Goal: Task Accomplishment & Management: Manage account settings

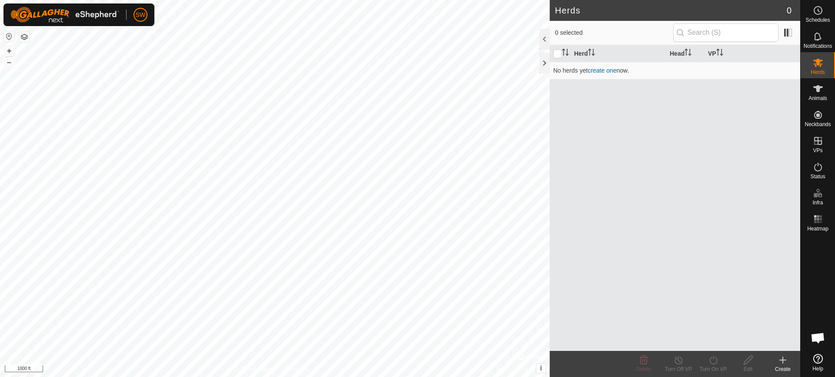
click at [818, 360] on icon at bounding box center [818, 359] width 10 height 10
click at [818, 87] on icon at bounding box center [818, 88] width 10 height 7
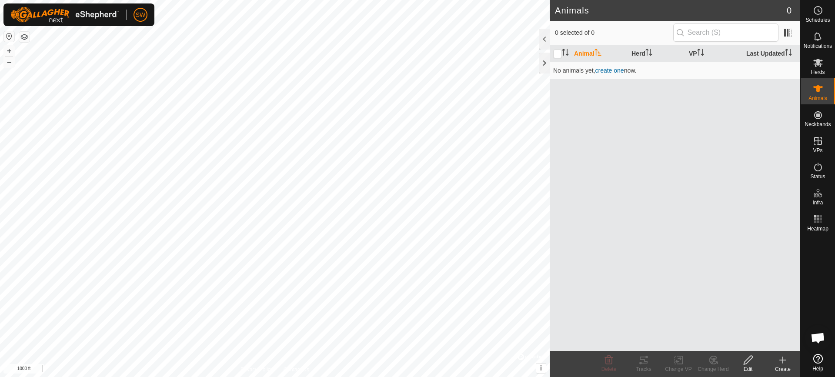
click at [780, 363] on icon at bounding box center [782, 360] width 10 height 10
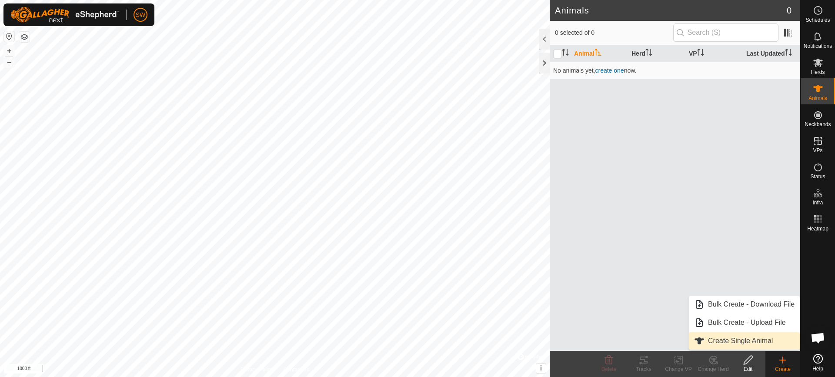
click at [738, 339] on link "Create Single Animal" at bounding box center [744, 340] width 111 height 17
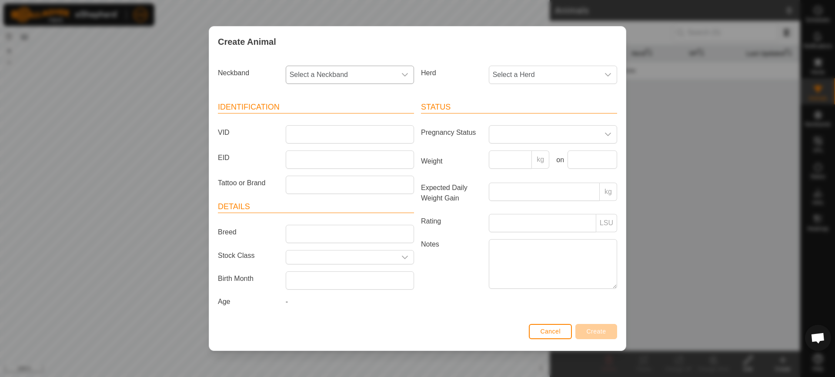
click at [403, 75] on icon "dropdown trigger" at bounding box center [404, 74] width 7 height 7
type input "2931"
click at [316, 122] on li "3907672931" at bounding box center [349, 119] width 127 height 17
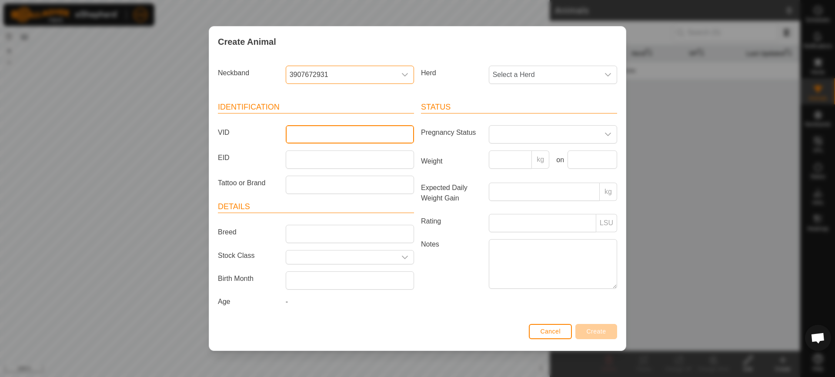
click at [296, 130] on input "VID" at bounding box center [350, 134] width 128 height 18
type input "F22"
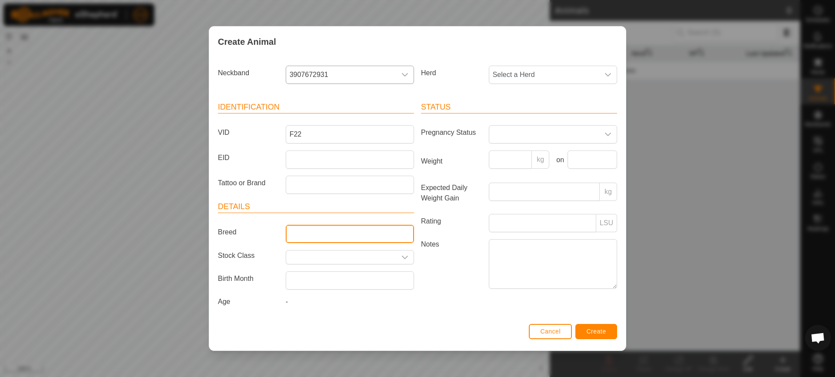
click at [306, 233] on input "Breed" at bounding box center [350, 234] width 128 height 18
type input "SP"
click at [598, 330] on span "Create" at bounding box center [596, 331] width 20 height 7
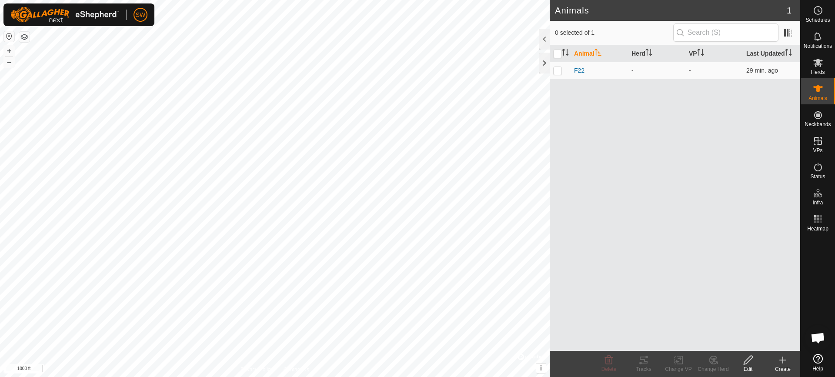
click at [784, 362] on icon at bounding box center [782, 360] width 10 height 10
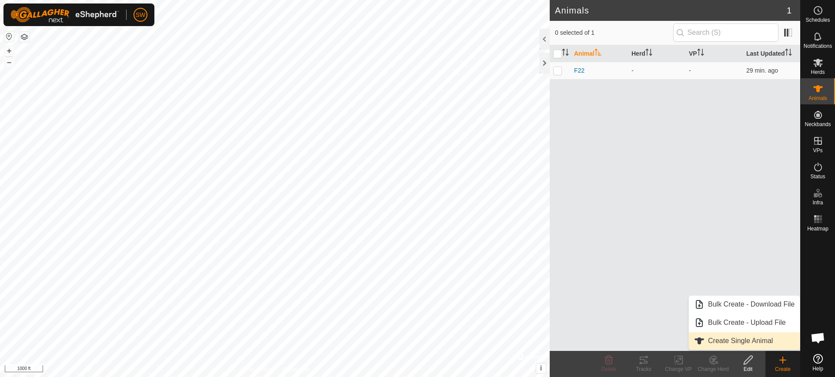
click at [738, 335] on link "Create Single Animal" at bounding box center [744, 340] width 111 height 17
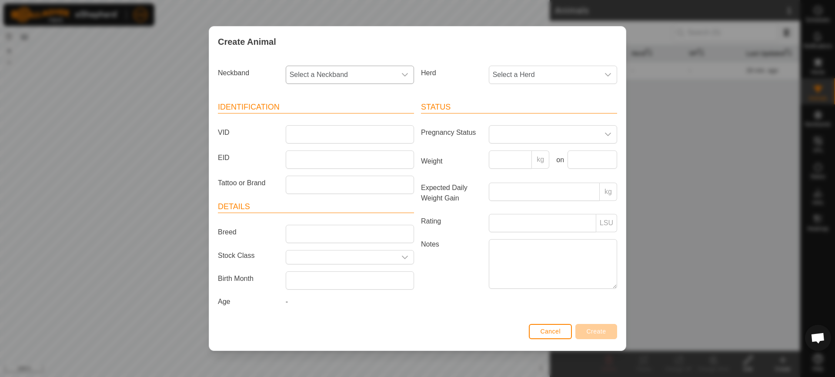
click at [396, 77] on div "dropdown trigger" at bounding box center [404, 74] width 17 height 17
type input "0641"
click at [303, 116] on li "0327220641" at bounding box center [349, 119] width 127 height 17
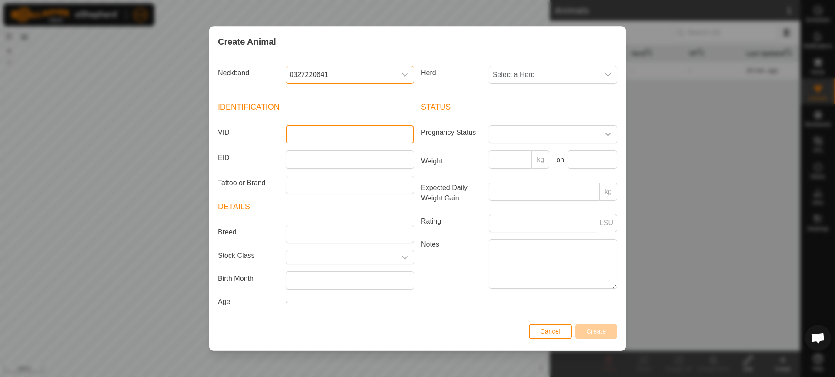
click at [308, 138] on input "VID" at bounding box center [350, 134] width 128 height 18
type input "f"
type input "F28"
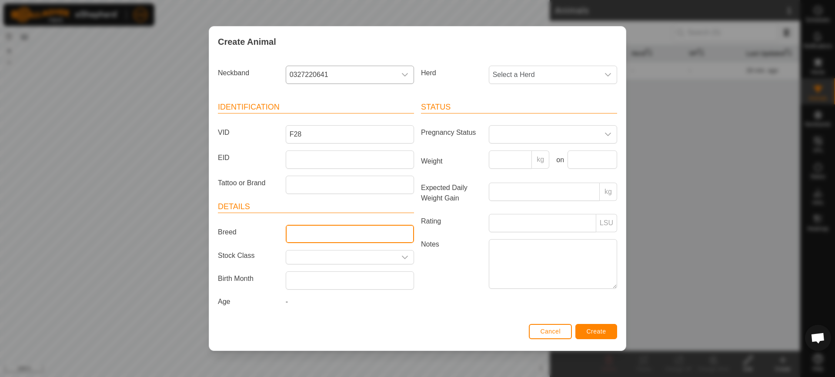
click at [314, 232] on input "Breed" at bounding box center [350, 234] width 128 height 18
type input "SP"
click at [596, 331] on span "Create" at bounding box center [596, 331] width 20 height 7
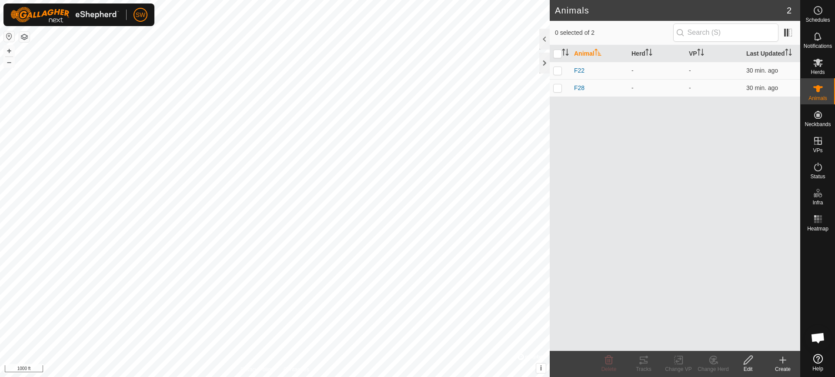
click at [782, 367] on div "Create" at bounding box center [782, 369] width 35 height 8
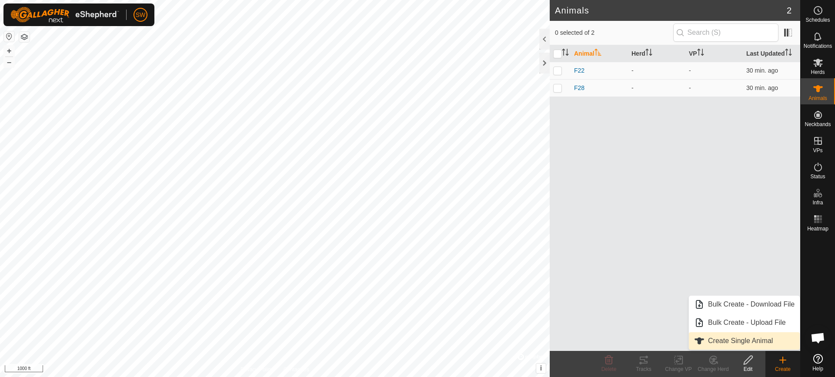
click at [716, 340] on link "Create Single Animal" at bounding box center [744, 340] width 111 height 17
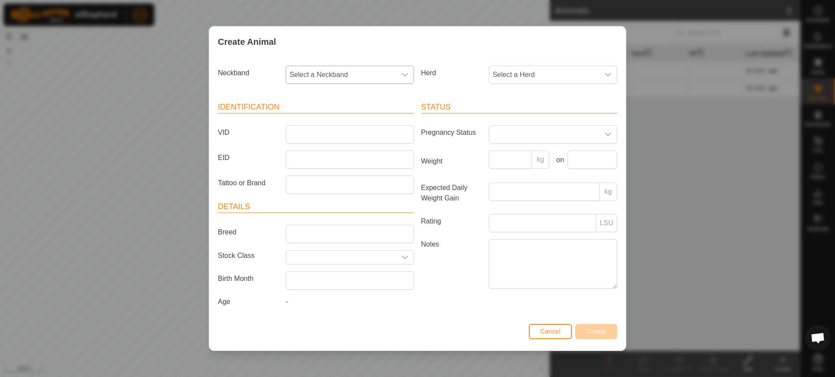
click at [410, 73] on div "dropdown trigger" at bounding box center [404, 74] width 17 height 17
type input "3675"
click at [333, 118] on li "3257743675" at bounding box center [349, 119] width 127 height 17
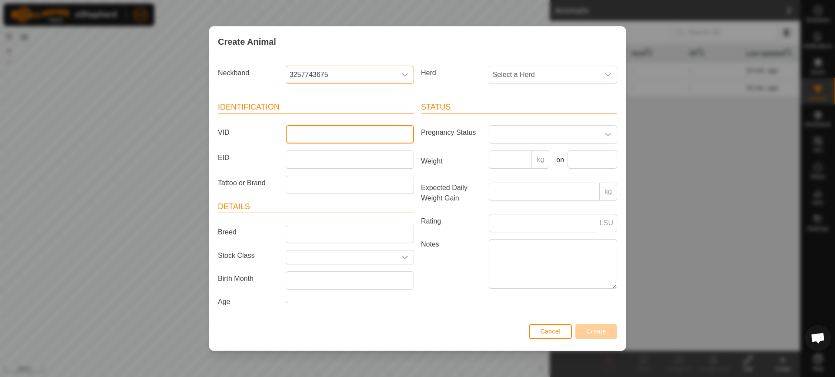
click at [311, 132] on input "VID" at bounding box center [350, 134] width 128 height 18
type input "J1"
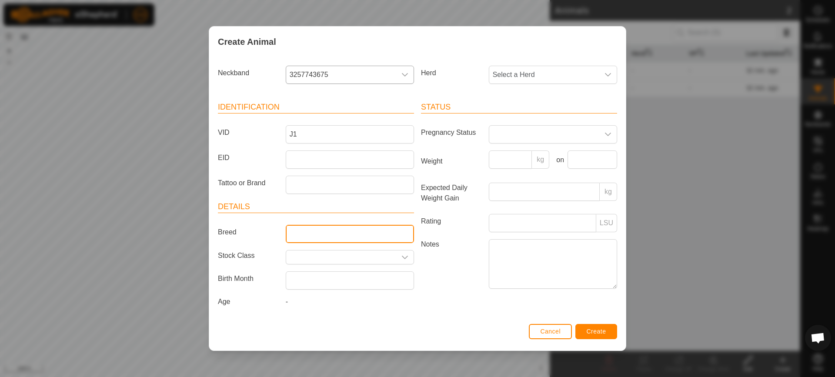
click at [311, 239] on input "Breed" at bounding box center [350, 234] width 128 height 18
type input "SP"
click at [605, 333] on span "Create" at bounding box center [596, 331] width 20 height 7
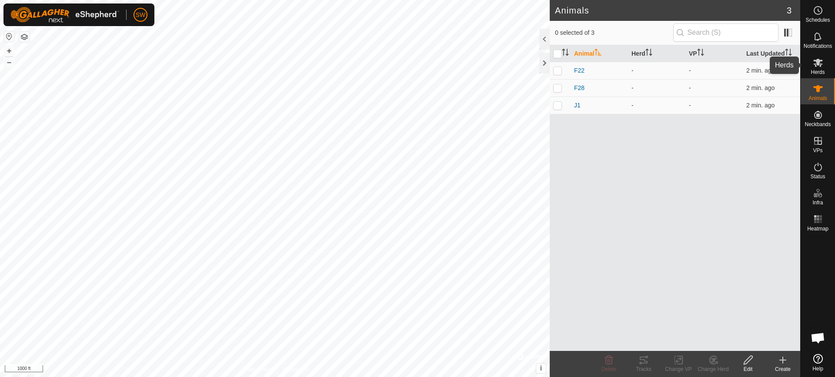
click at [816, 58] on icon at bounding box center [818, 62] width 10 height 10
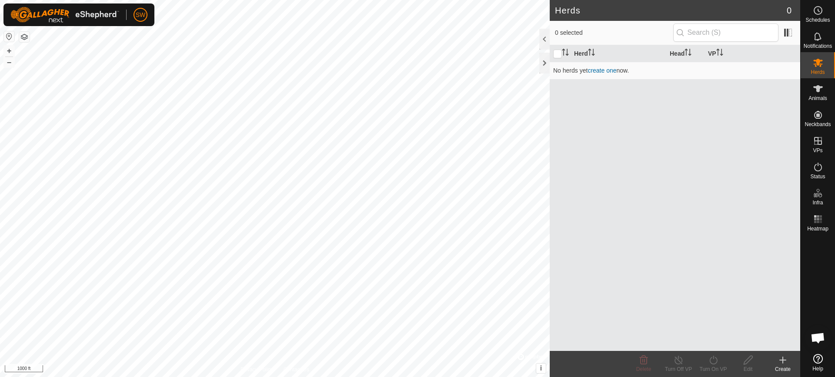
click at [786, 363] on icon at bounding box center [782, 360] width 10 height 10
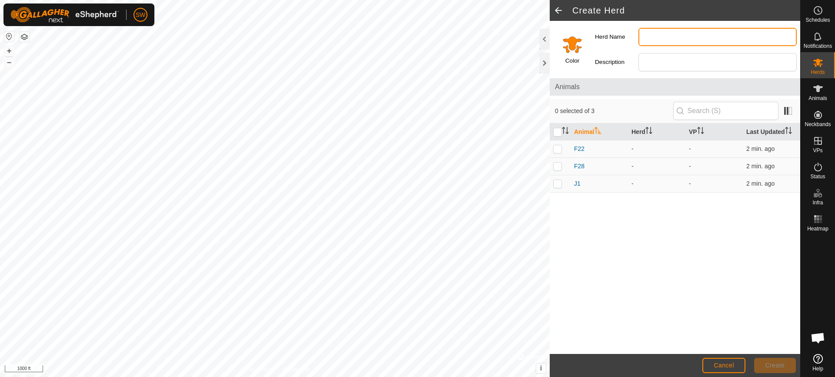
click at [661, 39] on input "Herd Name" at bounding box center [717, 37] width 158 height 18
type input "[PERSON_NAME]"
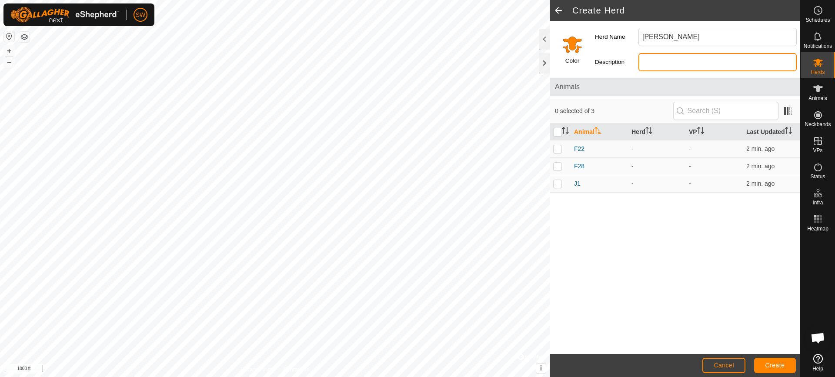
click at [650, 63] on input "Description" at bounding box center [717, 62] width 158 height 18
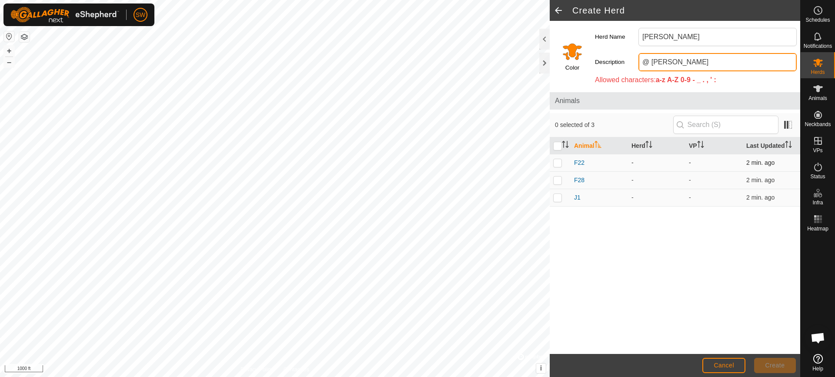
type input "@ [PERSON_NAME]"
click at [559, 161] on p-checkbox at bounding box center [557, 162] width 9 height 7
checkbox input "true"
click at [560, 196] on p-checkbox at bounding box center [557, 197] width 9 height 7
checkbox input "true"
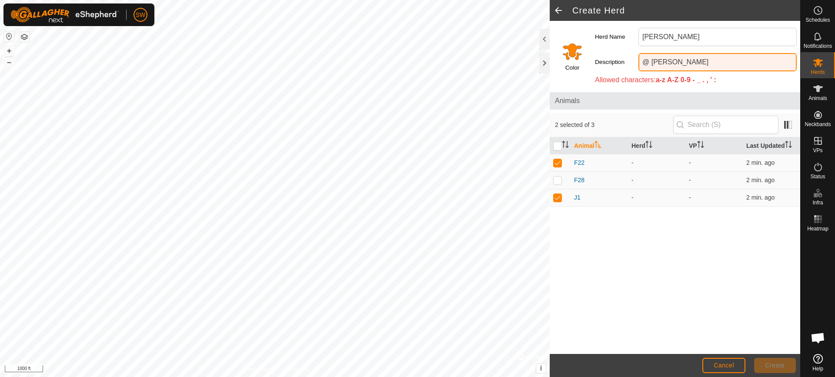
click at [649, 64] on input "@ [PERSON_NAME]" at bounding box center [717, 62] width 158 height 18
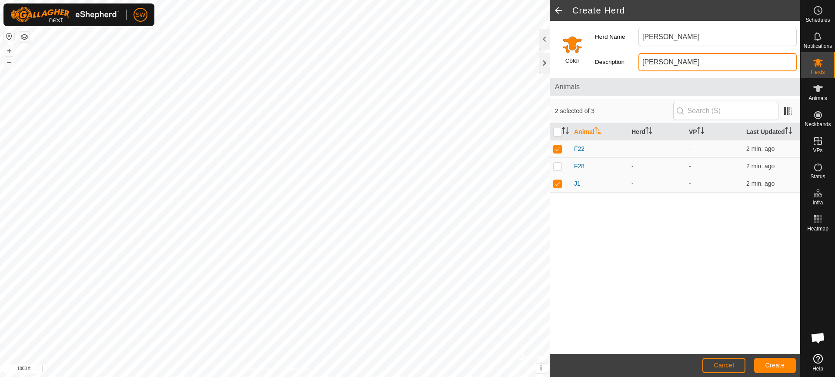
type input "[PERSON_NAME]"
click at [770, 366] on span "Create" at bounding box center [775, 365] width 20 height 7
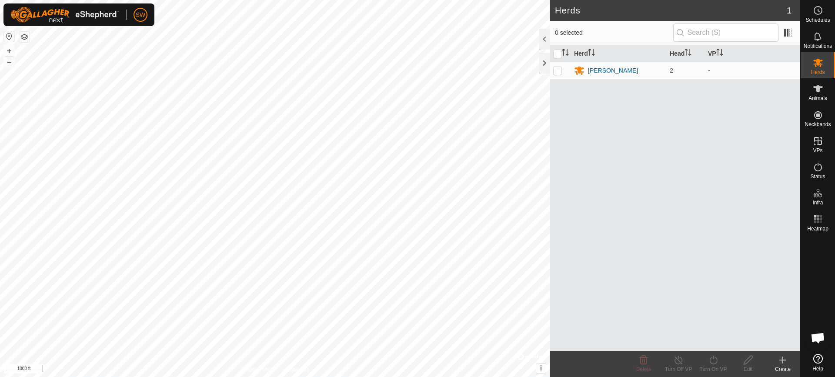
click at [786, 363] on icon at bounding box center [782, 360] width 10 height 10
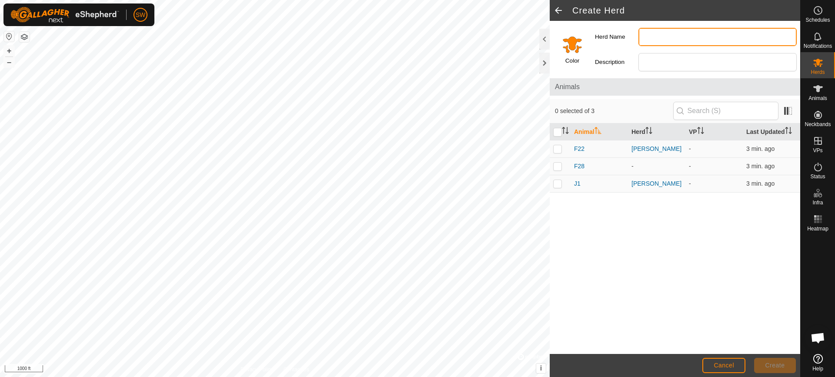
click at [666, 37] on input "Herd Name" at bounding box center [717, 37] width 158 height 18
type input "Home"
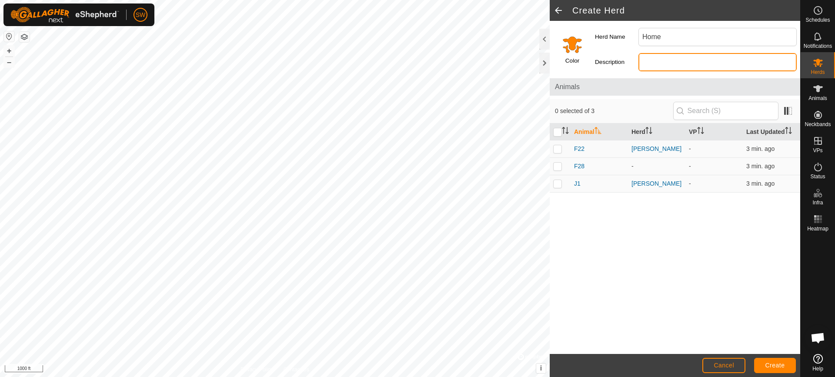
click at [653, 68] on input "Description" at bounding box center [717, 62] width 158 height 18
type input "Home"
click at [779, 361] on button "Create" at bounding box center [775, 365] width 42 height 15
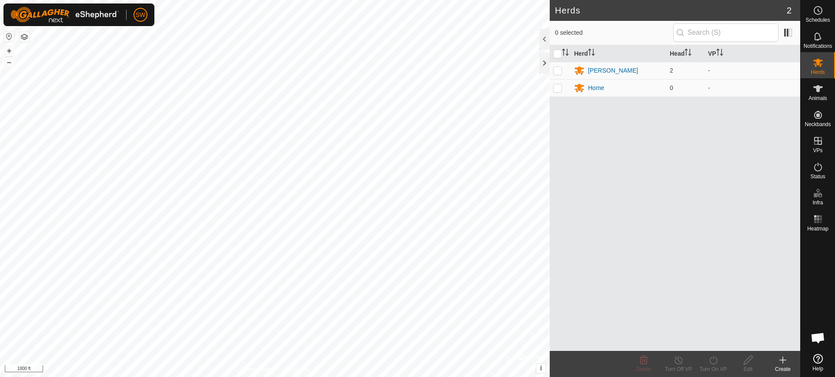
click at [786, 363] on icon at bounding box center [782, 360] width 10 height 10
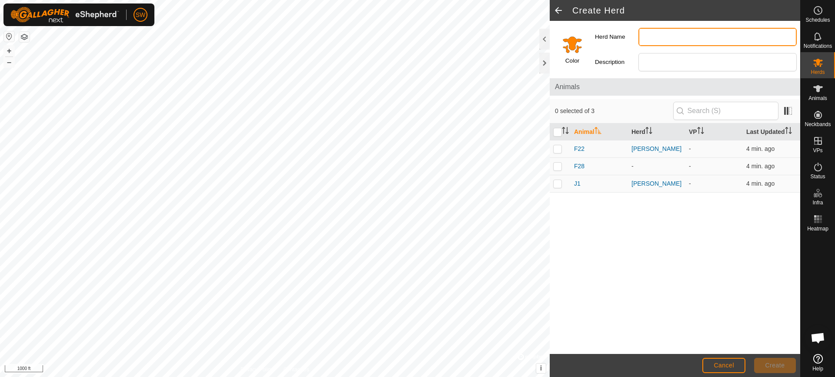
click at [653, 34] on input "Herd Name" at bounding box center [717, 37] width 158 height 18
type input "Donnas"
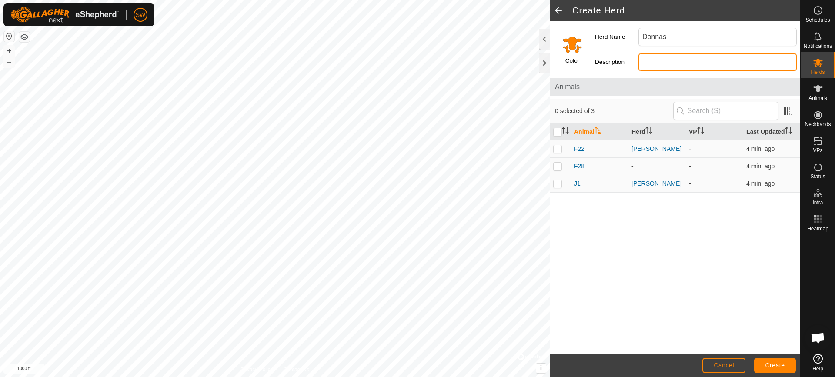
click at [646, 61] on input "Description" at bounding box center [717, 62] width 158 height 18
type input "Donnas"
click at [767, 366] on span "Create" at bounding box center [775, 365] width 20 height 7
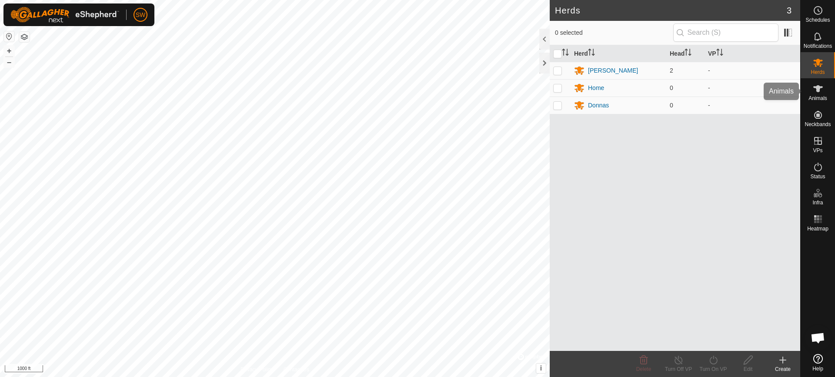
click at [816, 87] on icon at bounding box center [818, 88] width 10 height 7
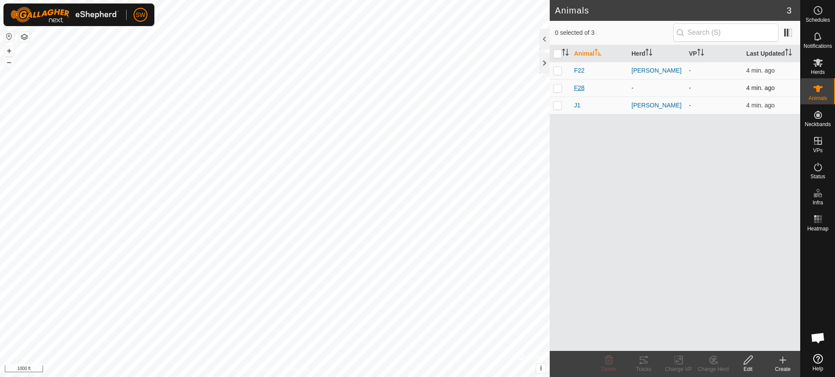
click at [580, 86] on span "F28" at bounding box center [579, 87] width 10 height 9
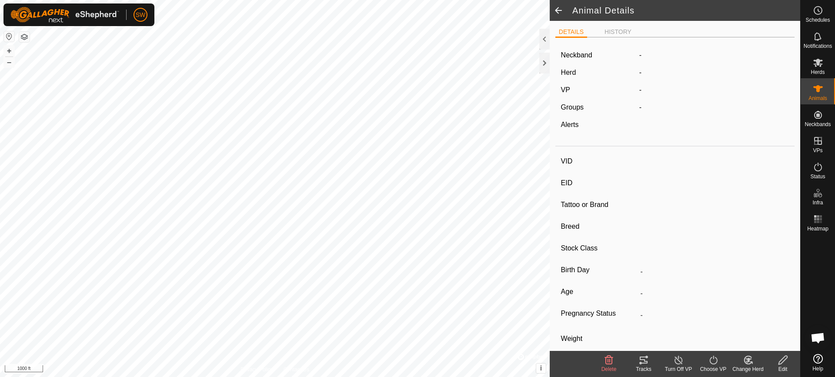
type input "F28"
type input "-"
type input "SP"
type input "-"
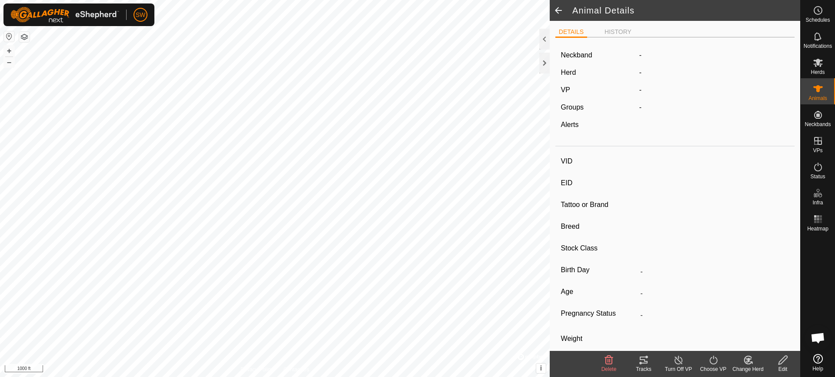
type input "0 kg"
type input "-"
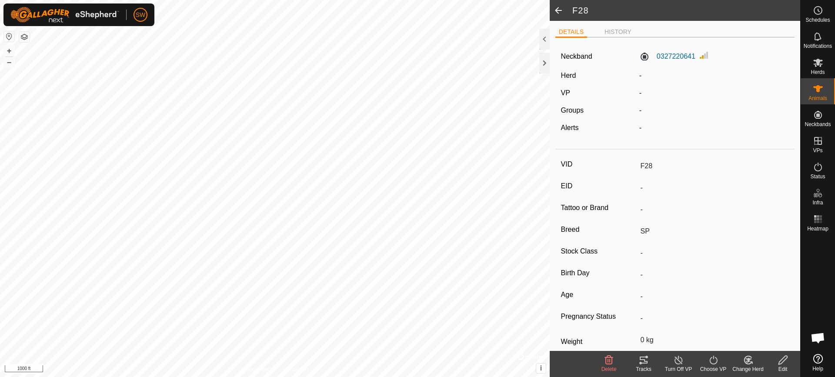
click at [567, 73] on label "Herd" at bounding box center [568, 75] width 15 height 7
click at [782, 363] on icon at bounding box center [782, 360] width 9 height 9
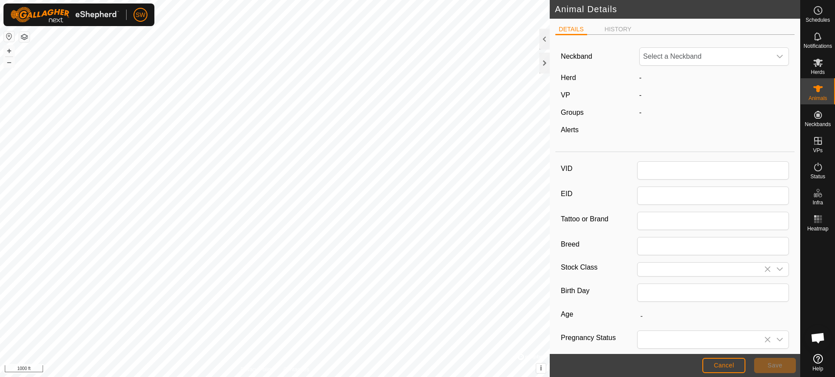
type input "F28"
type input "SP"
type input "0"
click at [636, 80] on div "-" at bounding box center [714, 78] width 157 height 10
click at [569, 73] on div "Herd" at bounding box center [596, 78] width 78 height 10
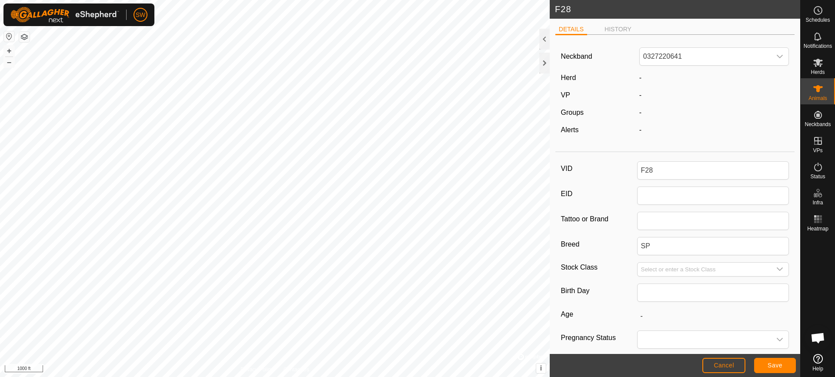
click at [574, 81] on label "Herd" at bounding box center [568, 77] width 15 height 7
click at [687, 80] on div "-" at bounding box center [714, 78] width 157 height 10
click at [617, 25] on li "HISTORY" at bounding box center [618, 30] width 34 height 10
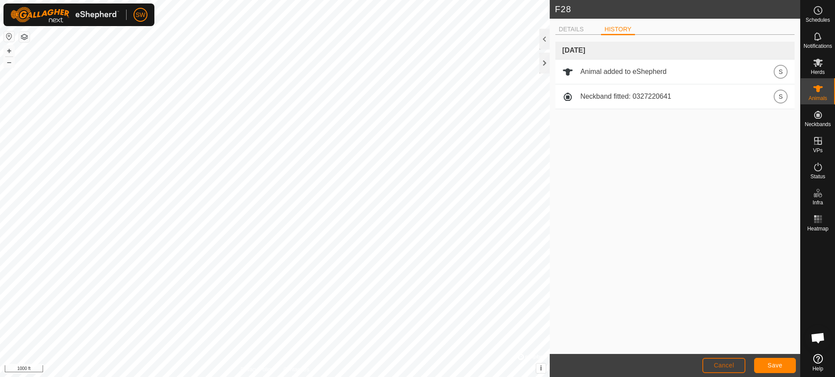
click at [733, 362] on span "Cancel" at bounding box center [723, 365] width 20 height 7
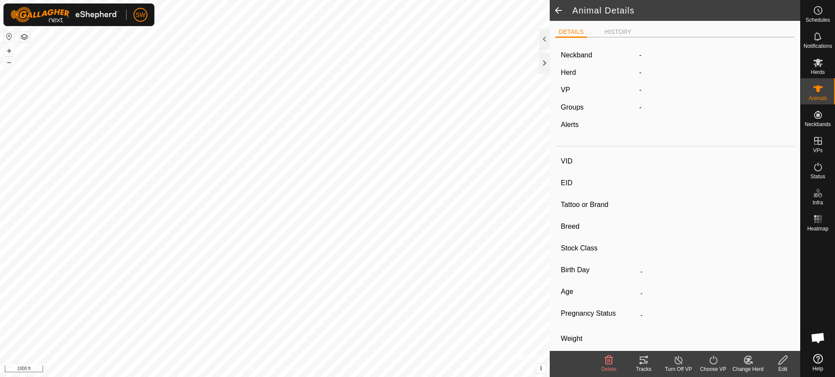
type input "F28"
type input "-"
type input "SP"
type input "-"
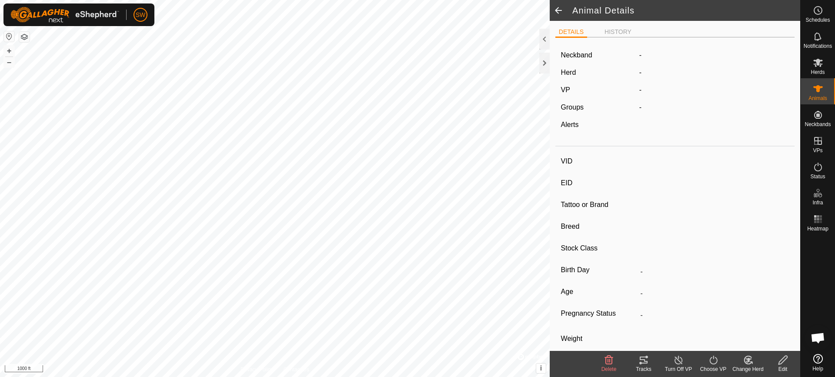
type input "0 kg"
type input "-"
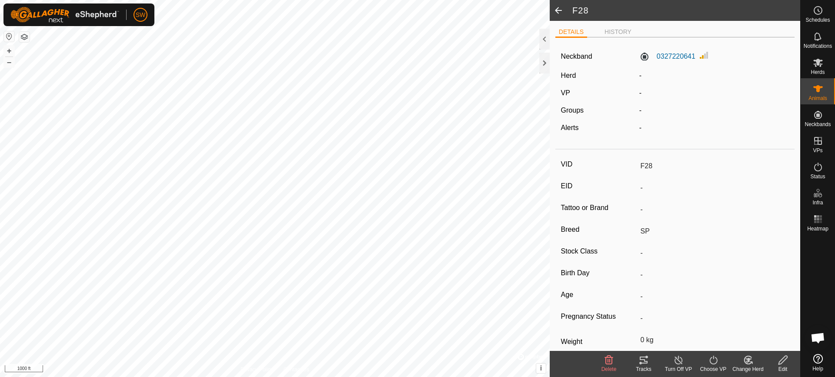
click at [755, 366] on div "Change Herd" at bounding box center [747, 369] width 35 height 8
click at [748, 321] on link "Choose Herd..." at bounding box center [774, 322] width 86 height 17
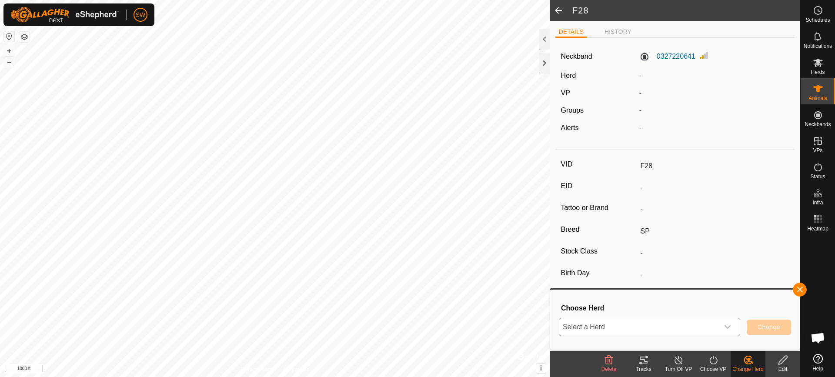
click at [602, 326] on span "Select a Herd" at bounding box center [639, 326] width 160 height 17
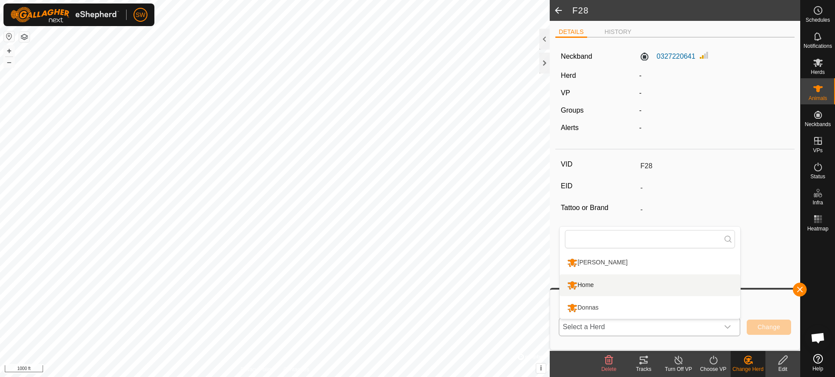
click at [578, 286] on li "Home" at bounding box center [649, 285] width 180 height 22
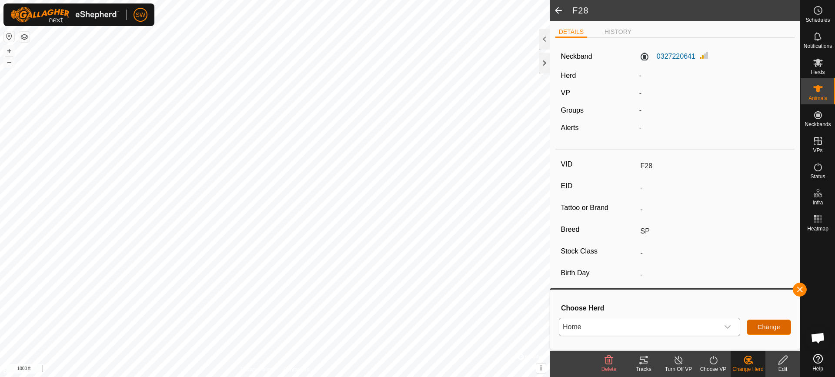
click at [765, 323] on button "Change" at bounding box center [768, 327] width 44 height 15
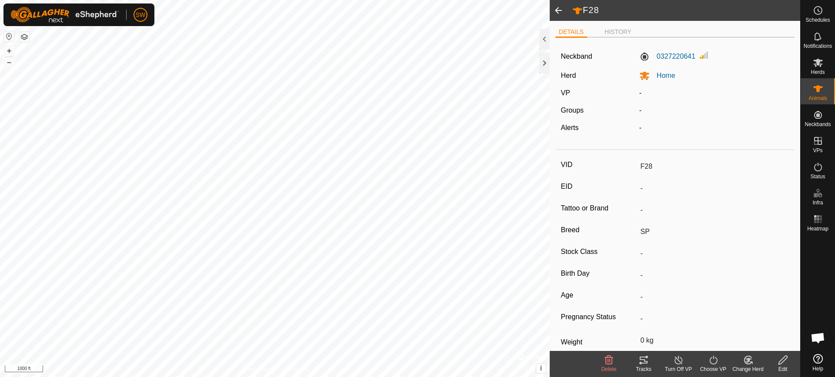
click at [557, 7] on span at bounding box center [557, 10] width 17 height 21
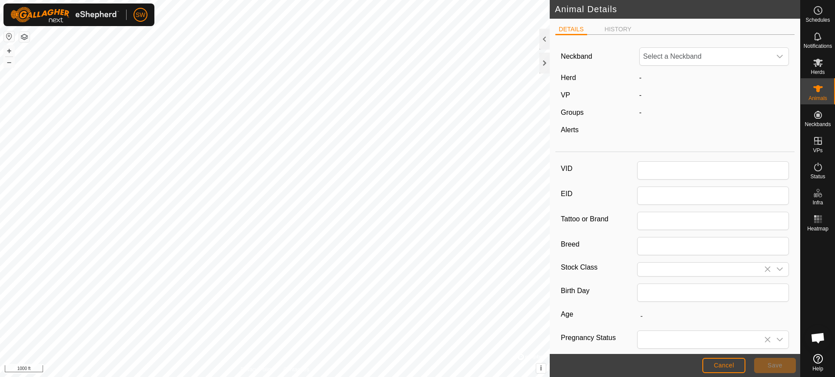
type input "F28"
type input "SP"
type input "0"
click at [771, 366] on span "Save" at bounding box center [774, 365] width 15 height 7
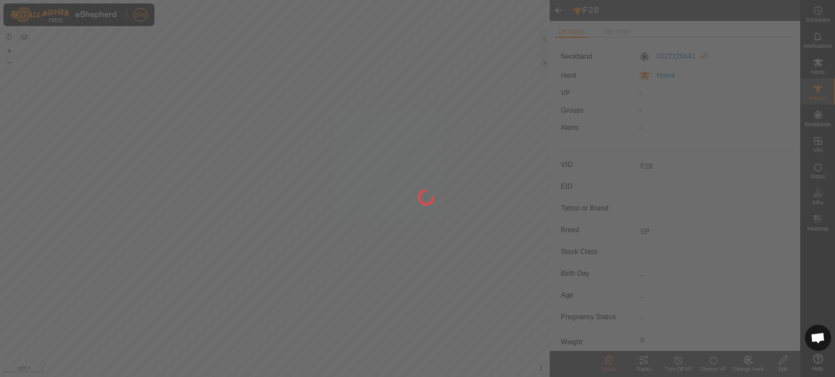
type input "-"
type input "0 kg"
type input "-"
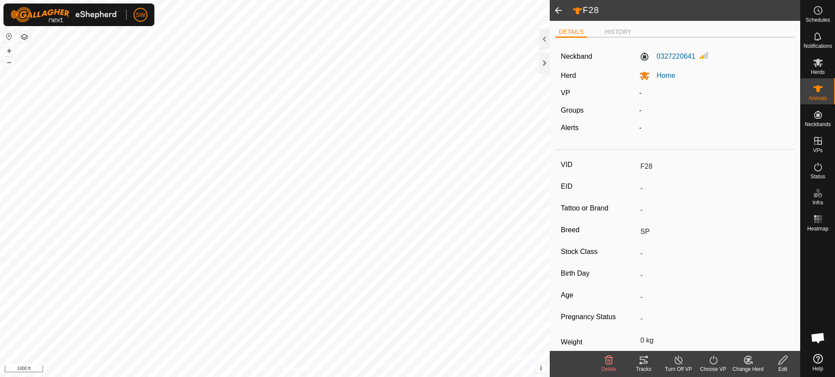
click at [558, 13] on span at bounding box center [557, 10] width 17 height 21
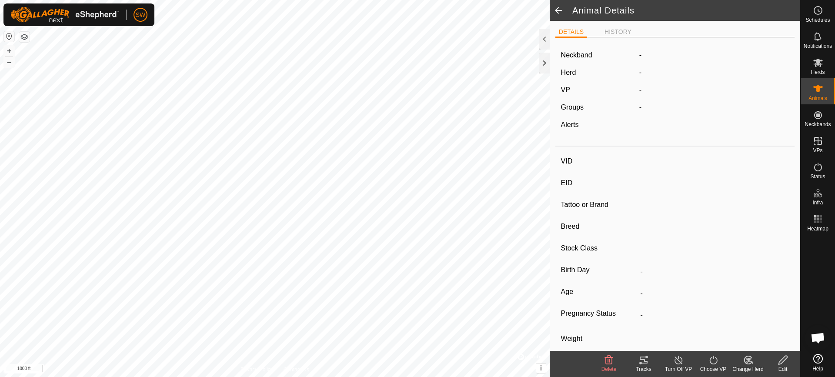
type input "F28"
type input "-"
type input "SP"
type input "-"
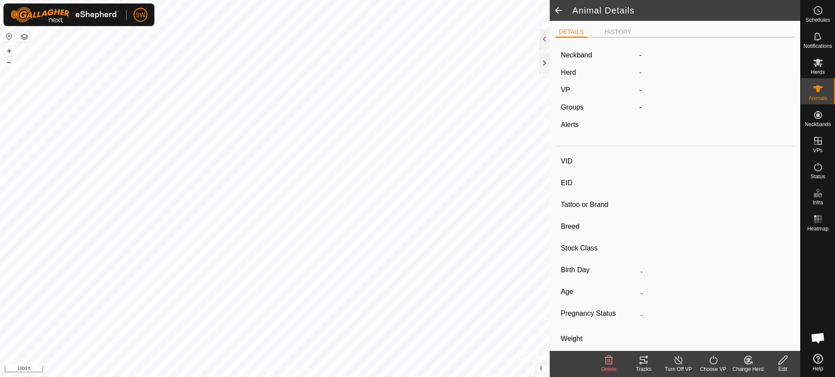
type input "0 kg"
type input "-"
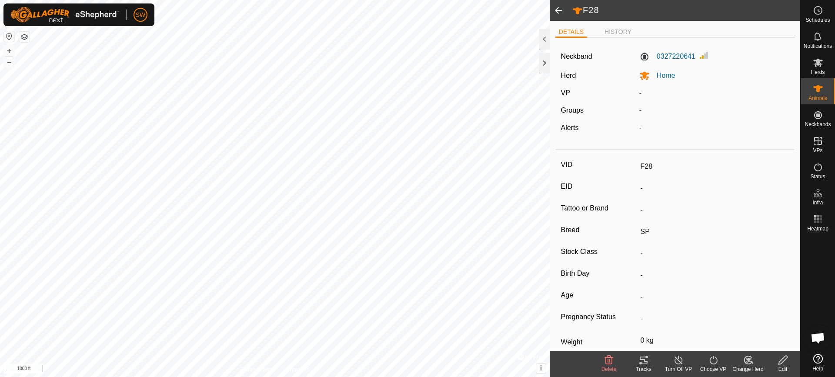
click at [553, 6] on span at bounding box center [557, 10] width 17 height 21
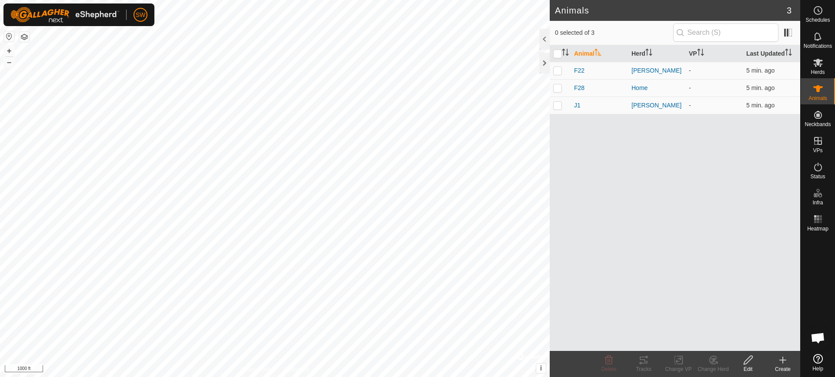
click at [783, 363] on icon at bounding box center [783, 360] width 0 height 6
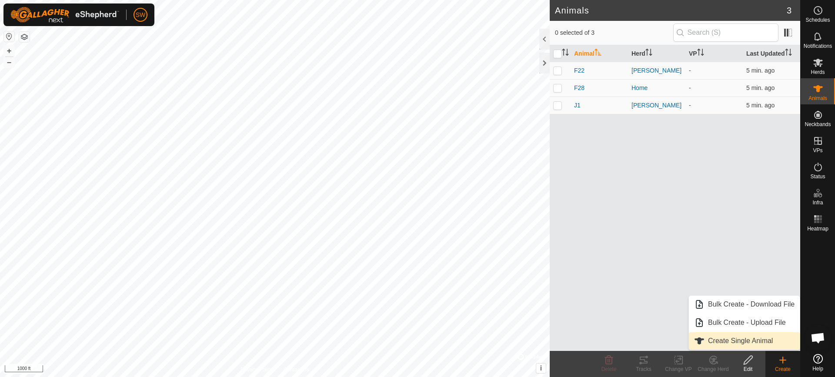
click at [721, 340] on link "Create Single Animal" at bounding box center [744, 340] width 111 height 17
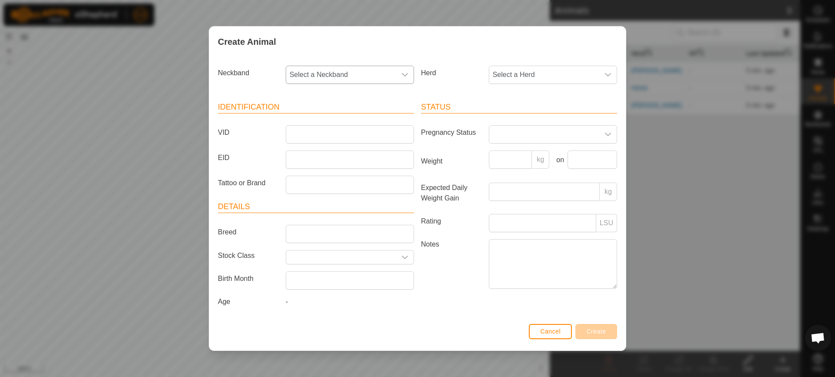
click at [409, 69] on div "dropdown trigger" at bounding box center [404, 74] width 17 height 17
type input "3049"
click at [311, 114] on li "0066743049" at bounding box center [349, 119] width 127 height 17
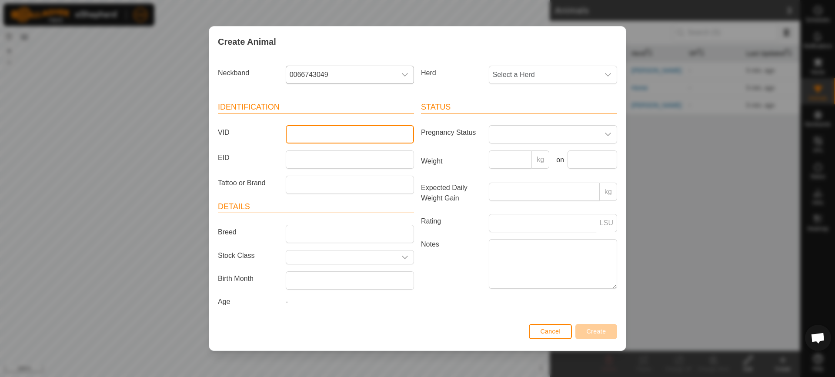
click at [299, 134] on input "VID" at bounding box center [350, 134] width 128 height 18
type input "J2"
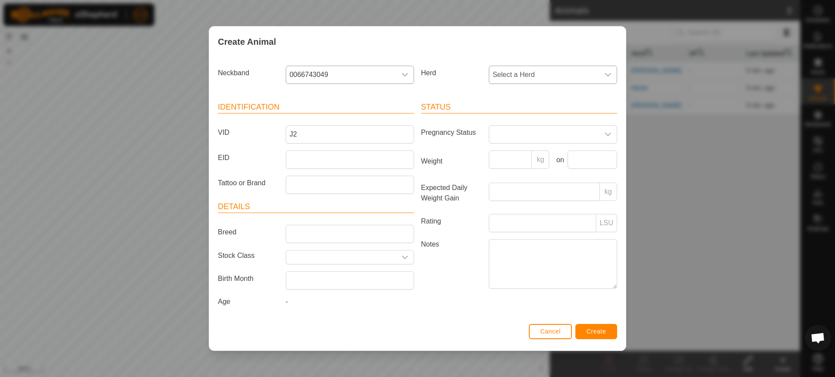
click at [605, 77] on icon "dropdown trigger" at bounding box center [607, 74] width 7 height 7
click at [516, 140] on li "[PERSON_NAME]" at bounding box center [553, 137] width 127 height 17
click at [302, 235] on input "Breed" at bounding box center [350, 234] width 128 height 18
type input "SP"
click at [590, 328] on span "Create" at bounding box center [596, 331] width 20 height 7
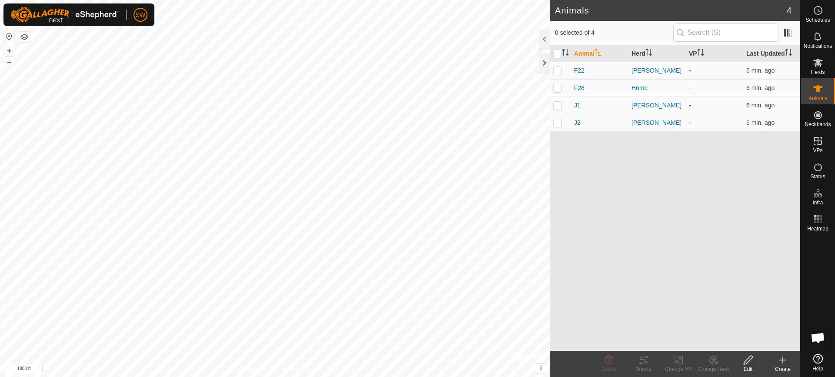
click at [783, 362] on icon at bounding box center [783, 360] width 0 height 6
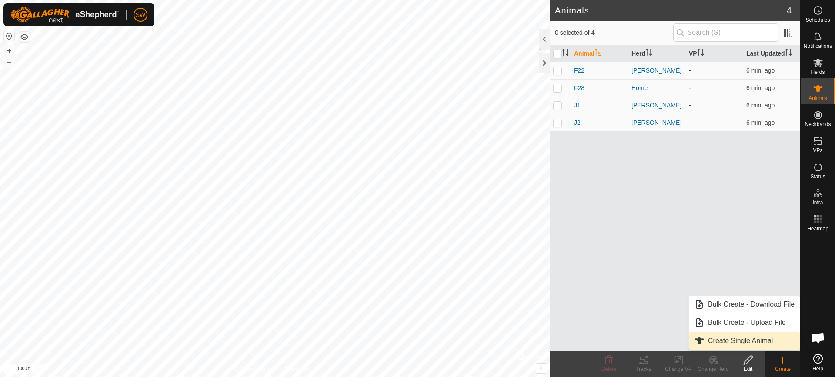
click at [728, 340] on link "Create Single Animal" at bounding box center [744, 340] width 111 height 17
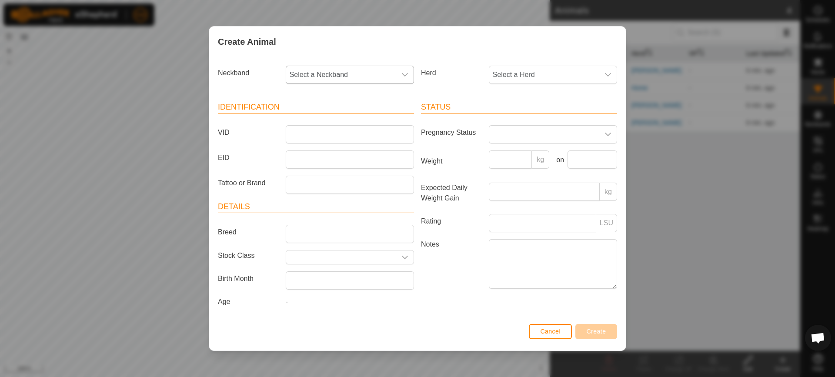
click at [393, 73] on span "Select a Neckband" at bounding box center [341, 74] width 110 height 17
type input "5369"
click at [306, 119] on li "1594315369" at bounding box center [349, 119] width 127 height 17
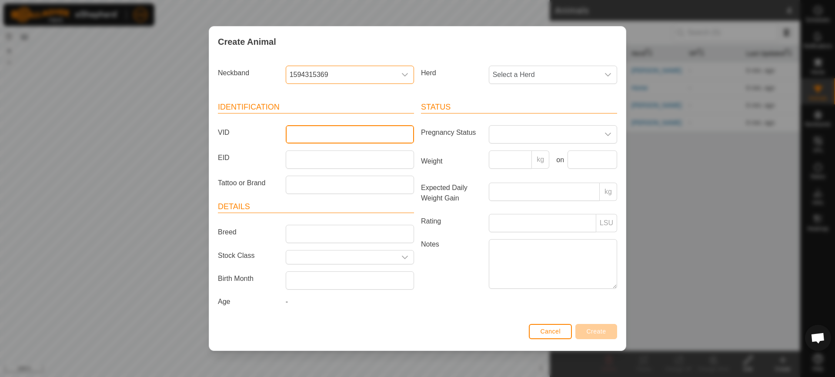
click at [314, 134] on input "VID" at bounding box center [350, 134] width 128 height 18
type input "K1"
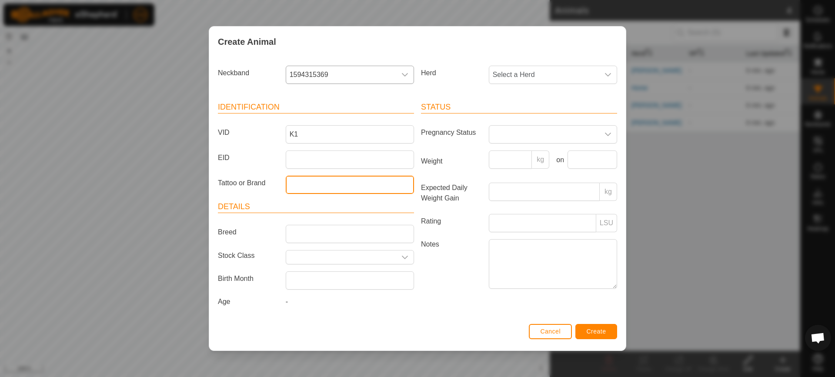
click at [298, 188] on input "Tattoo or Brand" at bounding box center [350, 185] width 128 height 18
type input "Brie"
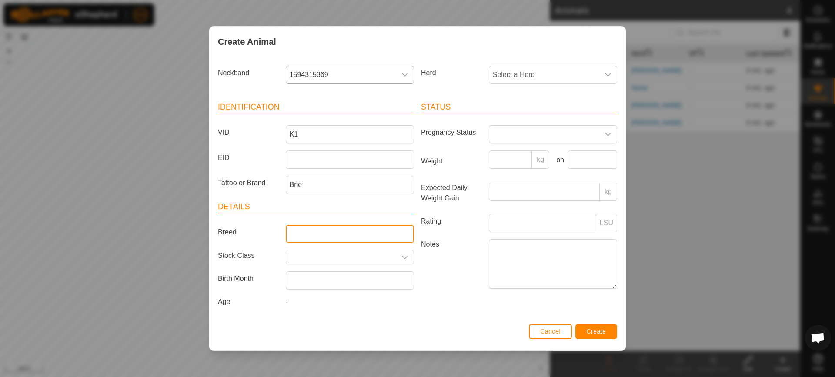
click at [301, 235] on input "Breed" at bounding box center [350, 234] width 128 height 18
type input "SP"
click at [603, 74] on div "dropdown trigger" at bounding box center [607, 74] width 17 height 17
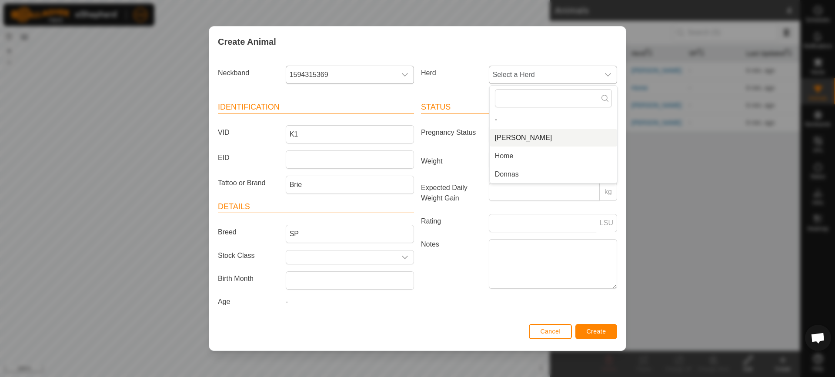
click at [514, 140] on li "[PERSON_NAME]" at bounding box center [553, 137] width 127 height 17
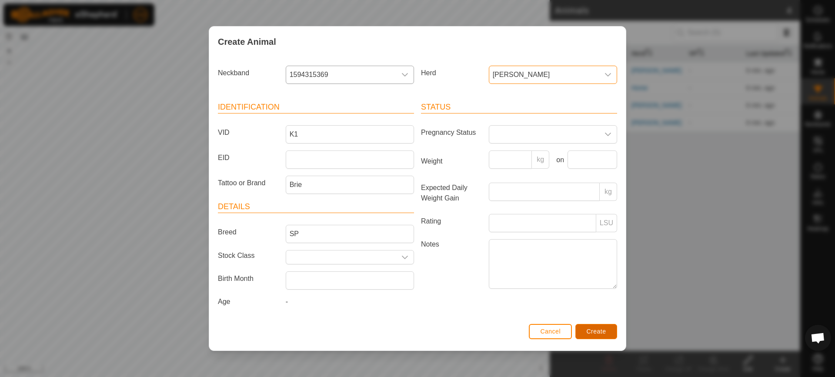
click at [598, 327] on button "Create" at bounding box center [596, 331] width 42 height 15
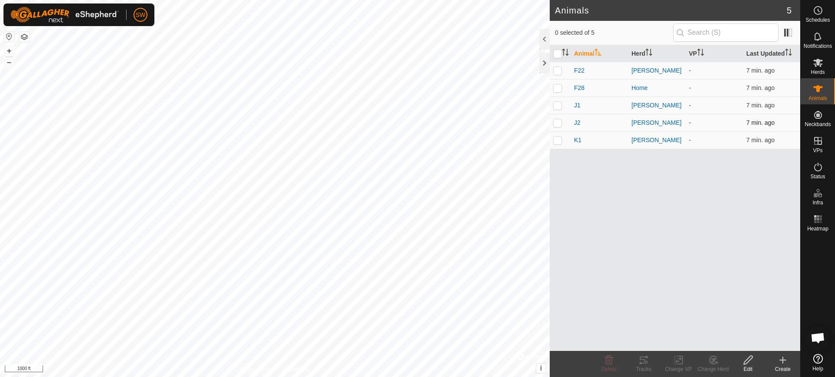
click at [582, 123] on div "J2" at bounding box center [599, 122] width 50 height 9
click at [577, 123] on span "J2" at bounding box center [577, 122] width 7 height 9
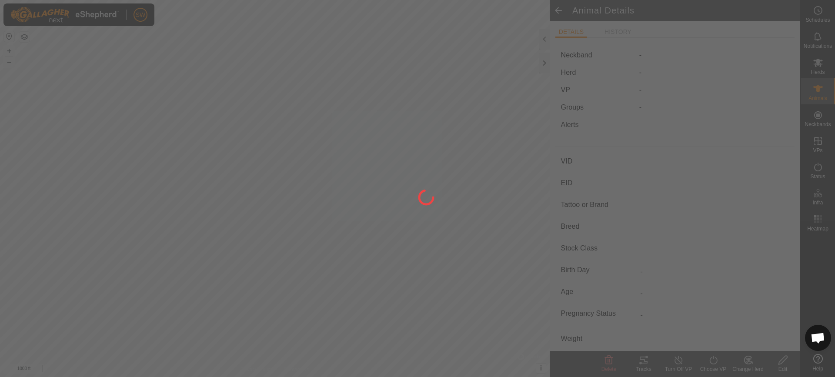
type input "J2"
type input "-"
type input "SP"
type input "-"
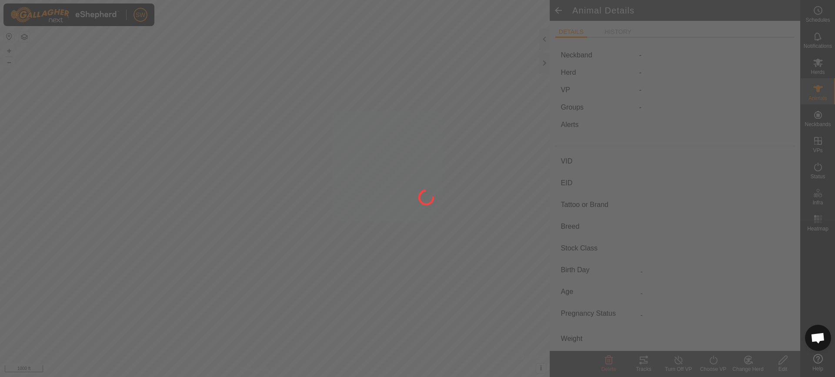
type input "0 kg"
type input "-"
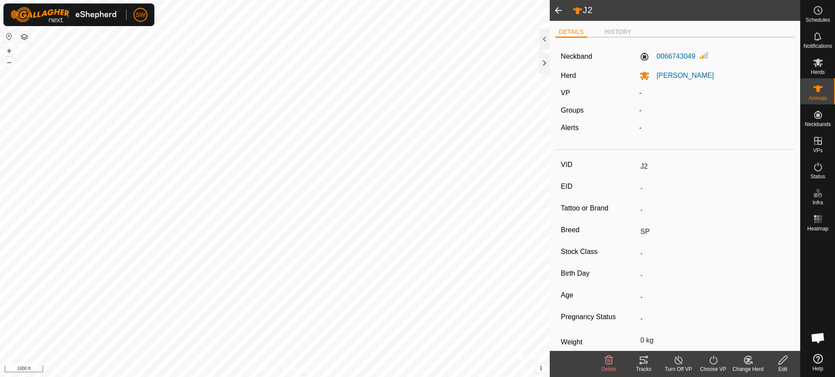
click at [785, 361] on icon at bounding box center [782, 360] width 11 height 10
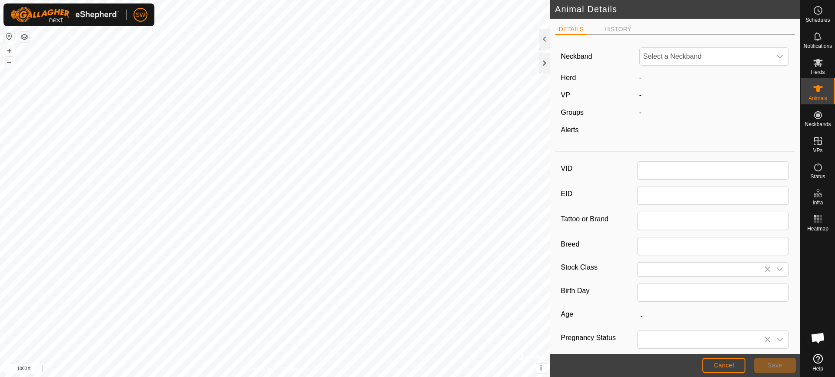
type input "J2"
type input "SP"
type input "0"
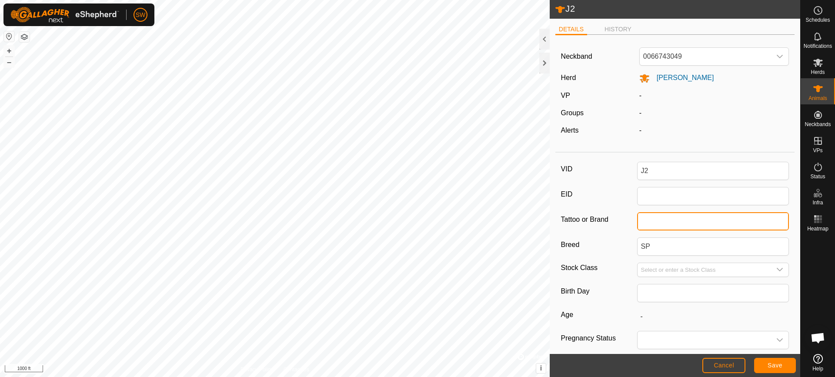
click at [658, 224] on input "Tattoo or Brand" at bounding box center [713, 221] width 152 height 18
type input "Belle"
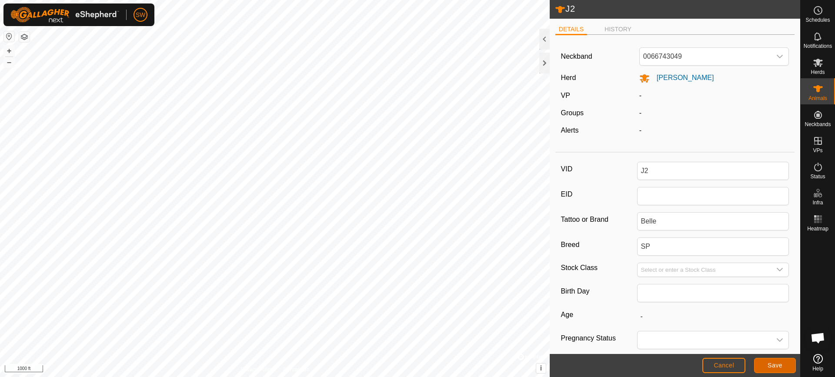
click at [773, 364] on span "Save" at bounding box center [774, 365] width 15 height 7
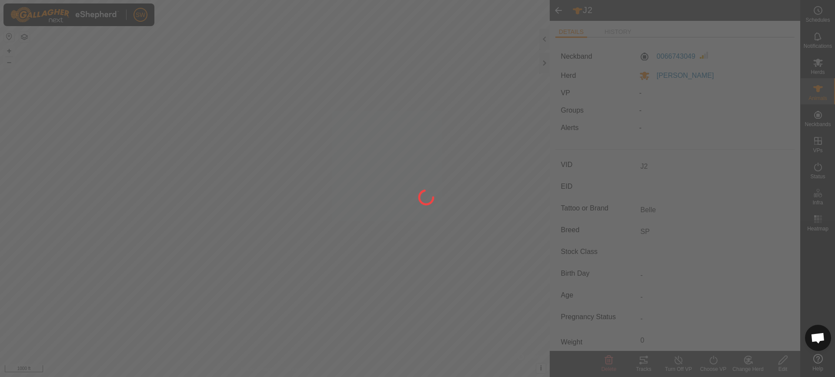
type input "-"
type input "0 kg"
type input "-"
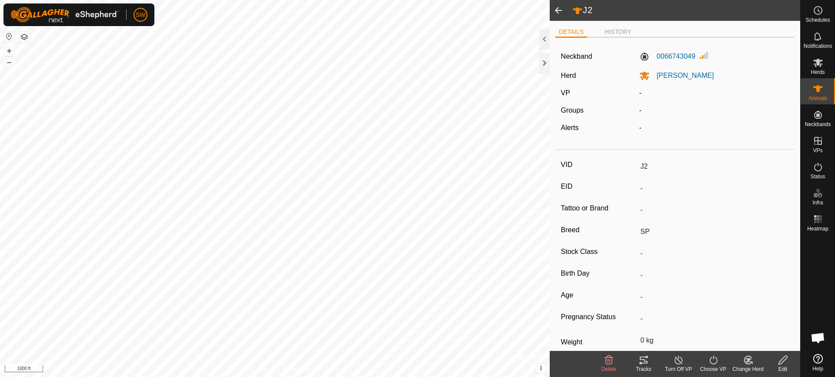
click at [556, 10] on span at bounding box center [557, 10] width 17 height 21
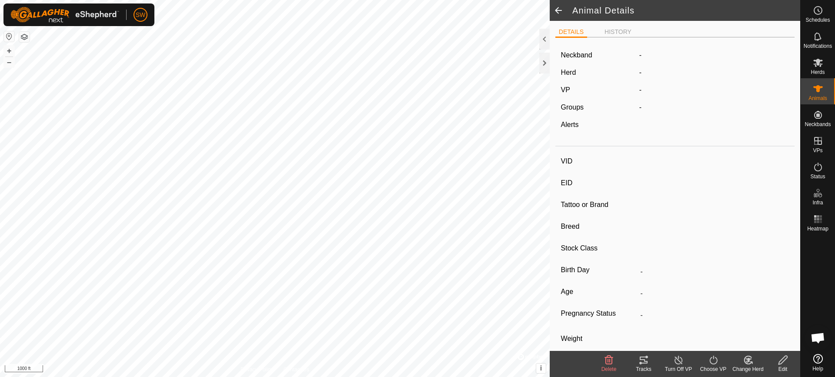
type input "J2"
type input "-"
type input "Belle"
type input "SP"
type input "-"
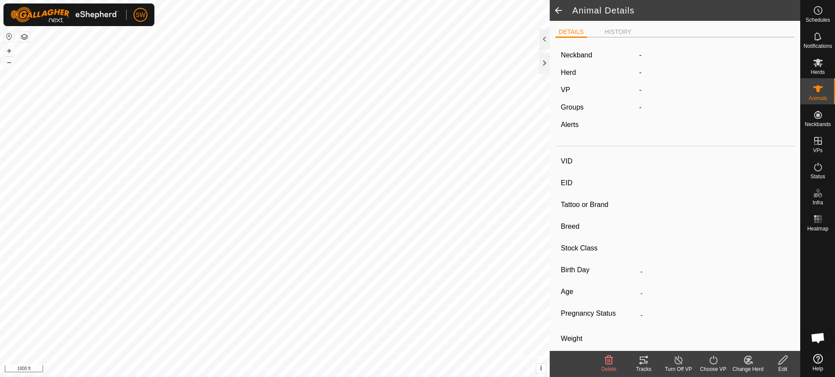
type input "0 kg"
type input "-"
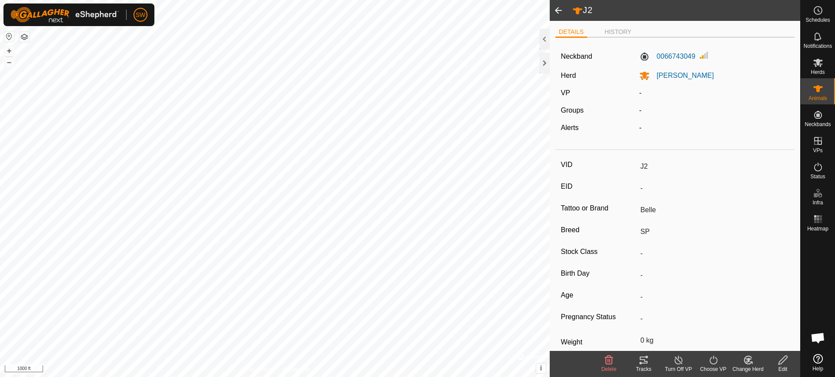
click at [554, 10] on span at bounding box center [557, 10] width 17 height 21
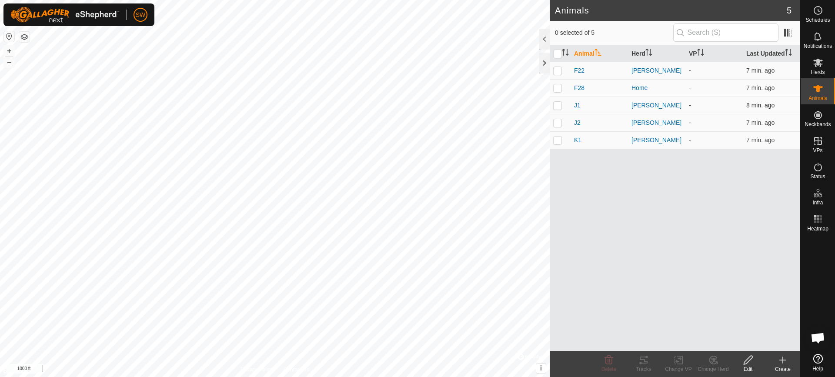
click at [578, 103] on span "J1" at bounding box center [577, 105] width 7 height 9
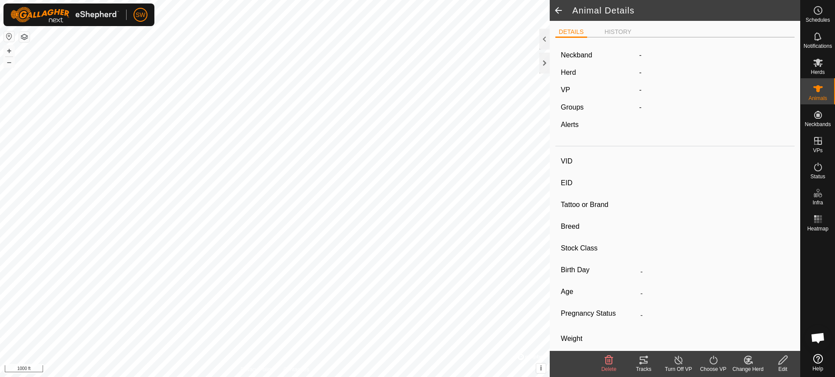
type input "J1"
type input "-"
type input "SP"
type input "-"
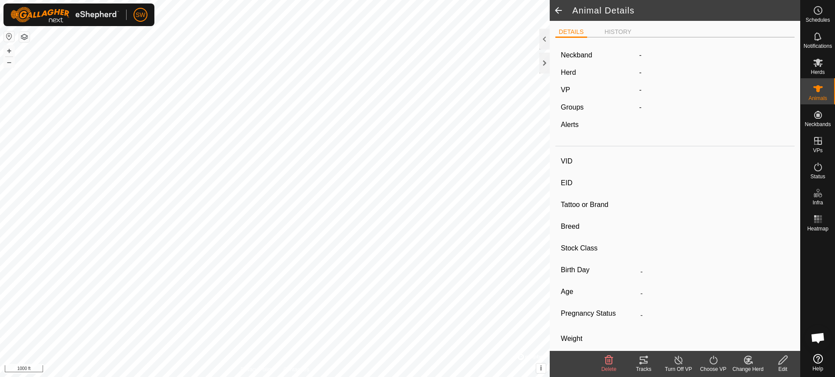
type input "0 kg"
type input "-"
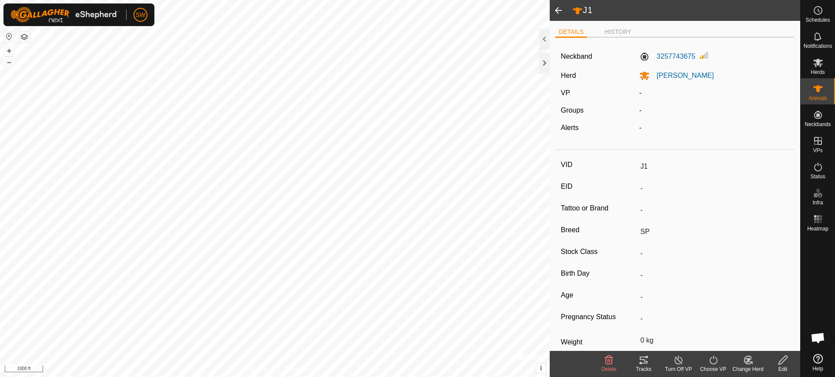
click at [787, 363] on icon at bounding box center [782, 360] width 11 height 10
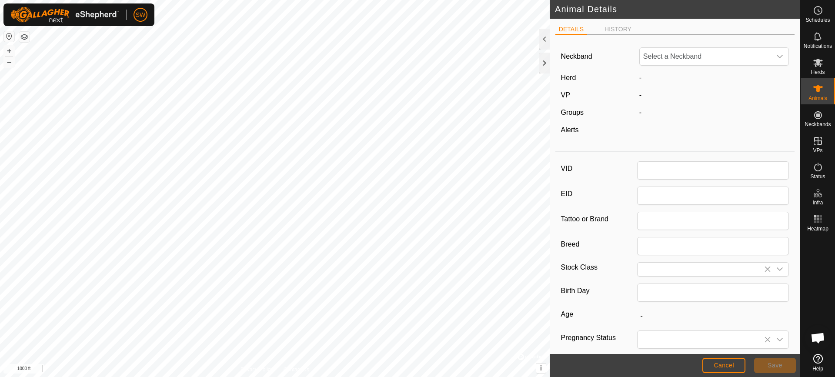
type input "J1"
type input "SP"
type input "0"
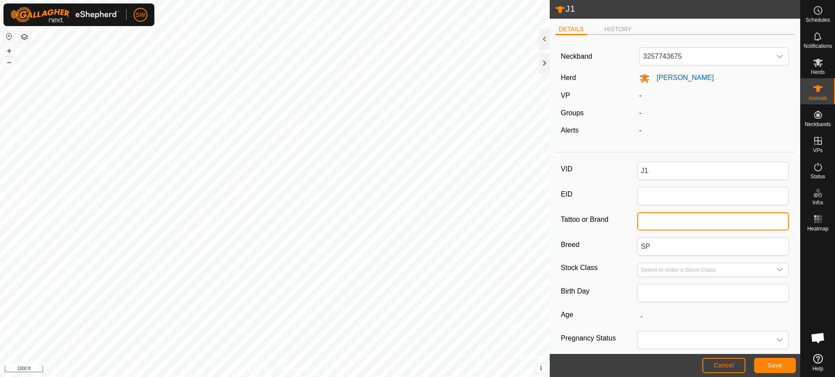
click at [651, 222] on input "Tattoo or Brand" at bounding box center [713, 221] width 152 height 18
type input "Blossom"
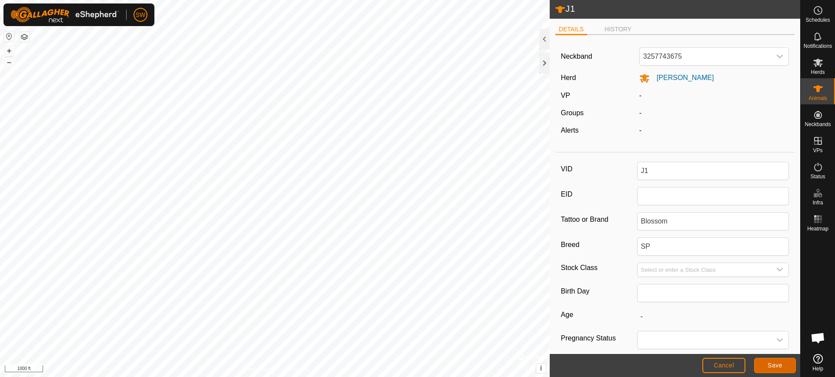
click at [776, 360] on button "Save" at bounding box center [775, 365] width 42 height 15
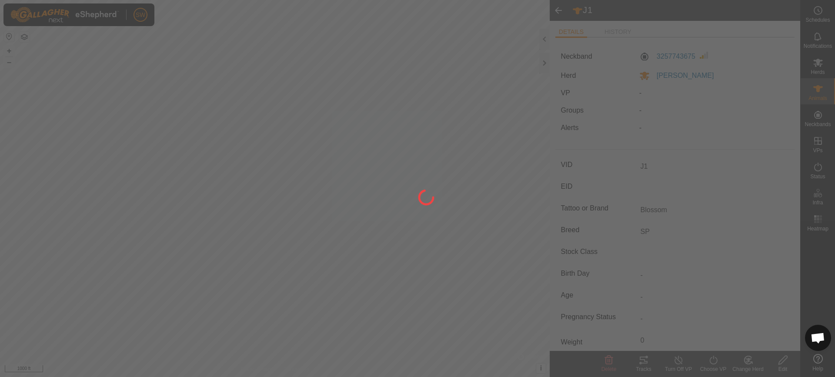
type input "-"
type input "0 kg"
type input "-"
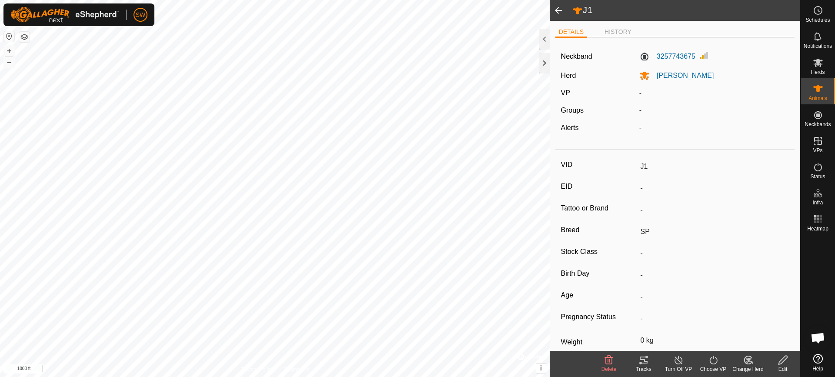
click at [556, 7] on span at bounding box center [557, 10] width 17 height 21
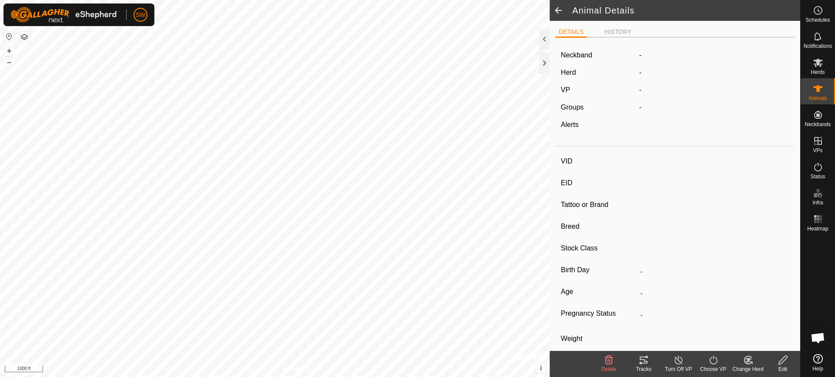
type input "J1"
type input "-"
type input "Blossom"
type input "SP"
type input "-"
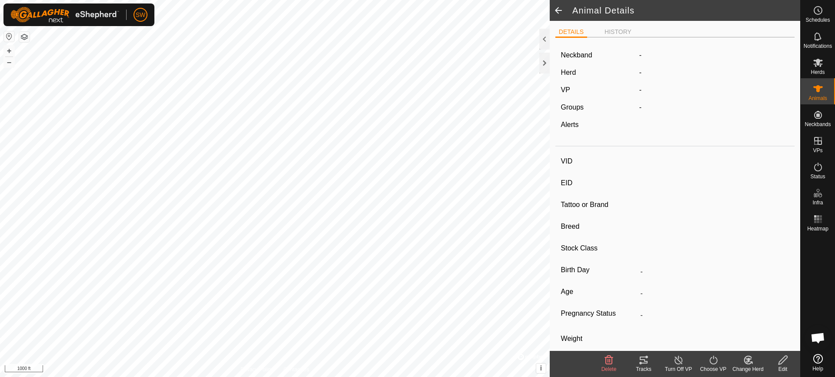
type input "0 kg"
type input "-"
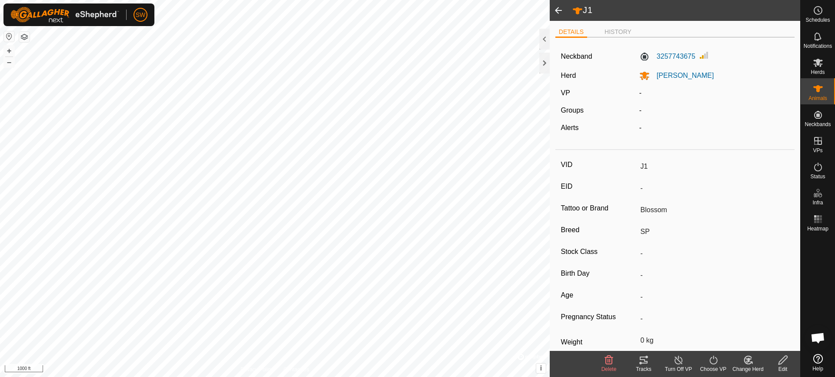
click at [556, 7] on span at bounding box center [557, 10] width 17 height 21
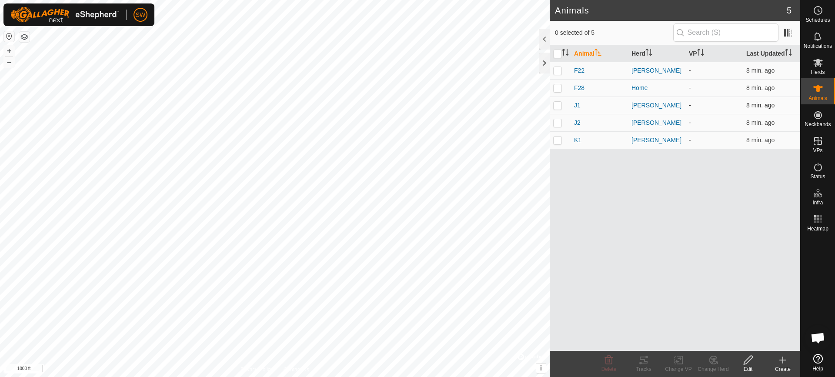
click at [572, 106] on td "J1" at bounding box center [598, 105] width 57 height 17
click at [576, 103] on span "J1" at bounding box center [577, 105] width 7 height 9
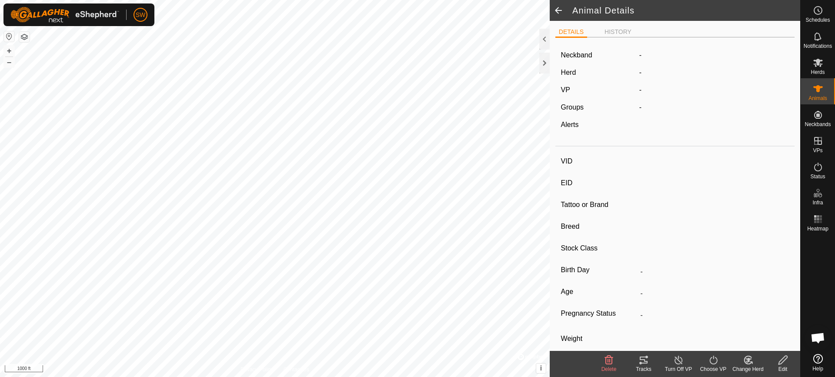
type input "J1"
type input "-"
type input "Blossom"
type input "SP"
type input "-"
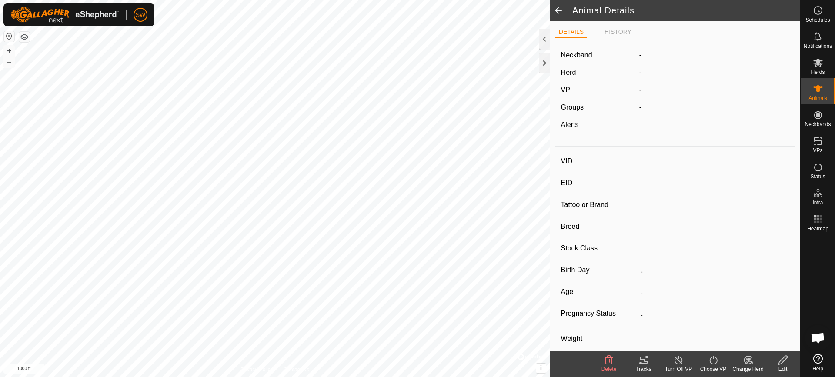
type input "0 kg"
type input "-"
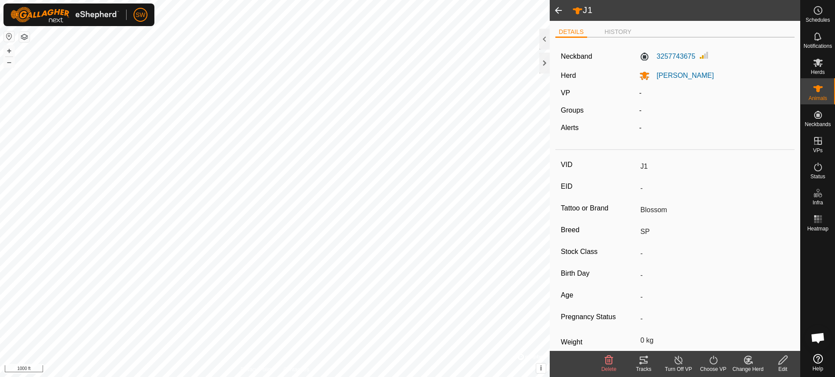
click at [553, 11] on span at bounding box center [557, 10] width 17 height 21
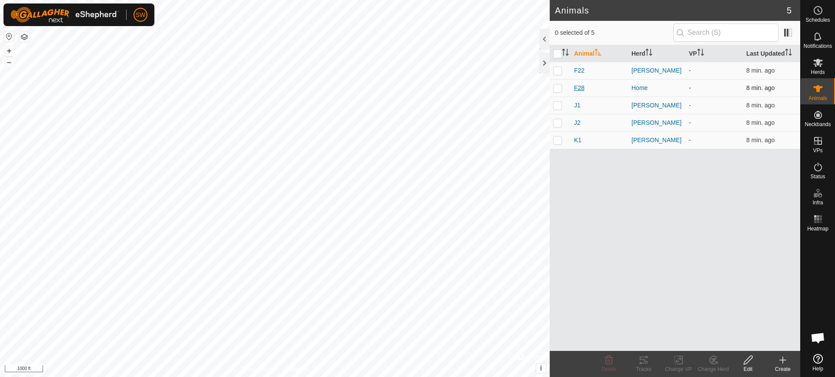
click at [577, 87] on span "F28" at bounding box center [579, 87] width 10 height 9
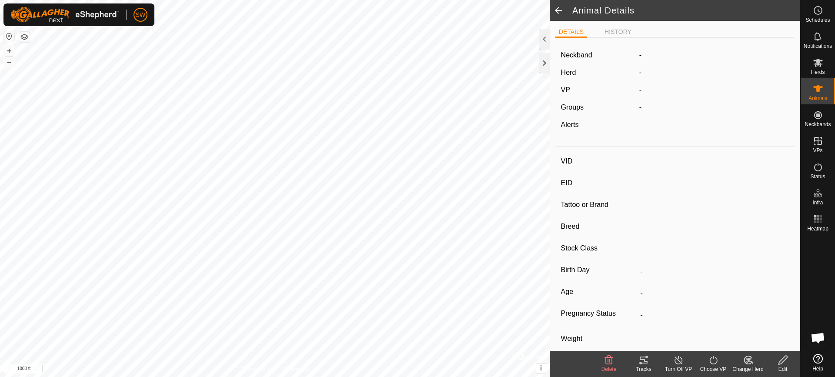
type input "F28"
type input "-"
type input "SP"
type input "-"
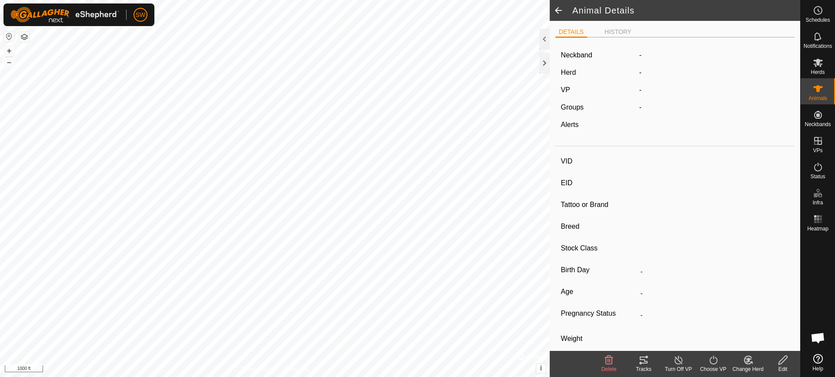
type input "0 kg"
type input "-"
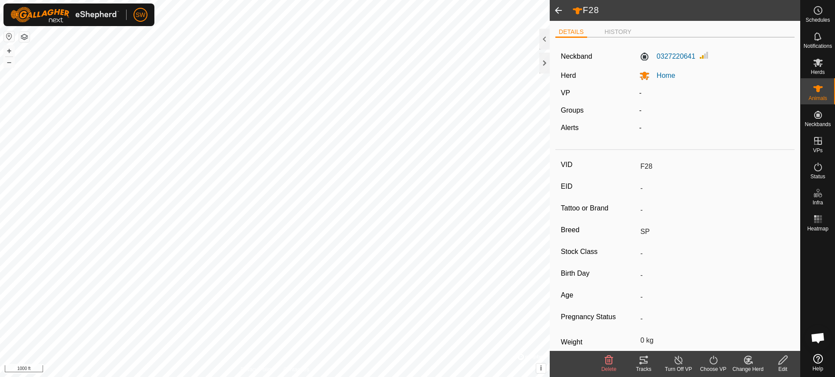
click at [783, 364] on icon at bounding box center [782, 360] width 11 height 10
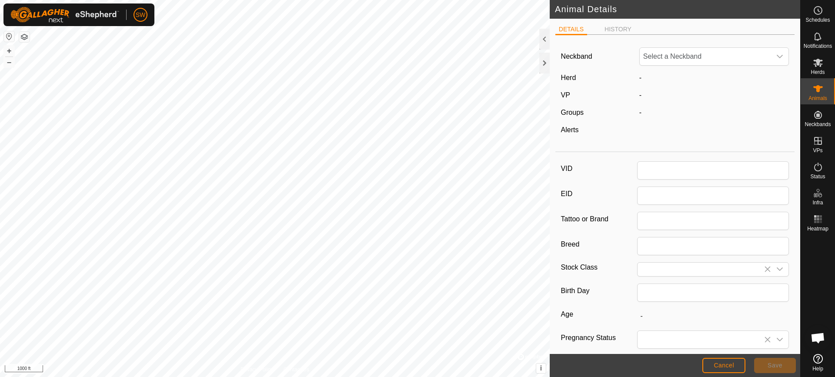
type input "F28"
type input "SP"
type input "0"
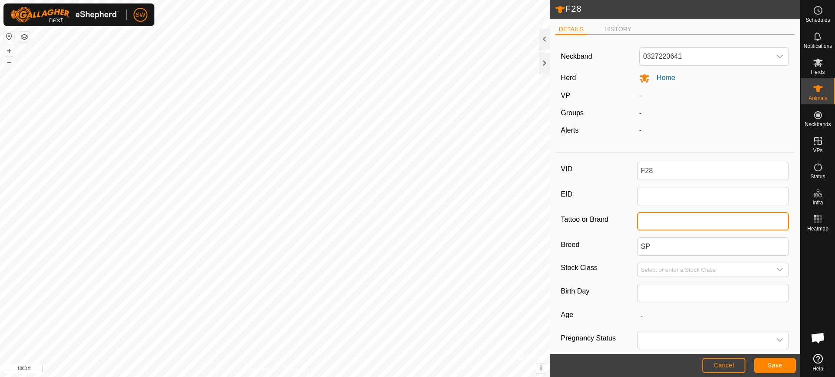
click at [648, 223] on input "Tattoo or Brand" at bounding box center [713, 221] width 152 height 18
type input "[PERSON_NAME]"
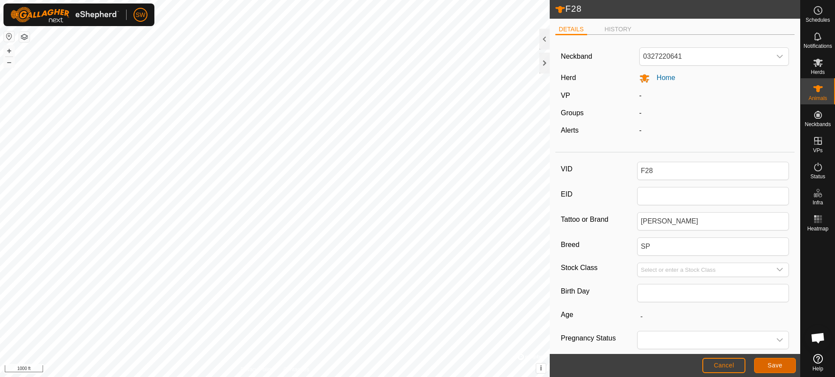
click at [769, 363] on span "Save" at bounding box center [774, 365] width 15 height 7
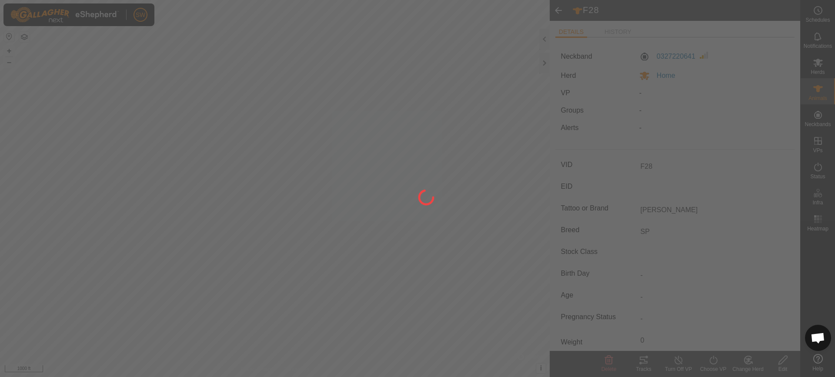
type input "-"
type input "0 kg"
type input "-"
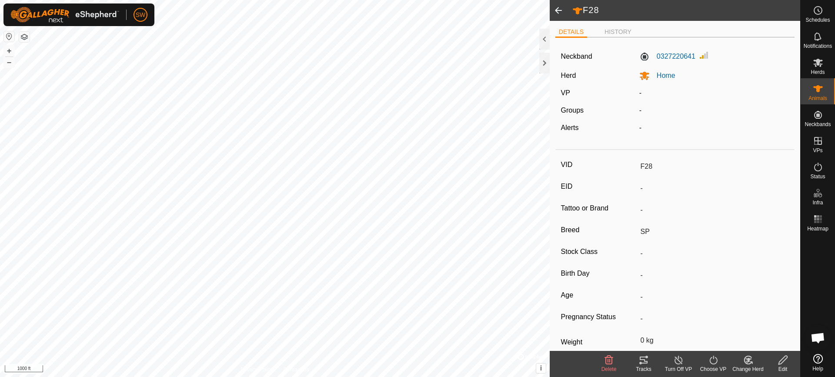
click at [786, 358] on icon at bounding box center [782, 360] width 9 height 9
type input "0"
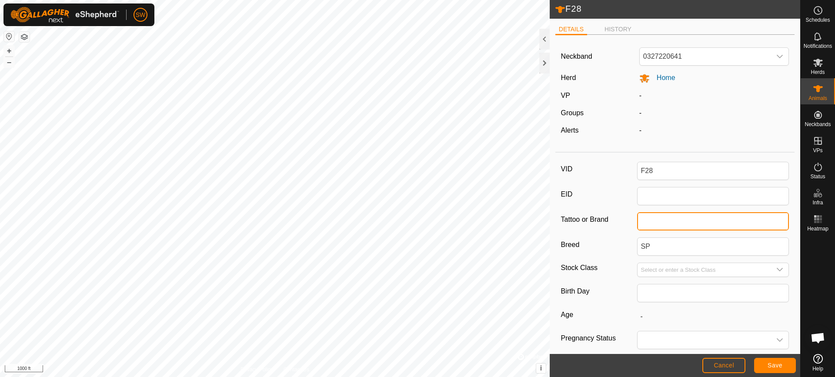
click at [648, 225] on input "Tattoo or Brand" at bounding box center [713, 221] width 152 height 18
type input "[PERSON_NAME]"
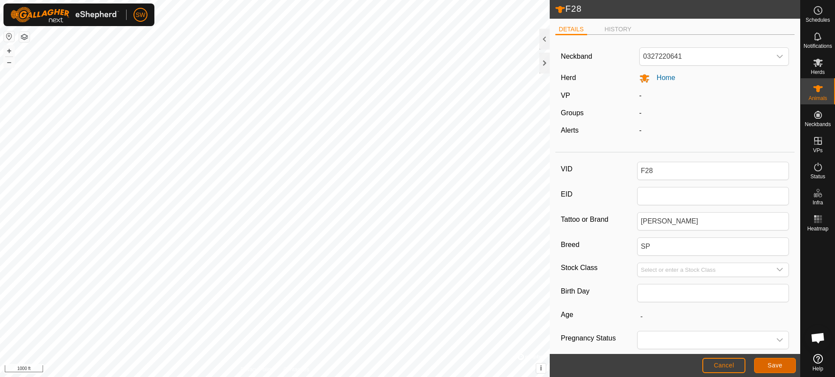
click at [776, 365] on span "Save" at bounding box center [774, 365] width 15 height 7
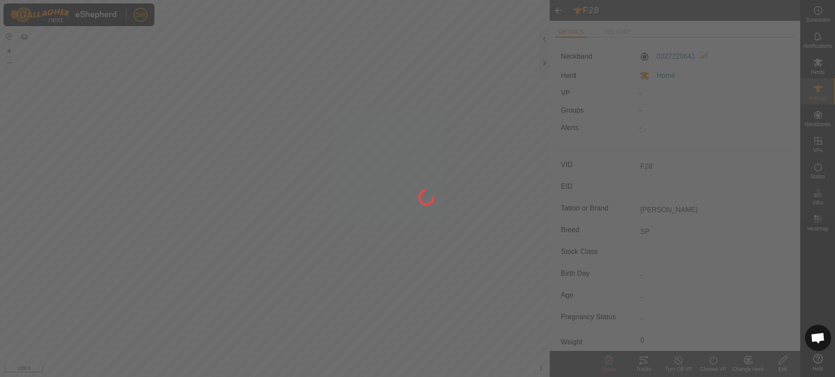
type input "-"
type input "0 kg"
type input "-"
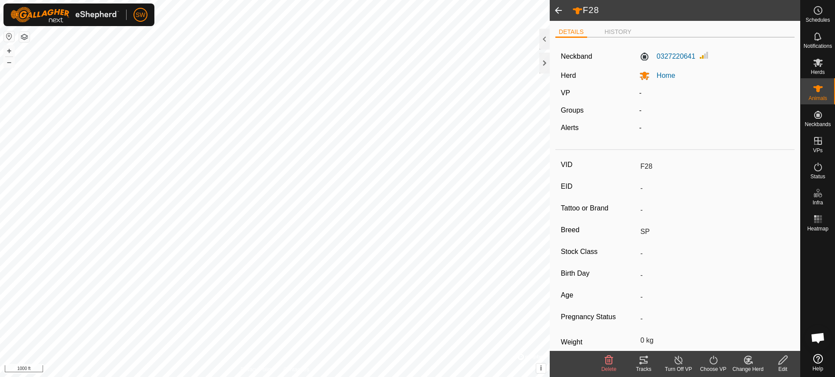
click at [557, 10] on span at bounding box center [557, 10] width 17 height 21
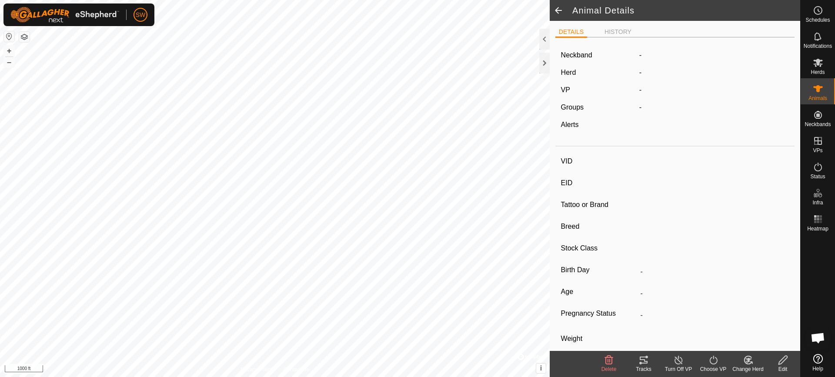
type input "F28"
type input "-"
type input "[PERSON_NAME]"
type input "SP"
type input "-"
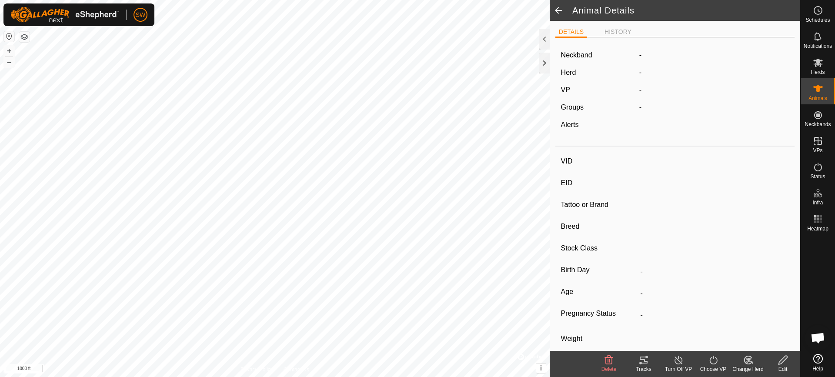
type input "0 kg"
type input "-"
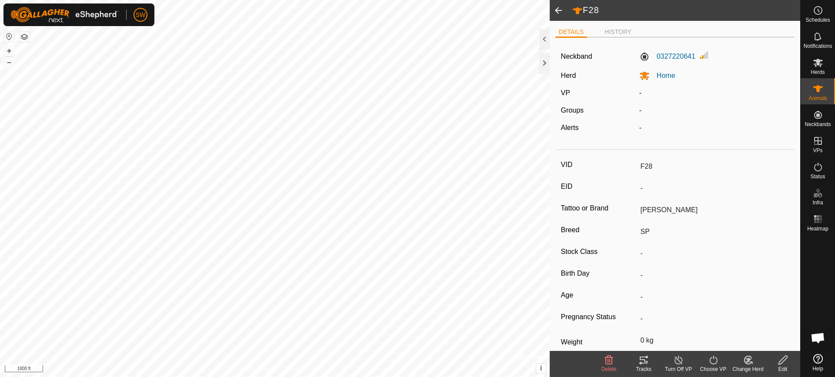
click at [560, 8] on span at bounding box center [557, 10] width 17 height 21
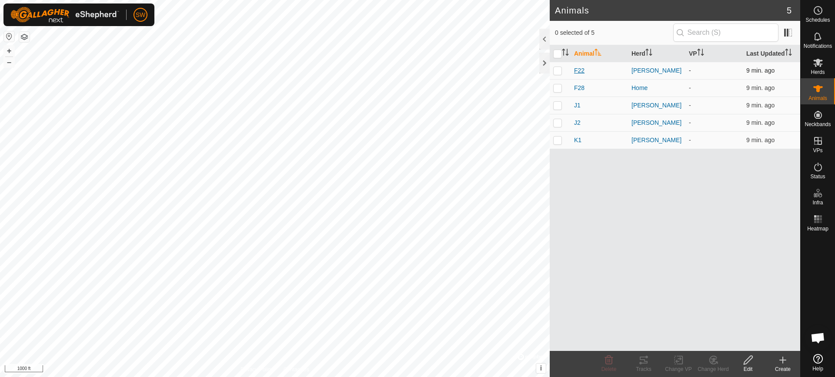
click at [578, 67] on span "F22" at bounding box center [579, 70] width 10 height 9
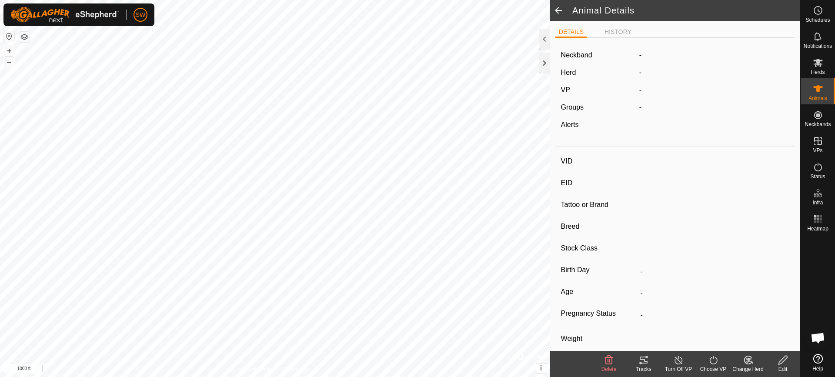
type input "F22"
type input "-"
type input "SP"
type input "-"
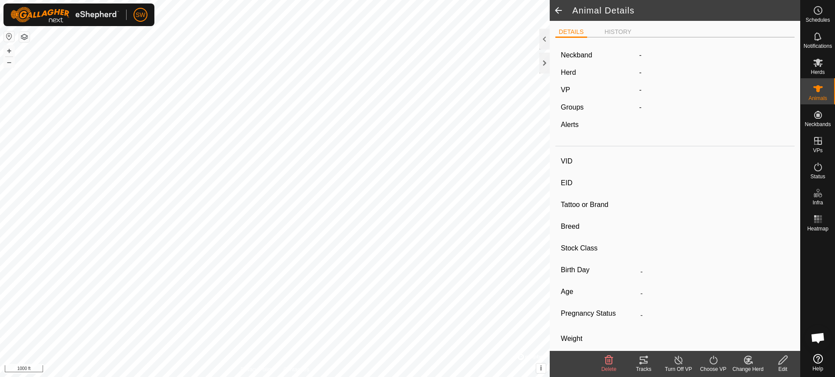
type input "0 kg"
type input "-"
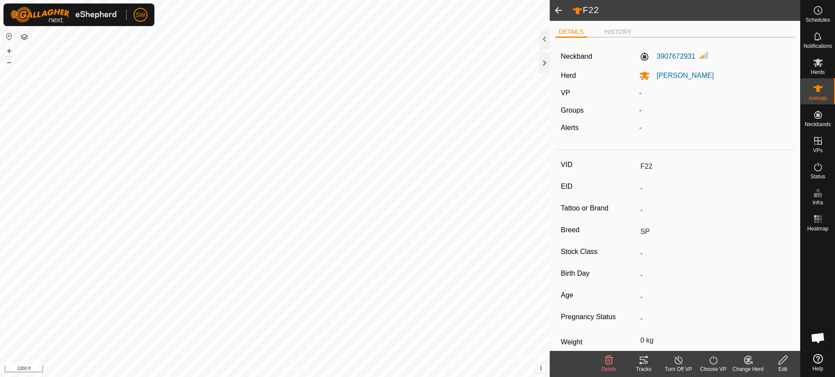
click at [786, 363] on icon at bounding box center [782, 360] width 11 height 10
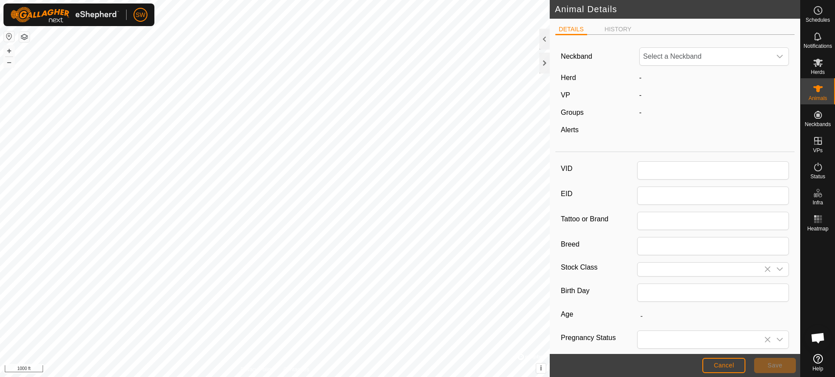
type input "F22"
type input "SP"
type input "0"
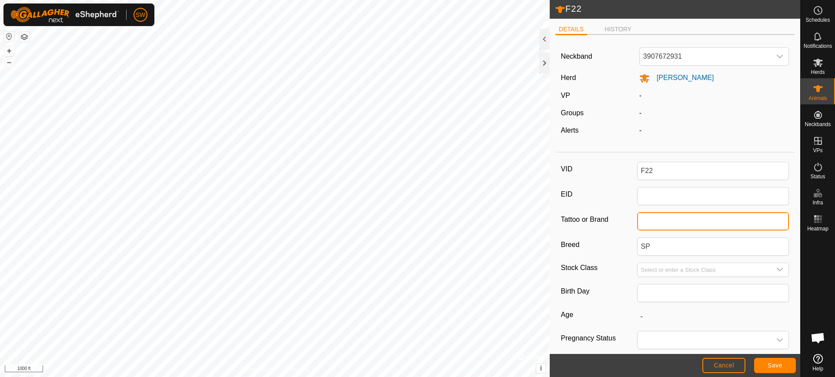
click at [657, 223] on input "Tattoo or Brand" at bounding box center [713, 221] width 152 height 18
type input "[PERSON_NAME]"
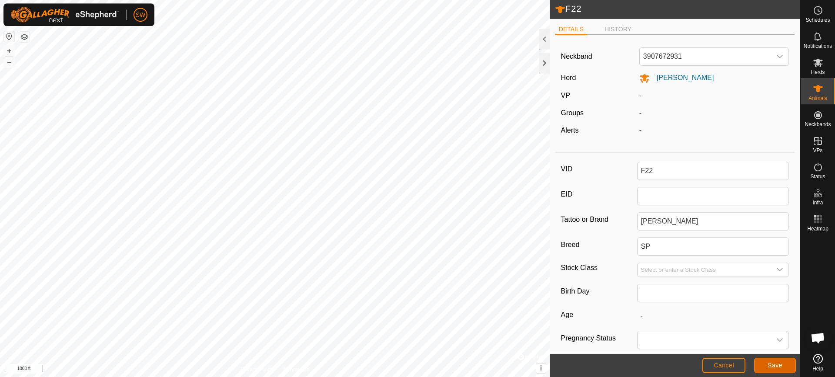
click at [772, 363] on span "Save" at bounding box center [774, 365] width 15 height 7
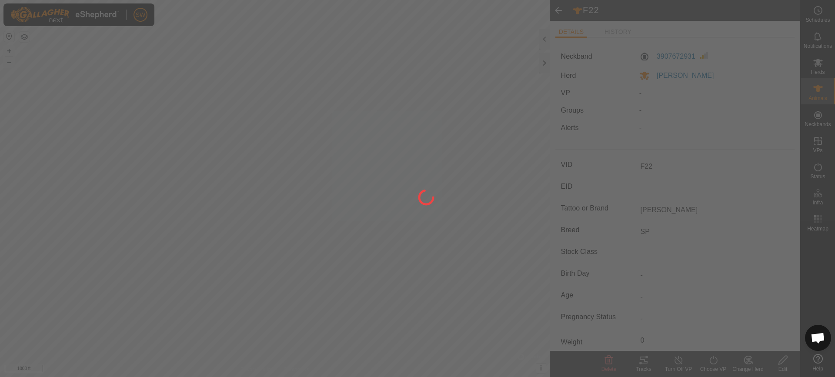
type input "-"
type input "0 kg"
type input "-"
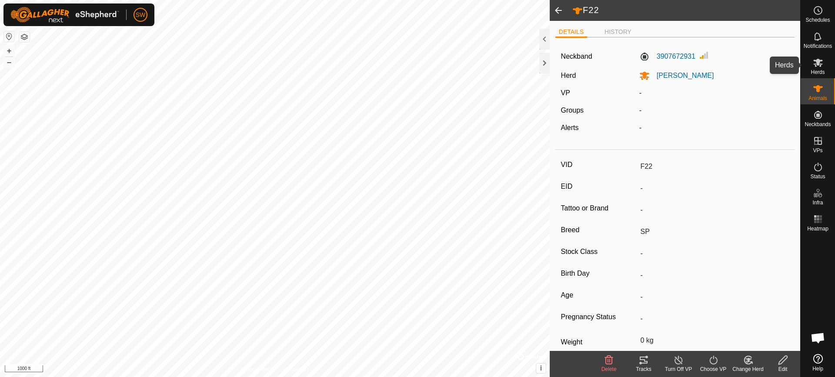
click at [816, 70] on span "Herds" at bounding box center [817, 72] width 14 height 5
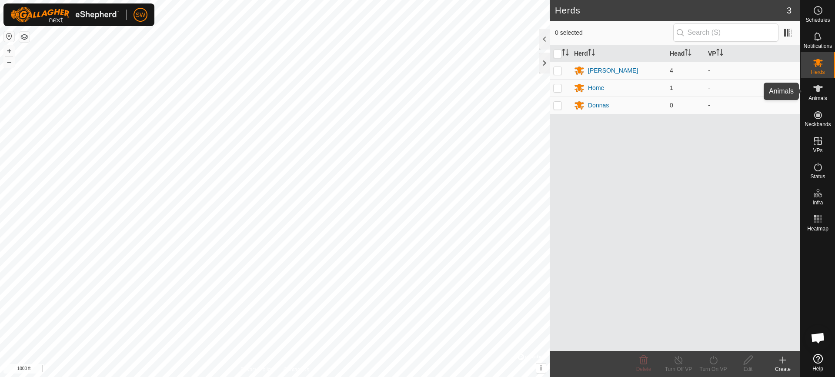
click at [820, 86] on icon at bounding box center [818, 88] width 10 height 10
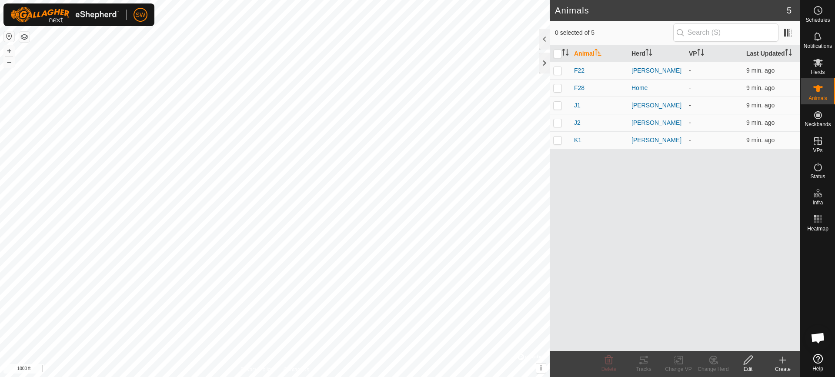
click at [783, 359] on icon at bounding box center [783, 360] width 0 height 6
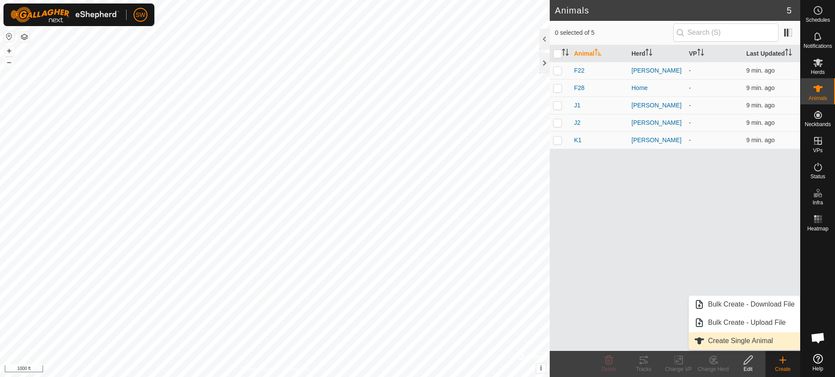
click at [724, 342] on link "Create Single Animal" at bounding box center [744, 340] width 111 height 17
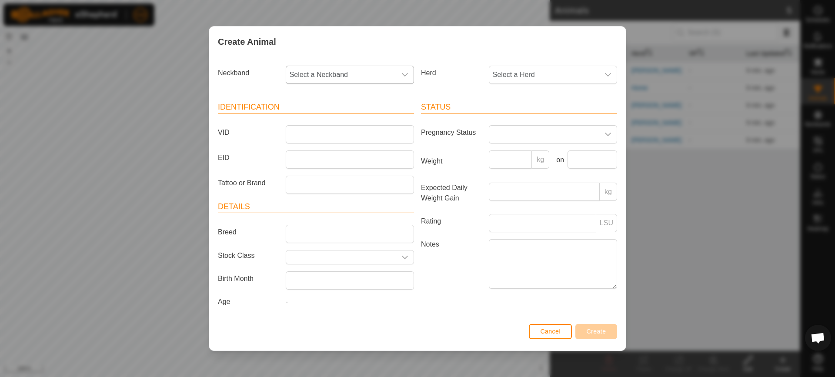
click at [373, 82] on span "Select a Neckband" at bounding box center [341, 74] width 110 height 17
type input "7741"
click at [326, 119] on li "0948207741" at bounding box center [349, 119] width 127 height 17
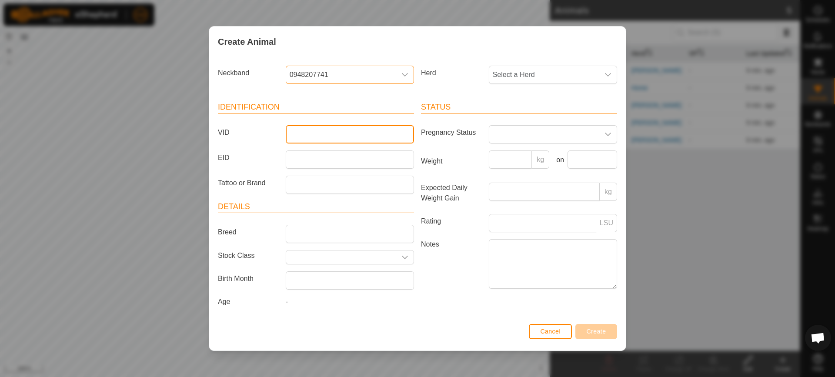
click at [290, 133] on input "VID" at bounding box center [350, 134] width 128 height 18
type input "K2"
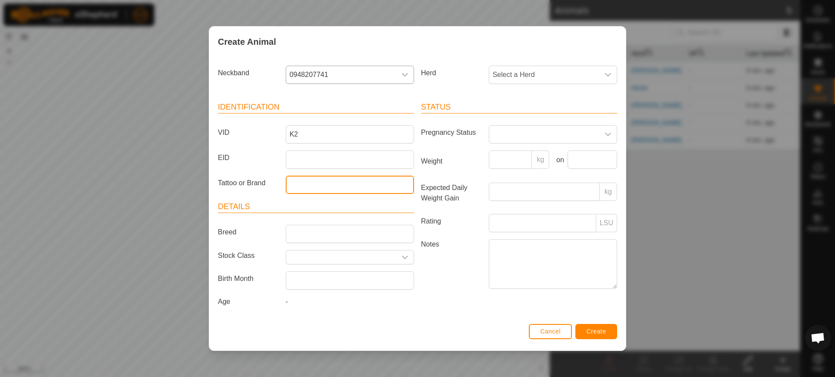
drag, startPoint x: 298, startPoint y: 183, endPoint x: 304, endPoint y: 179, distance: 8.1
click at [298, 183] on input "Tattoo or Brand" at bounding box center [350, 185] width 128 height 18
type input "[PERSON_NAME]"
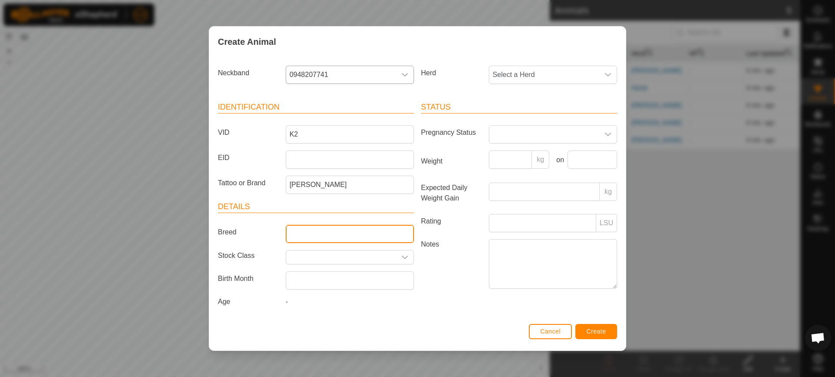
click at [306, 233] on input "Breed" at bounding box center [350, 234] width 128 height 18
type input "SP"
click at [604, 72] on icon "dropdown trigger" at bounding box center [607, 74] width 7 height 7
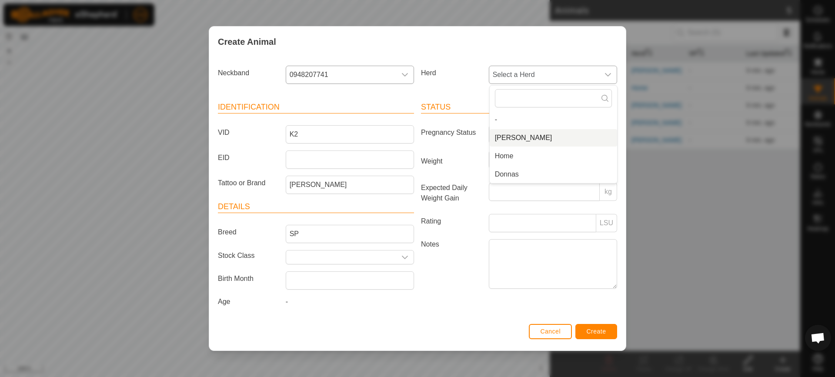
click at [500, 137] on li "[PERSON_NAME]" at bounding box center [553, 137] width 127 height 17
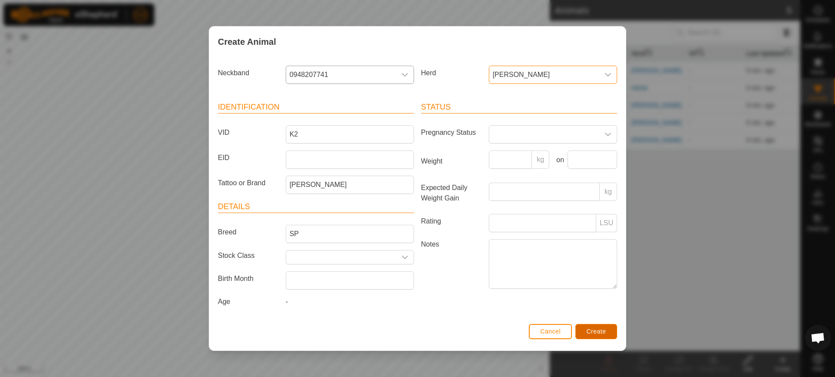
click at [602, 324] on button "Create" at bounding box center [596, 331] width 42 height 15
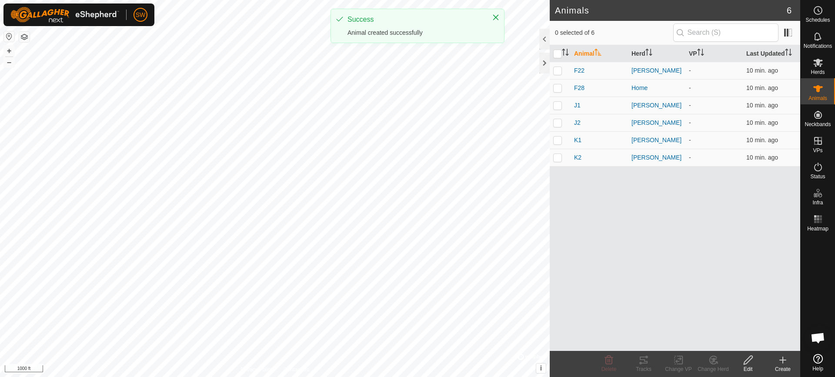
click at [780, 360] on icon at bounding box center [782, 360] width 6 height 0
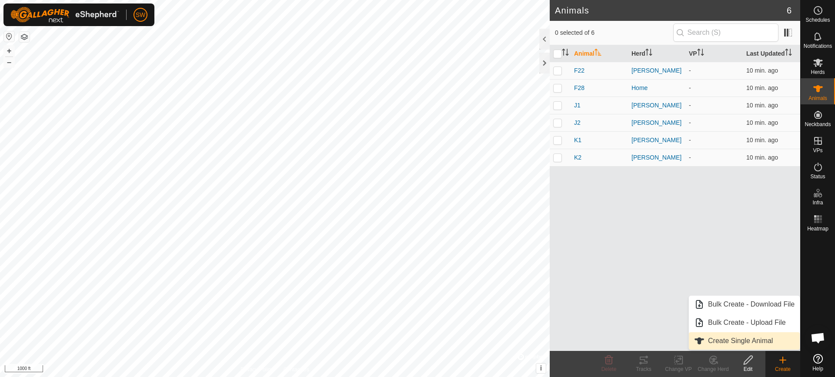
click at [752, 342] on link "Create Single Animal" at bounding box center [744, 340] width 111 height 17
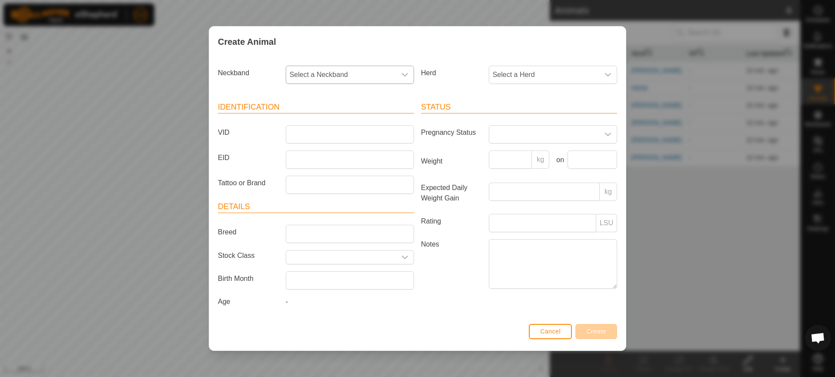
click at [405, 75] on icon "dropdown trigger" at bounding box center [404, 74] width 7 height 7
type input "7488"
click at [302, 117] on li "3294567488" at bounding box center [349, 119] width 127 height 17
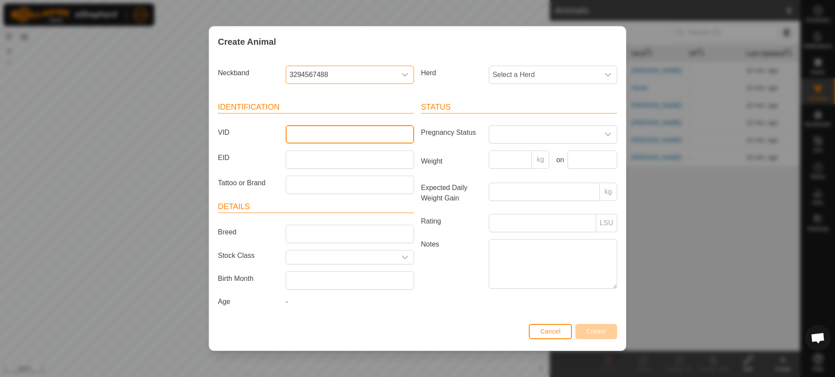
click at [297, 137] on input "VID" at bounding box center [350, 134] width 128 height 18
type input "L1"
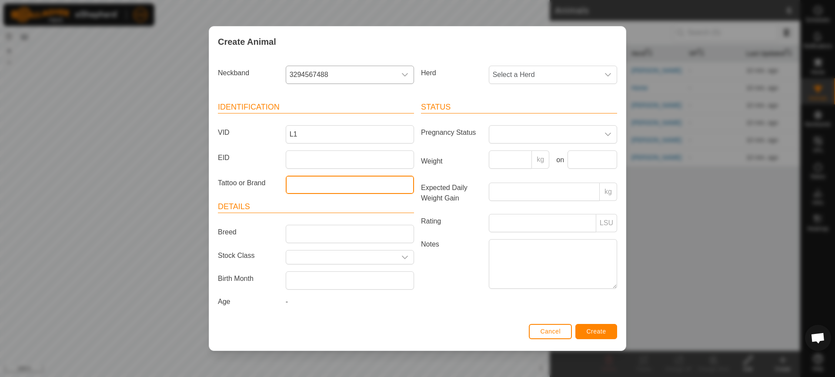
click at [309, 187] on input "Tattoo or Brand" at bounding box center [350, 185] width 128 height 18
type input "[PERSON_NAME]"
click at [613, 75] on div "dropdown trigger" at bounding box center [607, 74] width 17 height 17
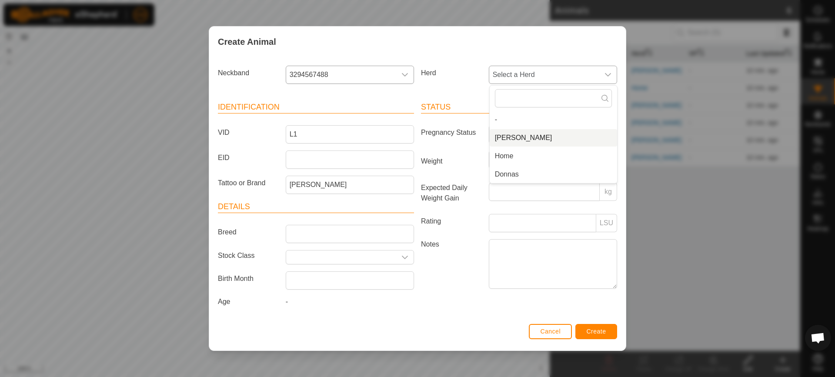
click at [516, 139] on li "[PERSON_NAME]" at bounding box center [553, 137] width 127 height 17
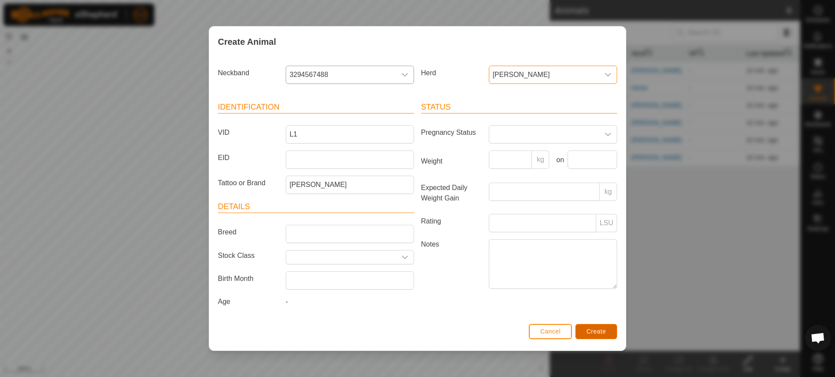
click at [604, 331] on span "Create" at bounding box center [596, 331] width 20 height 7
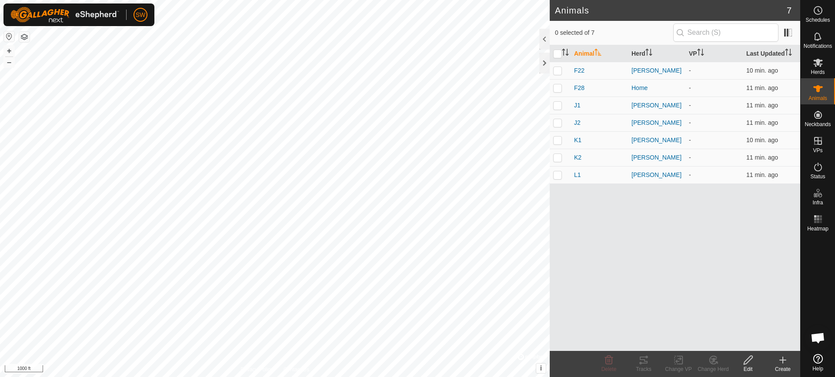
click at [788, 360] on create-svg-icon at bounding box center [782, 360] width 35 height 10
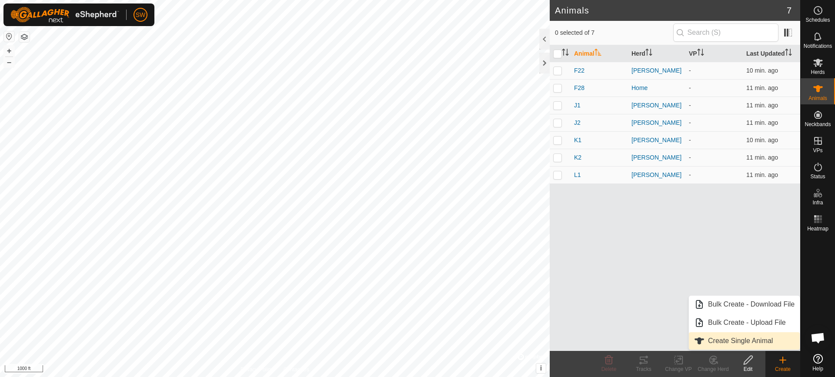
click at [736, 340] on link "Create Single Animal" at bounding box center [744, 340] width 111 height 17
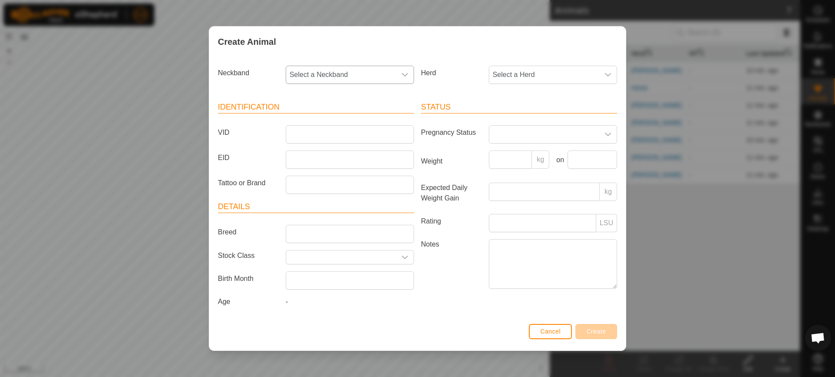
click at [401, 76] on icon "dropdown trigger" at bounding box center [404, 74] width 7 height 7
type input "1092"
click at [305, 110] on div "1092" at bounding box center [349, 98] width 127 height 25
click at [301, 119] on li "1723221092" at bounding box center [349, 119] width 127 height 17
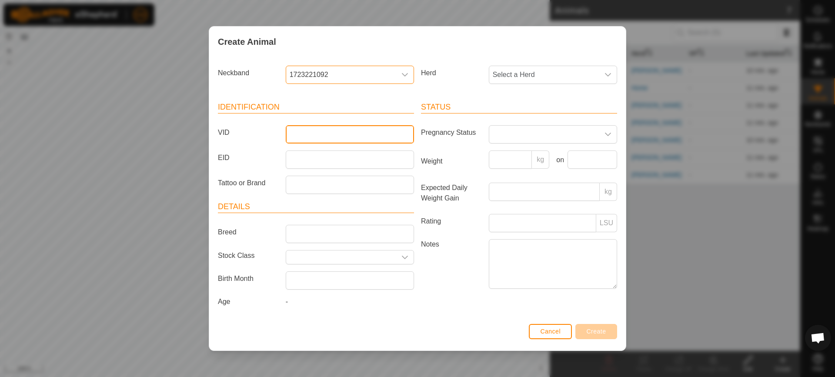
click at [301, 129] on input "VID" at bounding box center [350, 134] width 128 height 18
type input "L2"
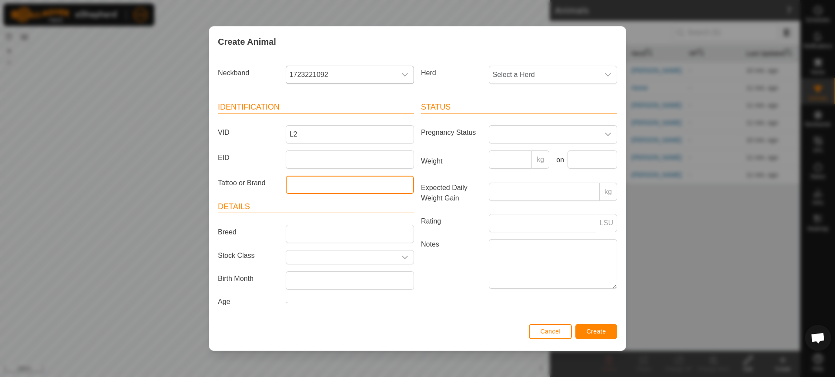
click at [302, 186] on input "Tattoo or Brand" at bounding box center [350, 185] width 128 height 18
type input "Beauty"
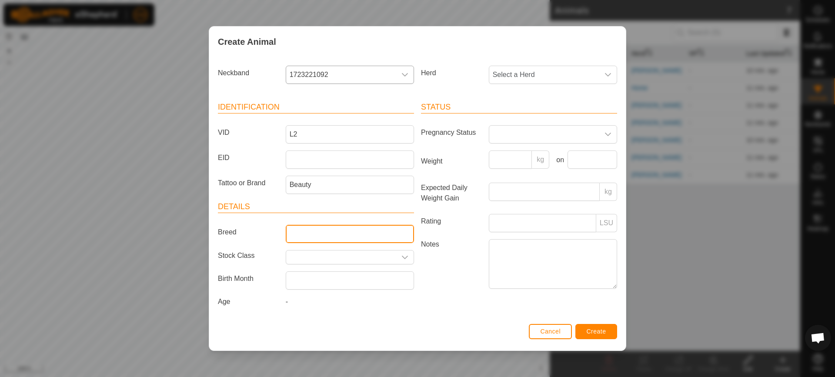
click at [334, 232] on input "Breed" at bounding box center [350, 234] width 128 height 18
type input "SP"
click at [608, 76] on icon "dropdown trigger" at bounding box center [608, 74] width 6 height 3
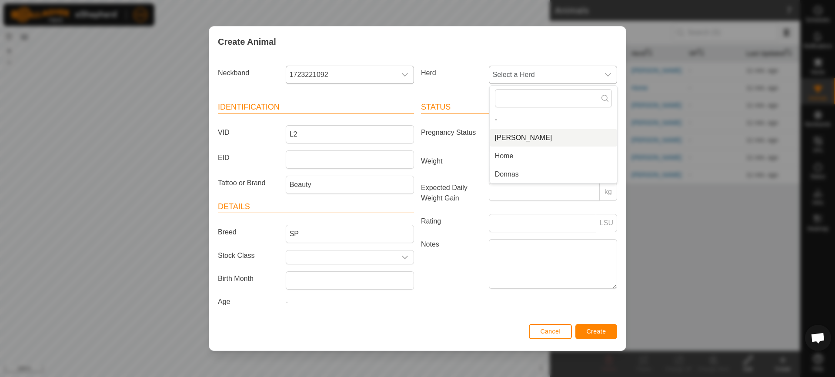
click at [515, 135] on li "[PERSON_NAME]" at bounding box center [553, 137] width 127 height 17
click at [596, 330] on span "Create" at bounding box center [596, 331] width 20 height 7
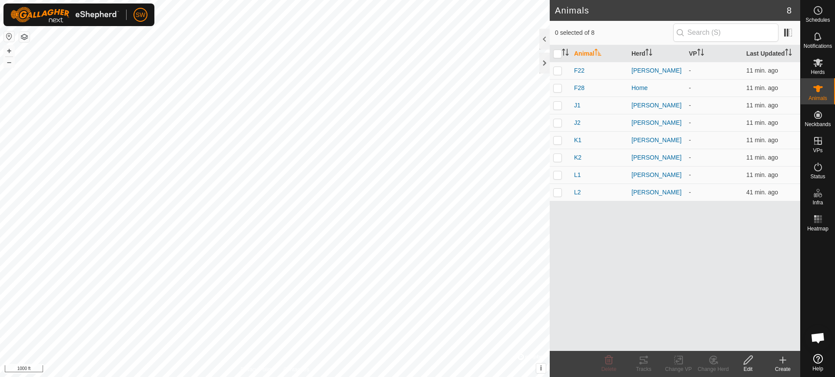
click at [781, 364] on icon at bounding box center [782, 360] width 10 height 10
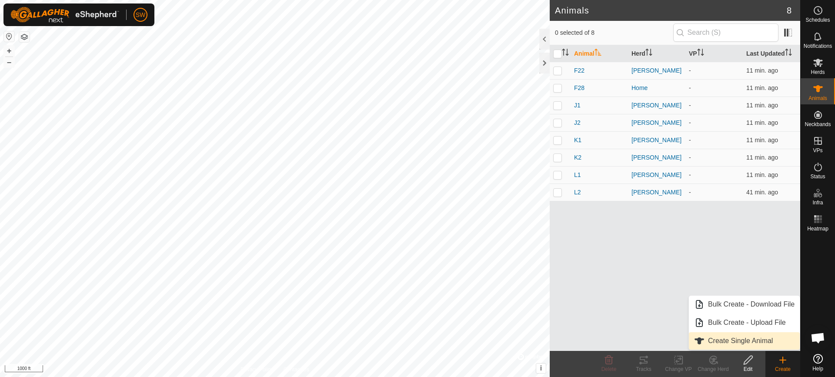
click at [743, 340] on link "Create Single Animal" at bounding box center [744, 340] width 111 height 17
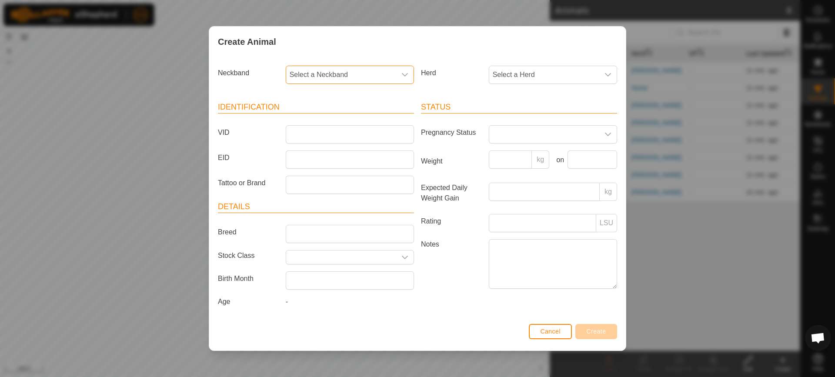
click at [356, 73] on span "Select a Neckband" at bounding box center [341, 74] width 110 height 17
type input "5855"
click at [330, 119] on li "0553105855" at bounding box center [349, 119] width 127 height 17
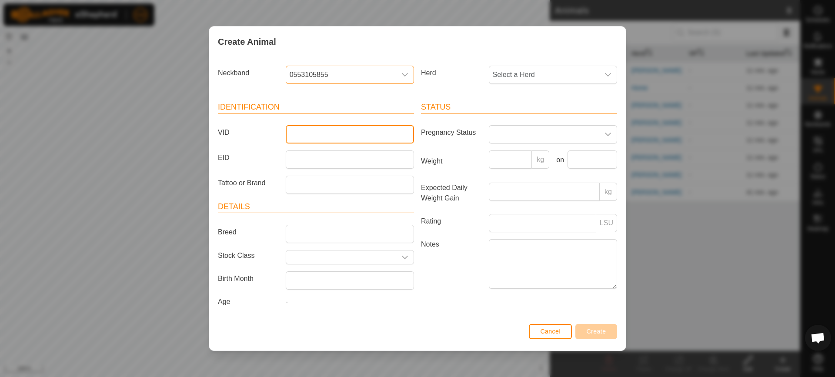
click at [306, 134] on input "VID" at bounding box center [350, 134] width 128 height 18
type input "L3"
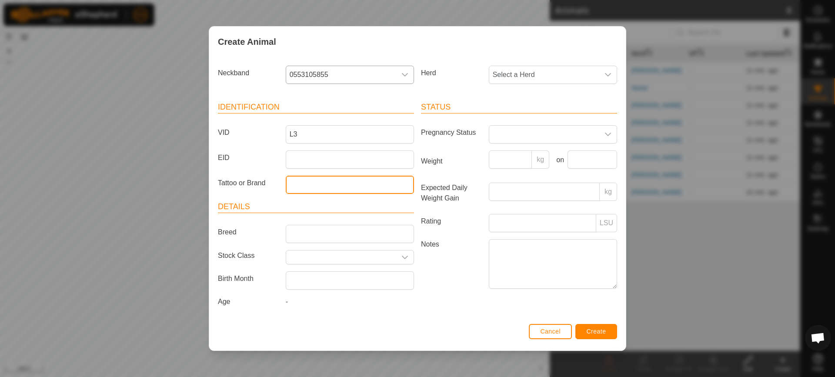
click at [303, 187] on input "Tattoo or Brand" at bounding box center [350, 185] width 128 height 18
type input "Lilac"
click at [611, 72] on icon "dropdown trigger" at bounding box center [607, 74] width 7 height 7
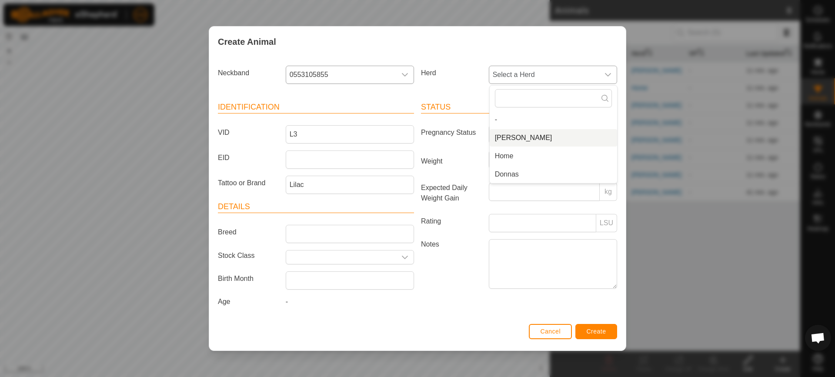
click at [519, 138] on li "[PERSON_NAME]" at bounding box center [553, 137] width 127 height 17
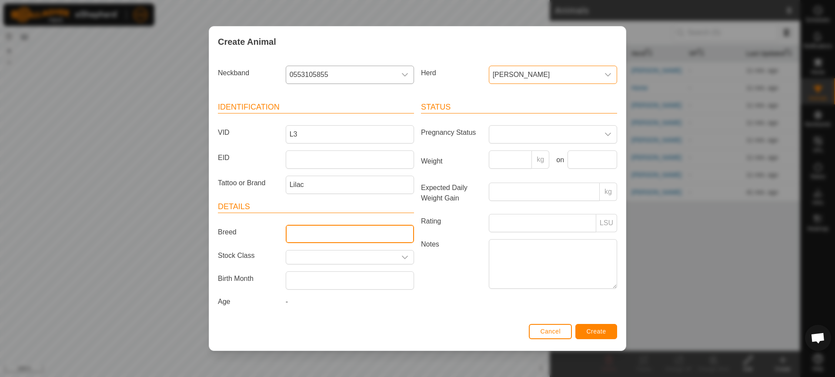
click at [306, 234] on input "Breed" at bounding box center [350, 234] width 128 height 18
type input "SP"
click at [593, 327] on button "Create" at bounding box center [596, 331] width 42 height 15
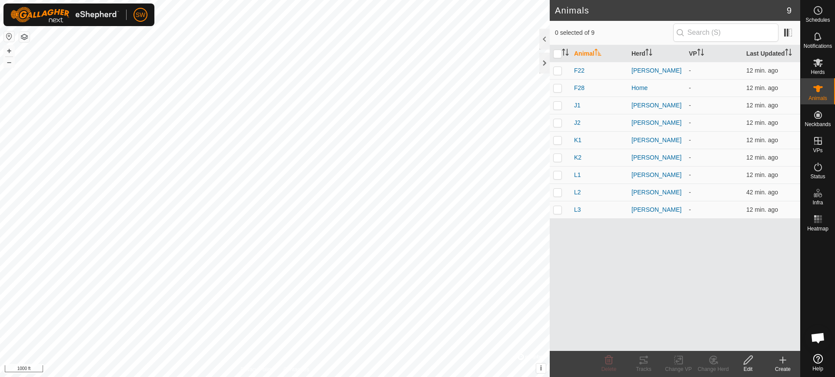
click at [782, 363] on icon at bounding box center [782, 360] width 10 height 10
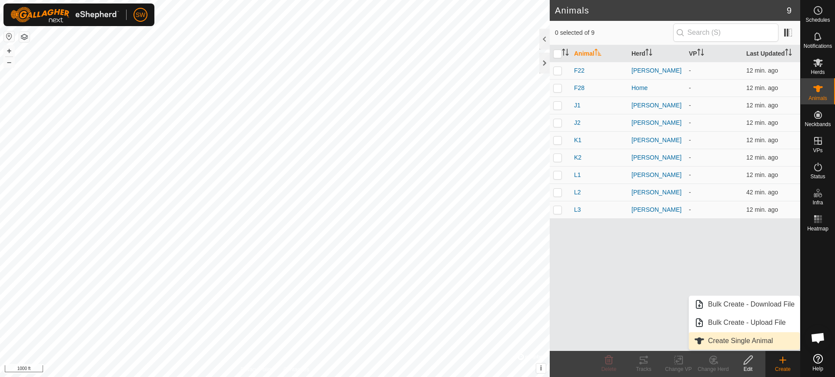
click at [739, 341] on link "Create Single Animal" at bounding box center [744, 340] width 111 height 17
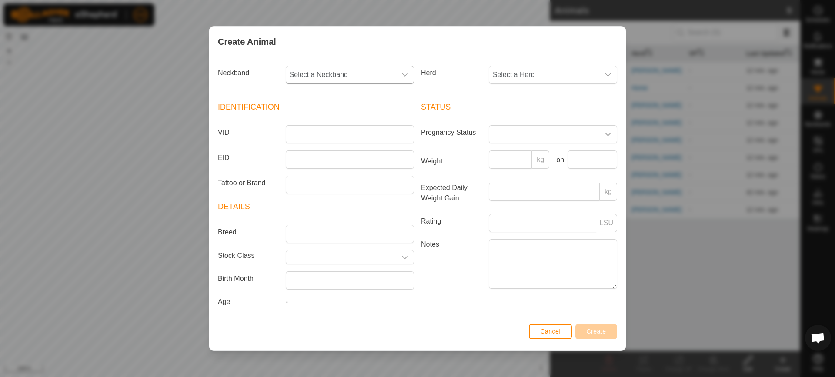
click at [395, 70] on span "Select a Neckband" at bounding box center [341, 74] width 110 height 17
type input "675"
click at [320, 117] on li "2163580675" at bounding box center [349, 119] width 127 height 17
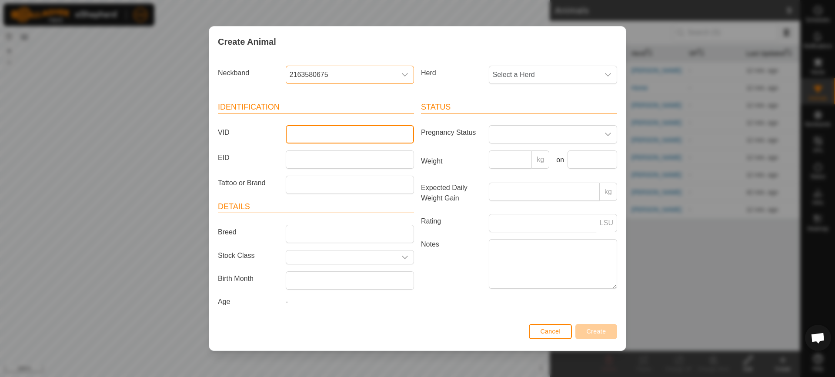
click at [307, 137] on input "VID" at bounding box center [350, 134] width 128 height 18
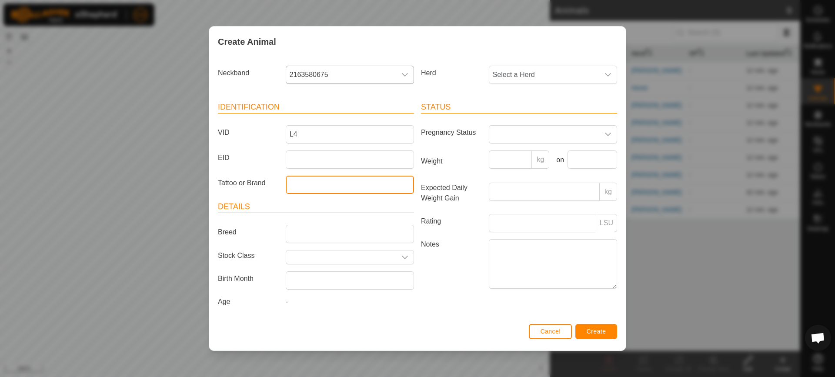
click at [296, 186] on input "Tattoo or Brand" at bounding box center [350, 185] width 128 height 18
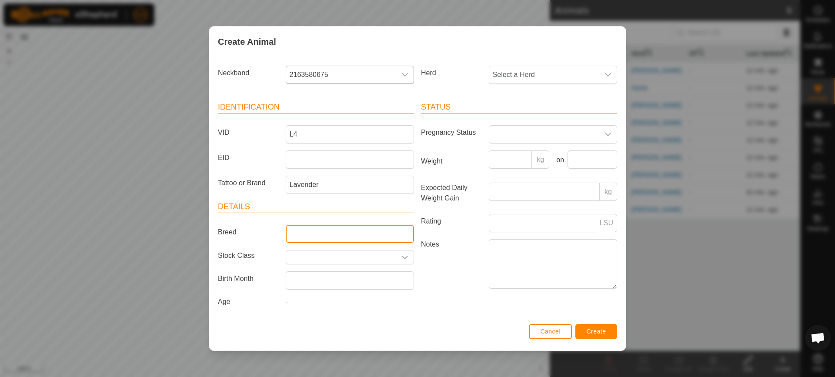
click at [351, 236] on input "Breed" at bounding box center [350, 234] width 128 height 18
click at [613, 73] on div "dropdown trigger" at bounding box center [607, 74] width 17 height 17
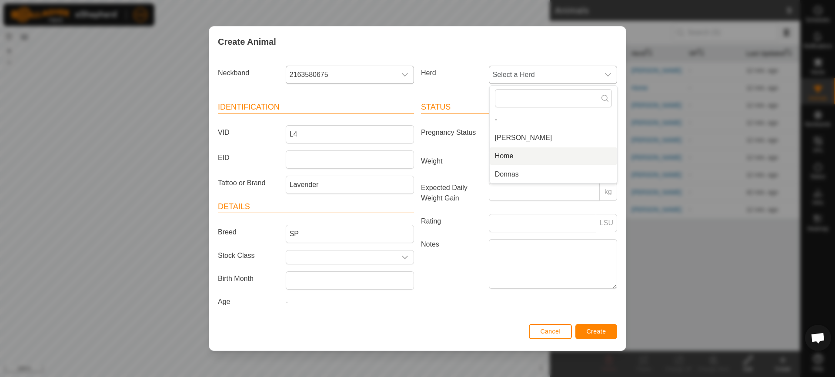
click at [505, 153] on li "Home" at bounding box center [553, 155] width 127 height 17
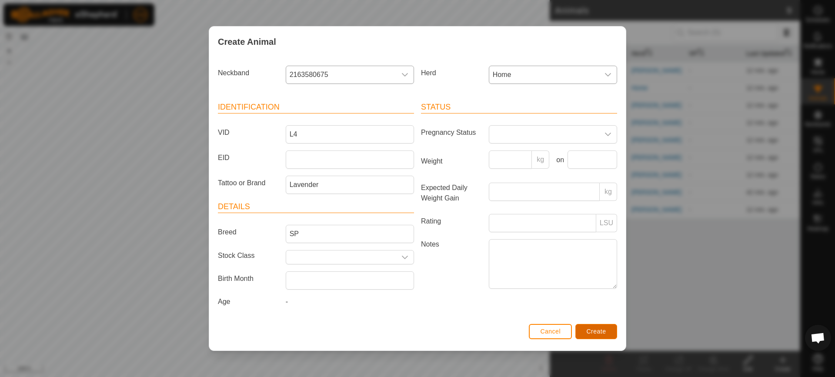
click at [596, 334] on span "Create" at bounding box center [596, 331] width 20 height 7
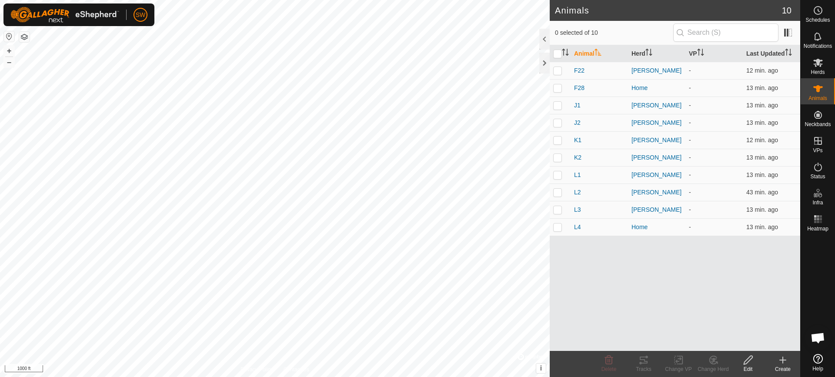
click at [786, 360] on icon at bounding box center [782, 360] width 10 height 10
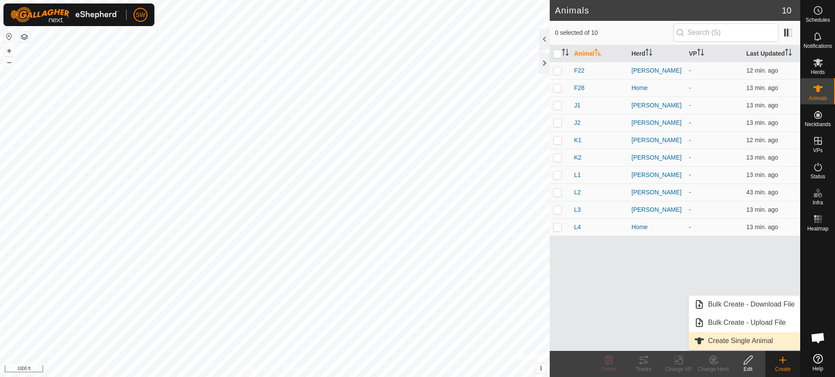
click at [764, 336] on link "Create Single Animal" at bounding box center [744, 340] width 111 height 17
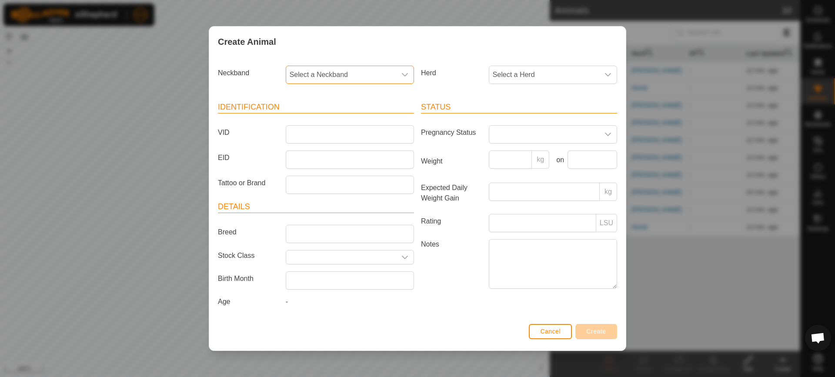
click at [377, 71] on span "Select a Neckband" at bounding box center [341, 74] width 110 height 17
click at [355, 99] on input "text" at bounding box center [350, 98] width 117 height 18
click at [322, 121] on li "2270691097" at bounding box center [349, 119] width 127 height 17
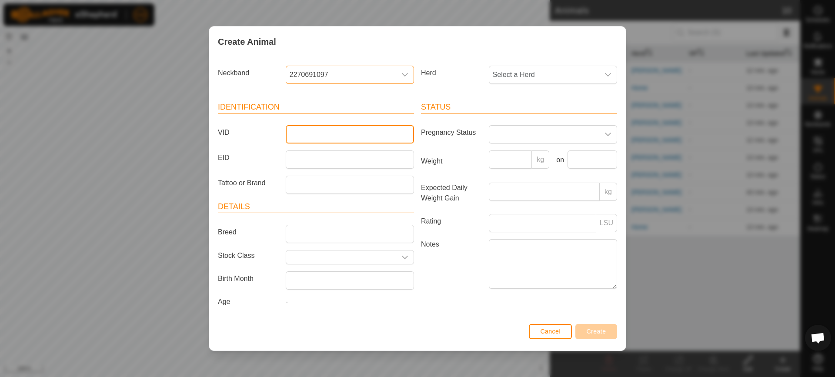
click at [323, 133] on input "VID" at bounding box center [350, 134] width 128 height 18
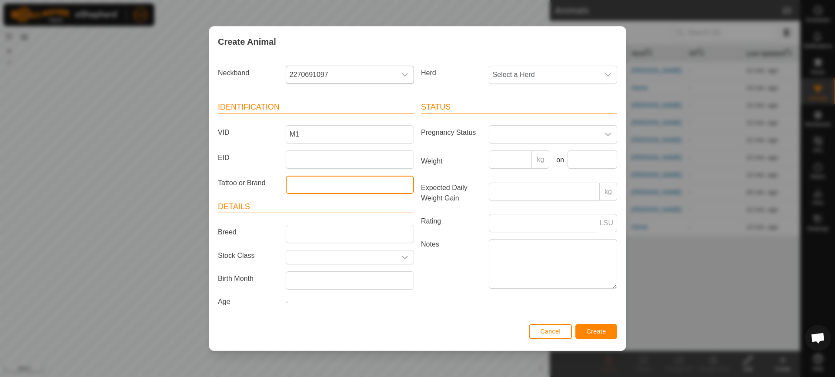
click at [302, 181] on input "Tattoo or Brand" at bounding box center [350, 185] width 128 height 18
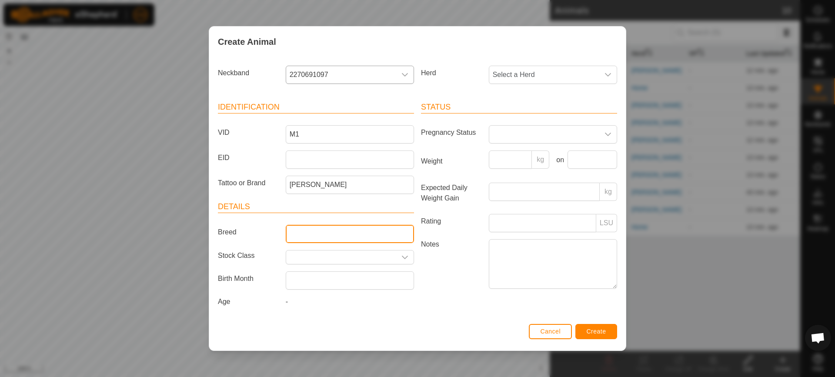
click at [347, 237] on input "Breed" at bounding box center [350, 234] width 128 height 18
click at [603, 73] on div "dropdown trigger" at bounding box center [607, 74] width 17 height 17
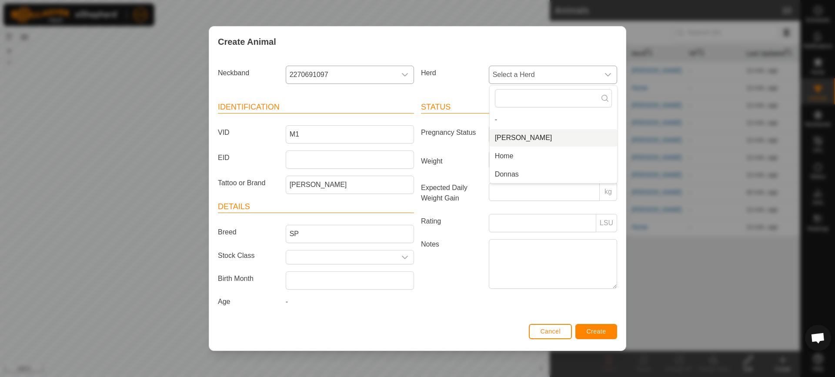
click at [502, 137] on li "[PERSON_NAME]" at bounding box center [553, 137] width 127 height 17
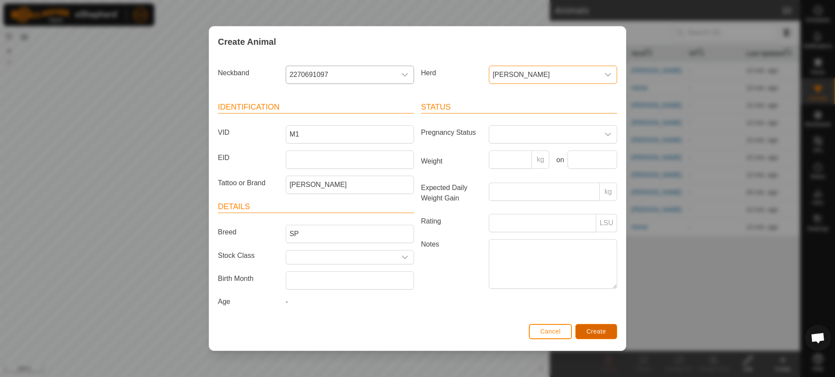
click at [592, 329] on span "Create" at bounding box center [596, 331] width 20 height 7
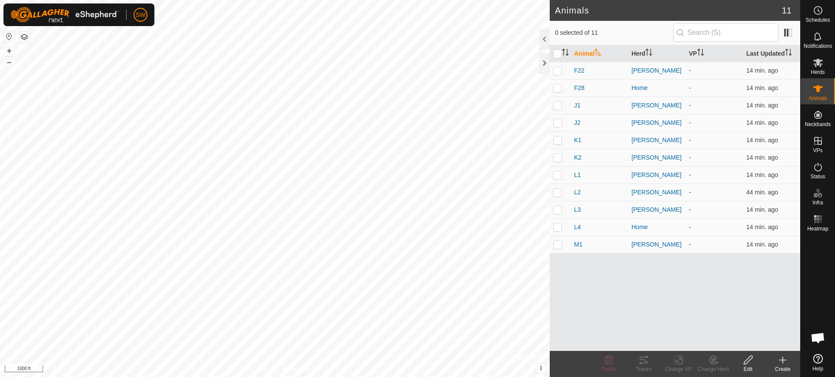
click at [783, 361] on icon at bounding box center [783, 360] width 0 height 6
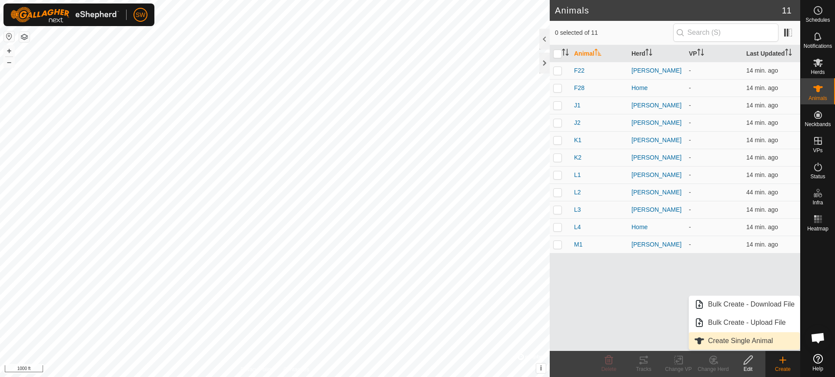
click at [728, 341] on link "Create Single Animal" at bounding box center [744, 340] width 111 height 17
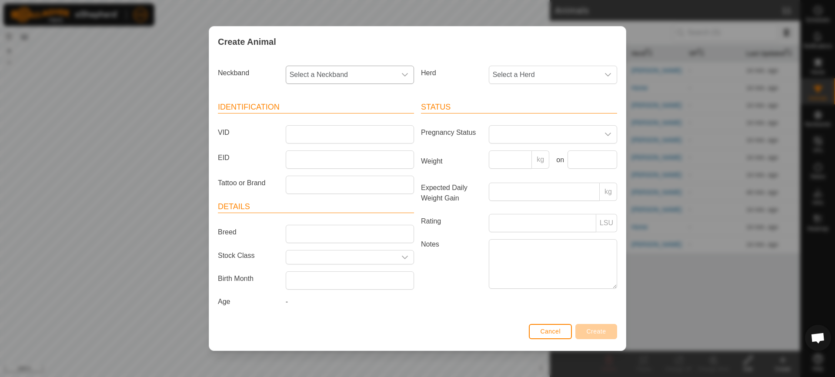
click at [388, 71] on span "Select a Neckband" at bounding box center [341, 74] width 110 height 17
click at [324, 121] on li "0188507584" at bounding box center [349, 119] width 127 height 17
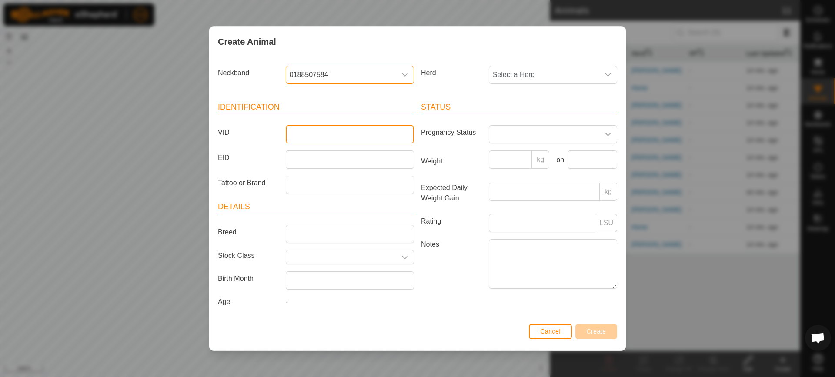
click at [313, 131] on input "VID" at bounding box center [350, 134] width 128 height 18
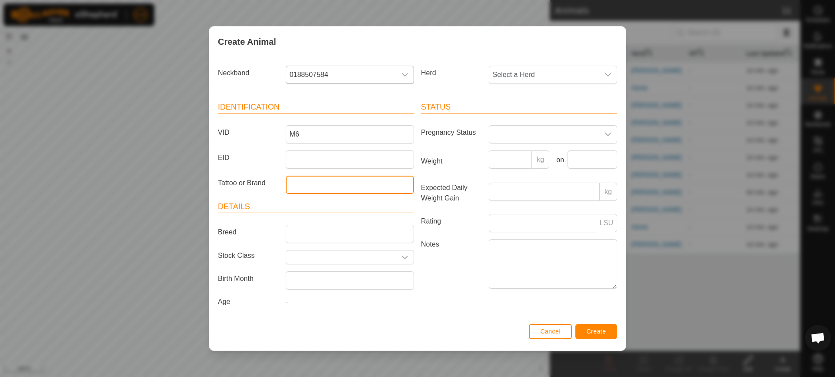
click at [300, 186] on input "Tattoo or Brand" at bounding box center [350, 185] width 128 height 18
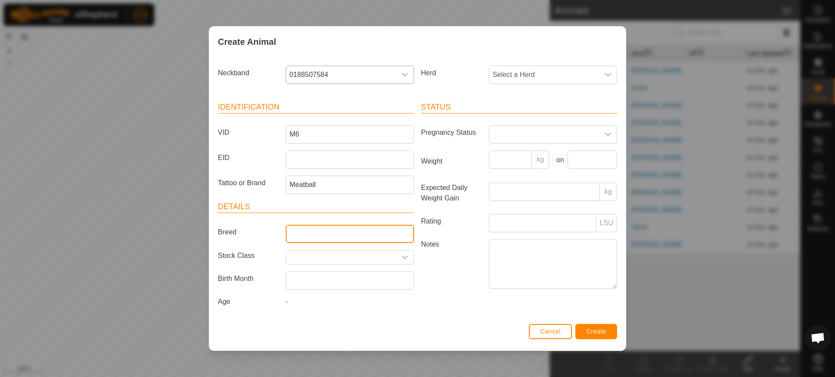
click at [318, 231] on input "Breed" at bounding box center [350, 234] width 128 height 18
click at [603, 73] on div "dropdown trigger" at bounding box center [607, 74] width 17 height 17
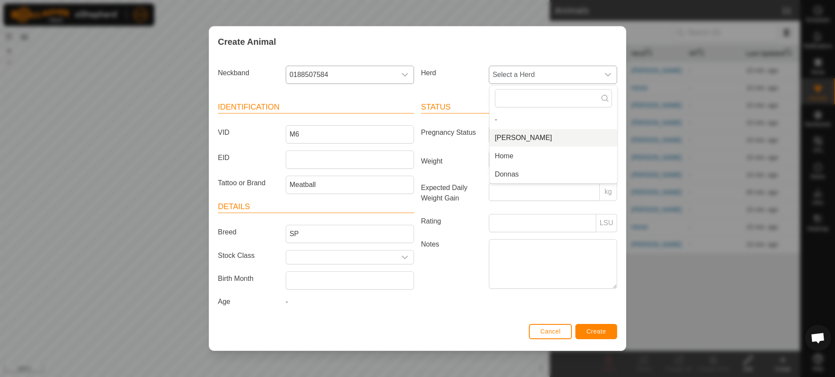
click at [513, 140] on li "[PERSON_NAME]" at bounding box center [553, 137] width 127 height 17
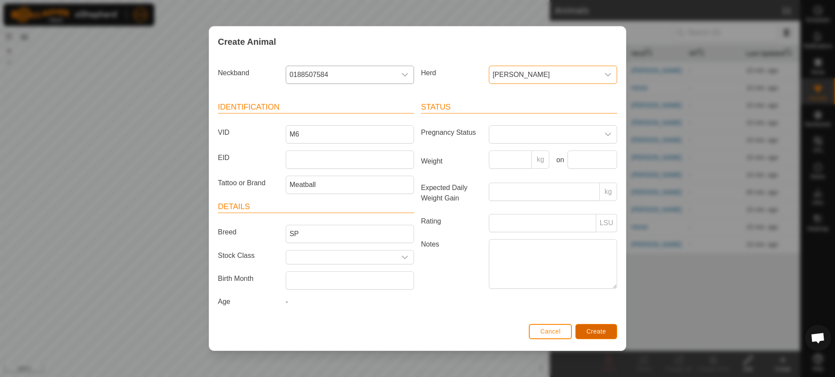
click at [588, 328] on span "Create" at bounding box center [596, 331] width 20 height 7
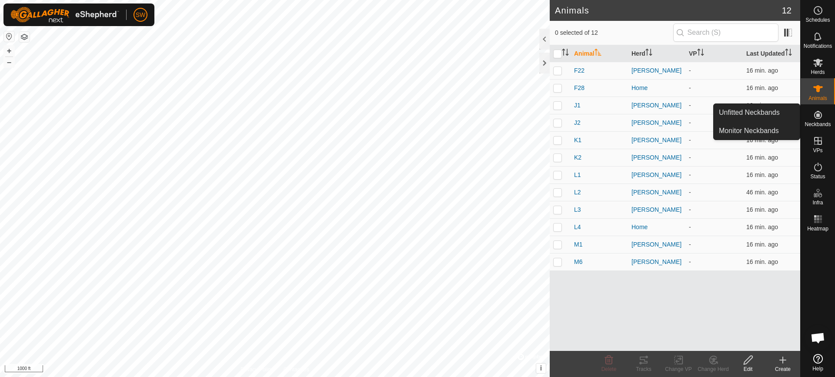
click at [823, 120] on es-neckbands-svg-icon at bounding box center [818, 115] width 16 height 14
click at [763, 128] on link "Monitor Neckbands" at bounding box center [756, 130] width 86 height 17
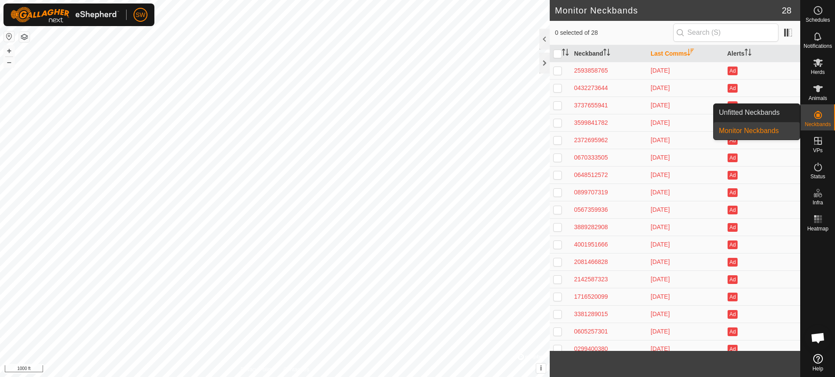
click at [830, 112] on div "Neckbands" at bounding box center [817, 117] width 34 height 26
click at [755, 111] on link "Unfitted Neckbands" at bounding box center [756, 112] width 86 height 17
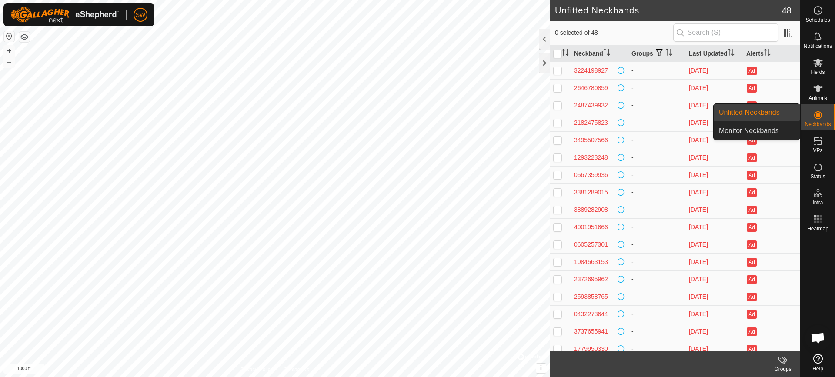
click at [755, 111] on link "Unfitted Neckbands" at bounding box center [756, 112] width 86 height 17
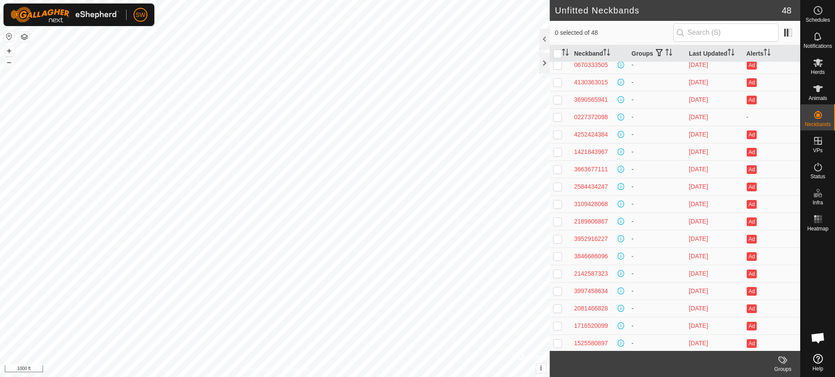
scroll to position [416, 0]
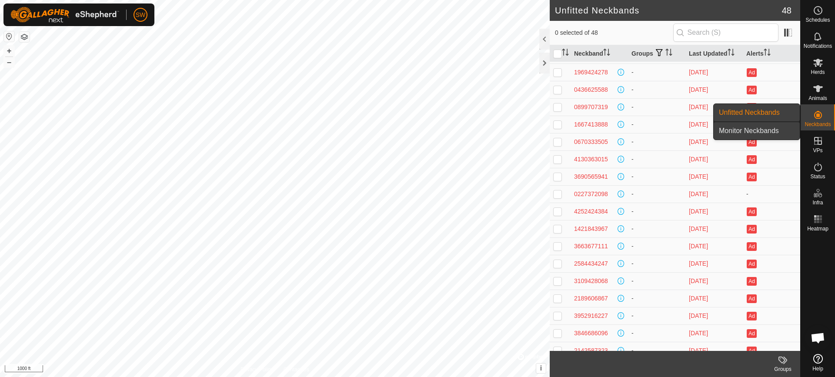
click at [752, 130] on link "Monitor Neckbands" at bounding box center [756, 130] width 86 height 17
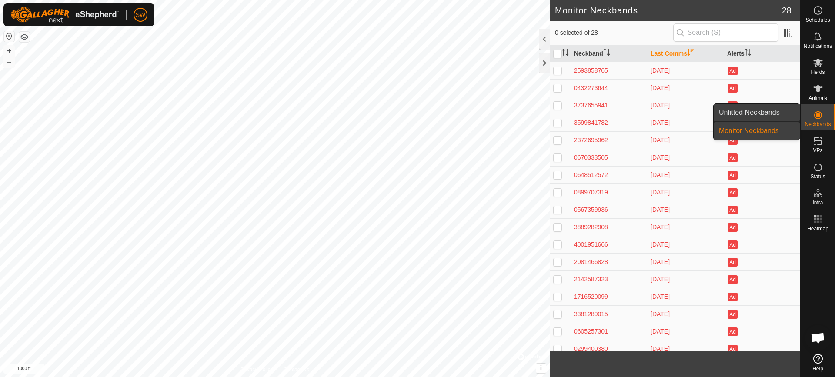
click at [749, 111] on link "Unfitted Neckbands" at bounding box center [756, 112] width 86 height 17
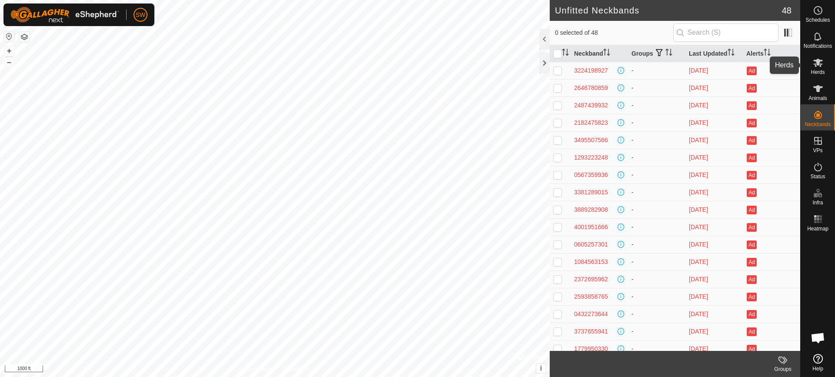
click at [825, 63] on es-mob-svg-icon at bounding box center [818, 63] width 16 height 14
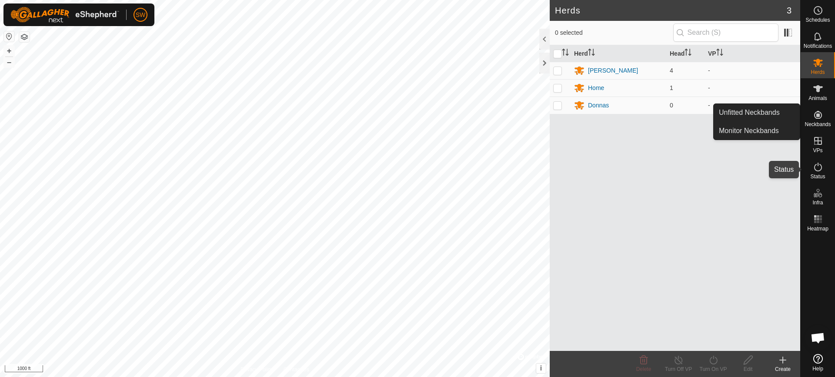
click at [819, 167] on icon at bounding box center [818, 167] width 10 height 10
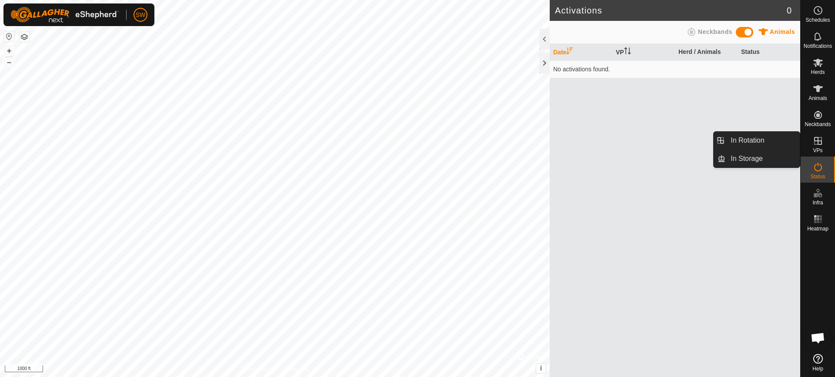
click at [817, 142] on icon at bounding box center [818, 141] width 10 height 10
click at [756, 157] on link "In Storage" at bounding box center [762, 158] width 74 height 17
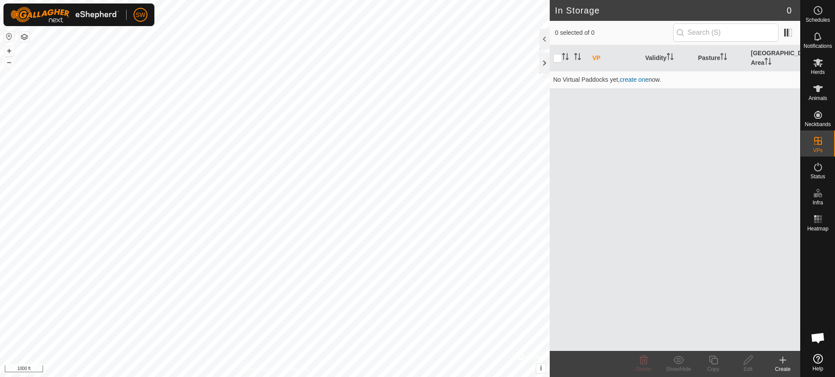
click at [784, 362] on icon at bounding box center [782, 360] width 10 height 10
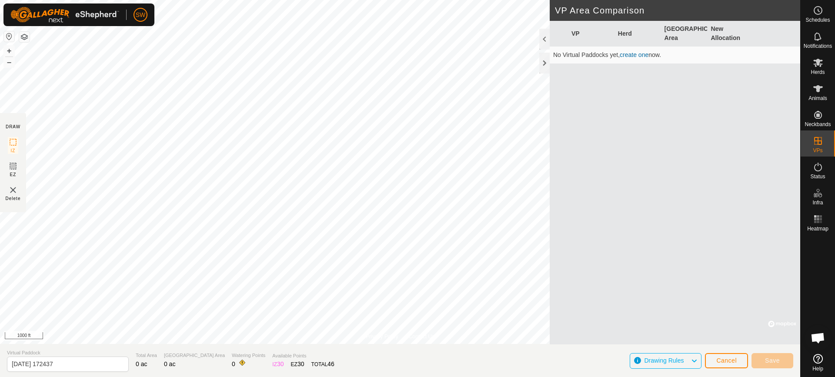
click at [693, 357] on icon at bounding box center [693, 360] width 7 height 11
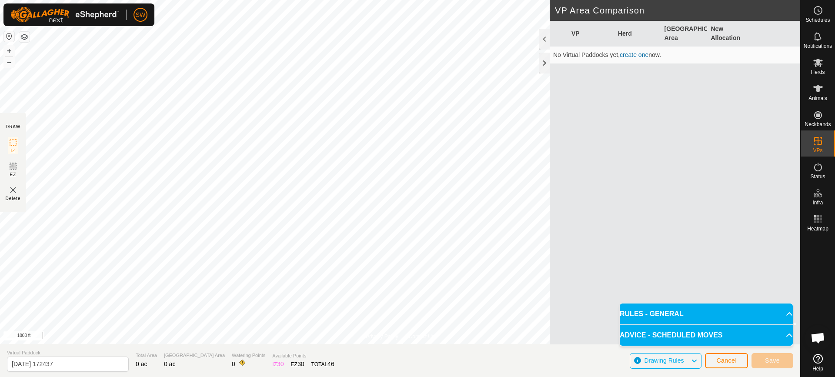
click at [783, 310] on p-accordion-header "RULES - GENERAL" at bounding box center [705, 313] width 173 height 21
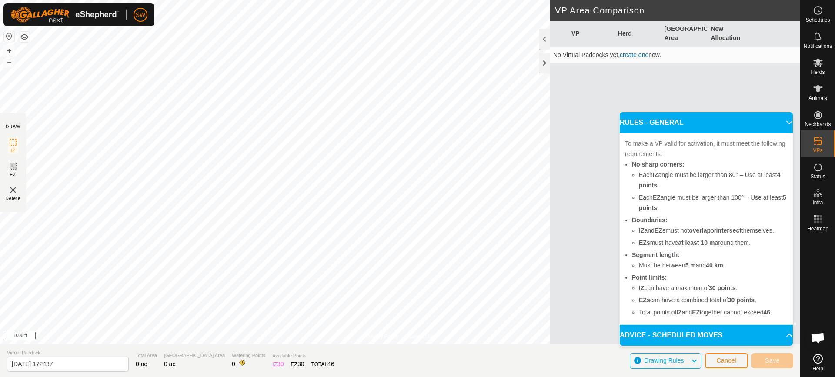
click at [783, 122] on p-accordion-header "RULES - GENERAL" at bounding box center [705, 122] width 173 height 21
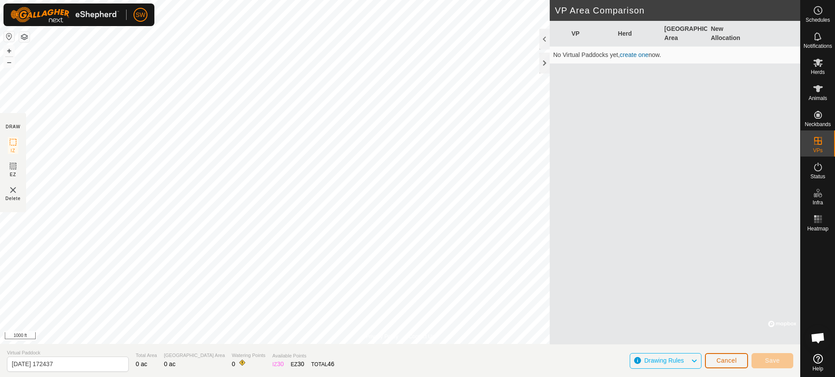
click at [719, 356] on button "Cancel" at bounding box center [726, 360] width 43 height 15
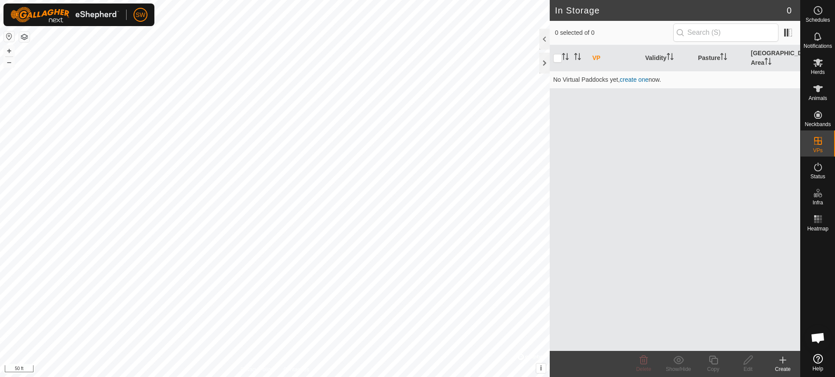
click at [786, 357] on icon at bounding box center [782, 360] width 10 height 10
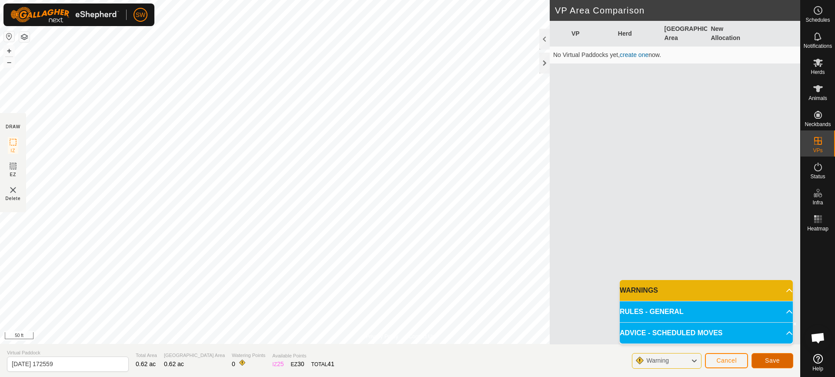
click at [771, 362] on span "Save" at bounding box center [772, 360] width 15 height 7
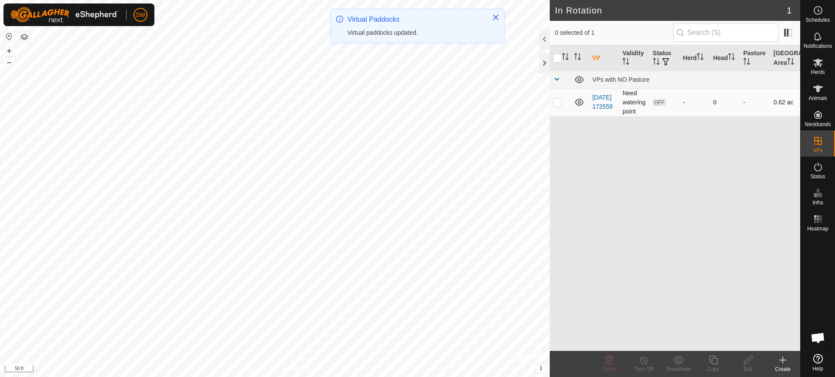
click at [603, 97] on td "[DATE] 172559" at bounding box center [604, 102] width 30 height 28
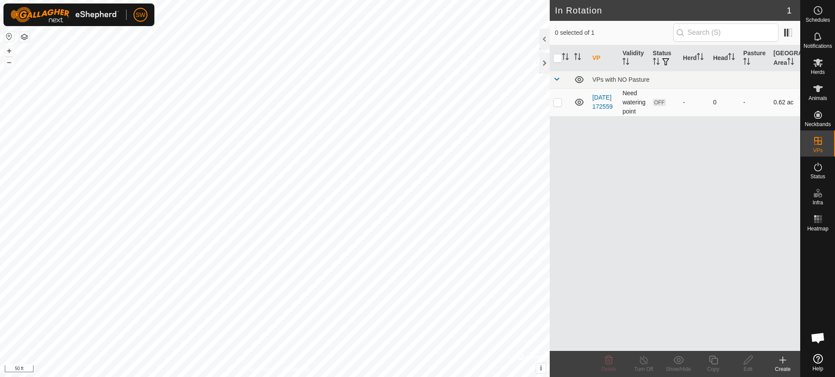
click at [603, 106] on td "[DATE] 172559" at bounding box center [604, 102] width 30 height 28
click at [603, 102] on link "[DATE] 172559" at bounding box center [602, 102] width 20 height 16
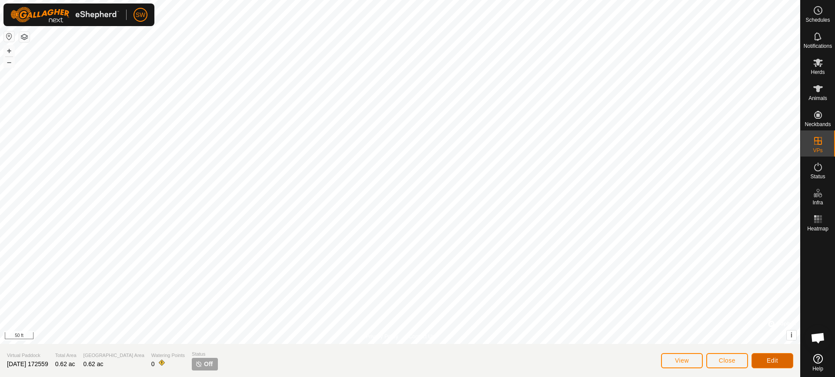
click at [767, 359] on span "Edit" at bounding box center [771, 360] width 11 height 7
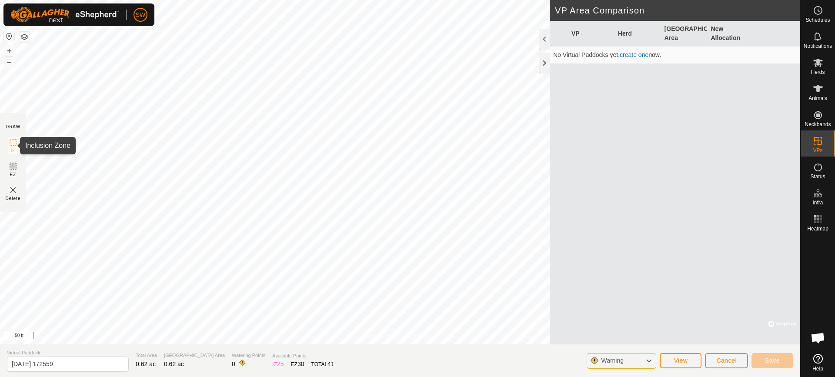
click at [12, 141] on icon at bounding box center [13, 142] width 10 height 10
click at [13, 165] on icon at bounding box center [12, 165] width 5 height 5
click at [726, 361] on span "Cancel" at bounding box center [726, 360] width 20 height 7
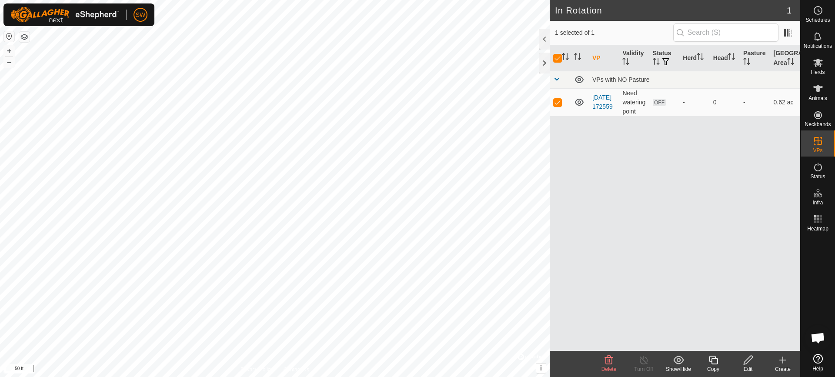
click at [755, 356] on edit-svg-icon at bounding box center [747, 360] width 35 height 10
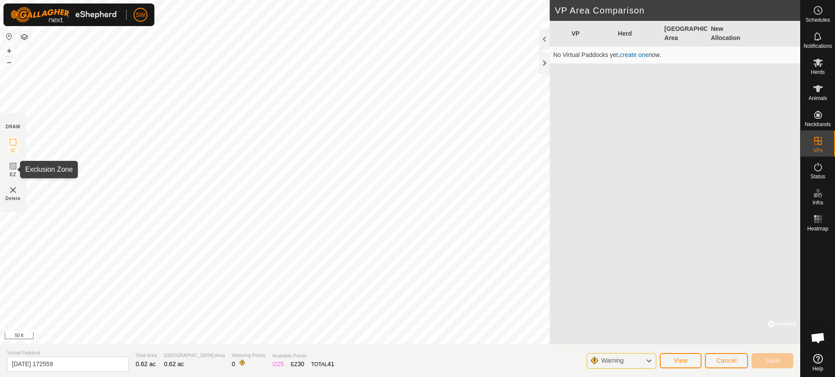
click at [13, 168] on icon at bounding box center [13, 166] width 10 height 10
click at [15, 136] on section "DRAW IZ EZ Delete" at bounding box center [13, 162] width 26 height 99
click at [14, 140] on icon at bounding box center [13, 142] width 10 height 10
click at [10, 167] on icon at bounding box center [13, 166] width 10 height 10
click at [13, 141] on icon at bounding box center [13, 142] width 10 height 10
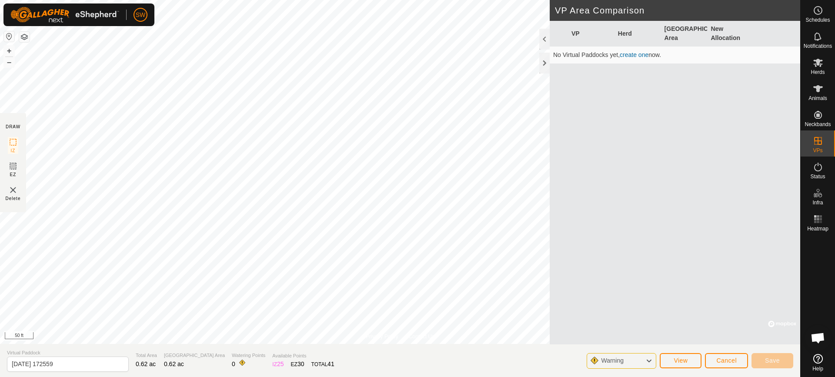
click at [606, 360] on span "Warning" at bounding box center [612, 360] width 23 height 7
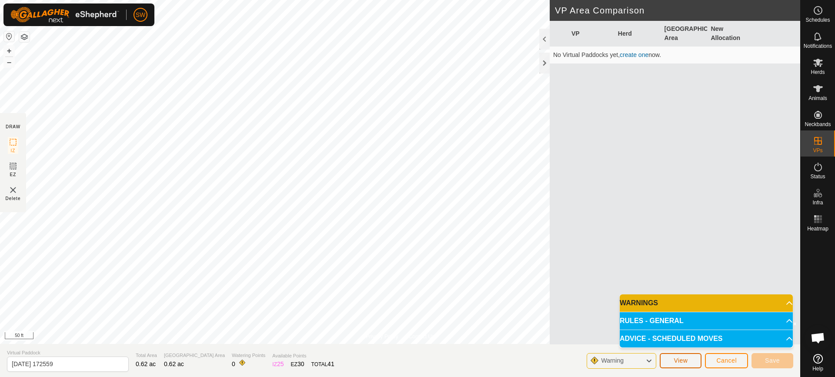
click at [677, 357] on span "View" at bounding box center [680, 360] width 14 height 7
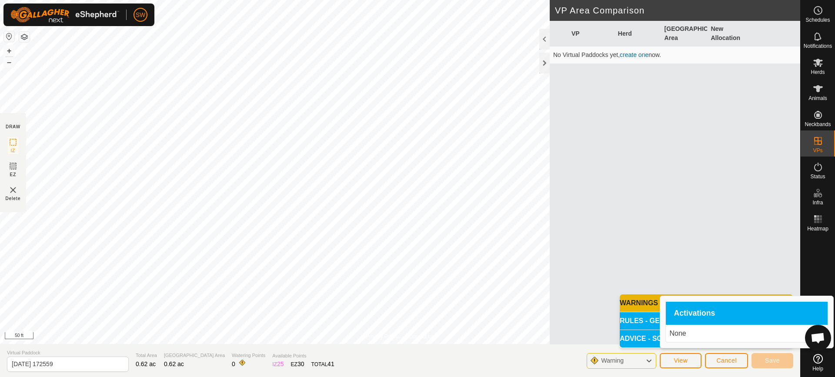
click at [603, 362] on span "Warning" at bounding box center [612, 360] width 23 height 7
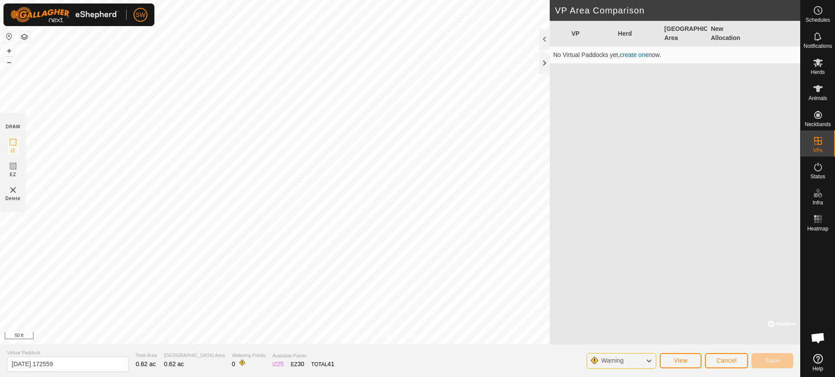
click at [653, 360] on div "Warning" at bounding box center [621, 361] width 70 height 16
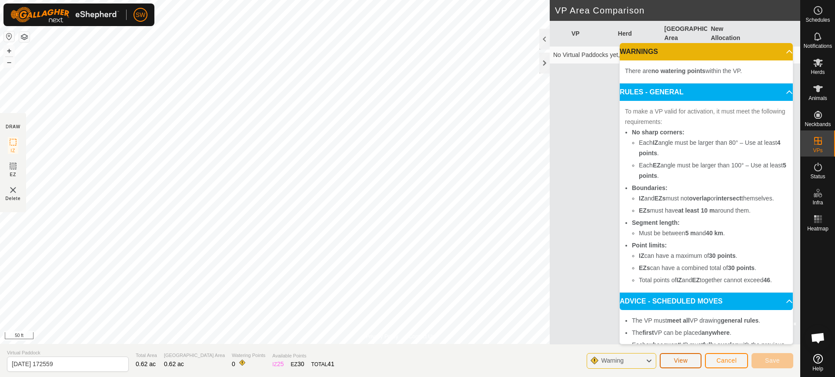
click at [685, 360] on span "View" at bounding box center [680, 360] width 14 height 7
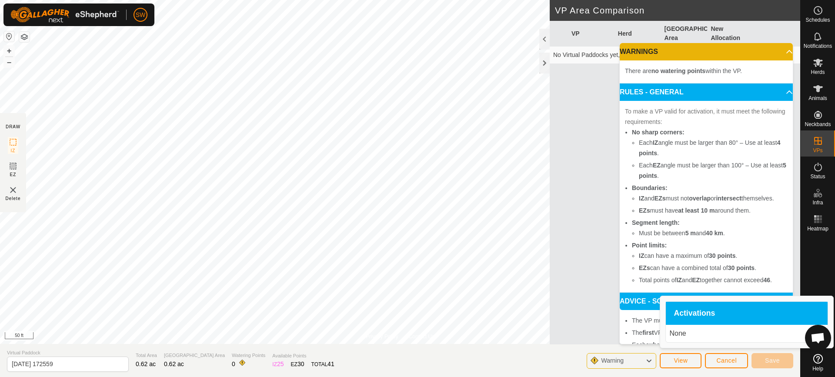
click at [693, 331] on p "None" at bounding box center [746, 333] width 155 height 10
click at [739, 361] on button "Cancel" at bounding box center [726, 360] width 43 height 15
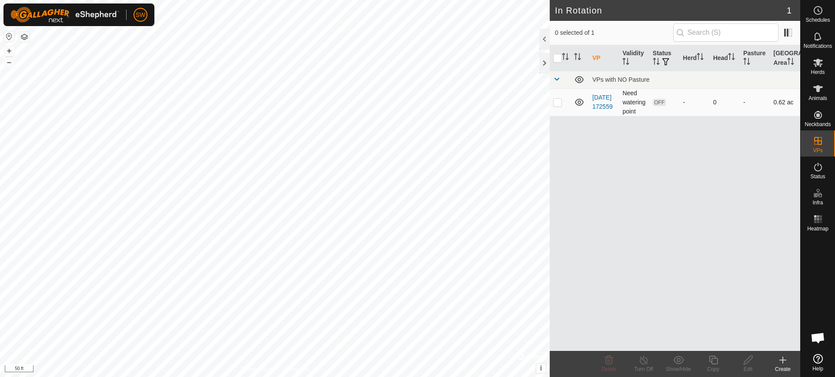
click at [616, 104] on td "[DATE] 172559" at bounding box center [604, 102] width 30 height 28
click at [595, 102] on link "[DATE] 172559" at bounding box center [602, 102] width 20 height 16
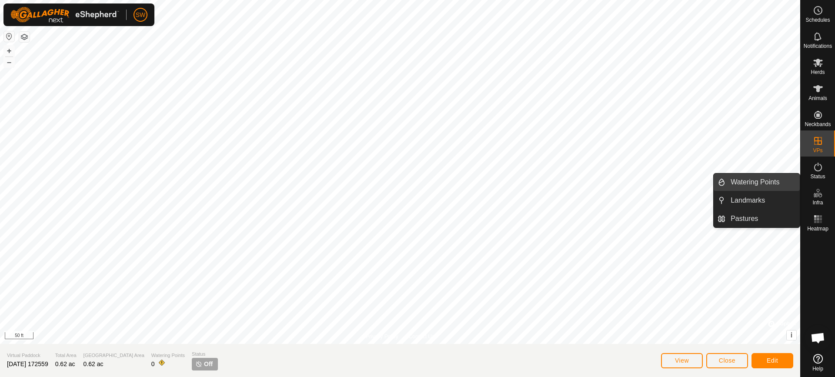
click at [753, 185] on link "Watering Points" at bounding box center [762, 181] width 74 height 17
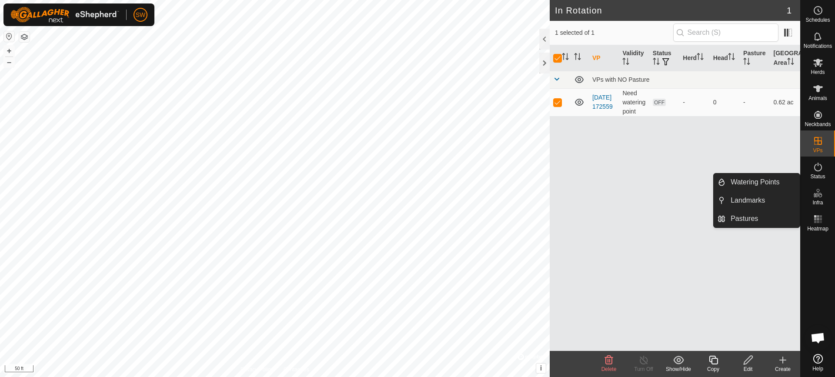
click at [816, 194] on icon at bounding box center [818, 193] width 10 height 10
click at [761, 181] on link "Watering Points" at bounding box center [762, 181] width 74 height 17
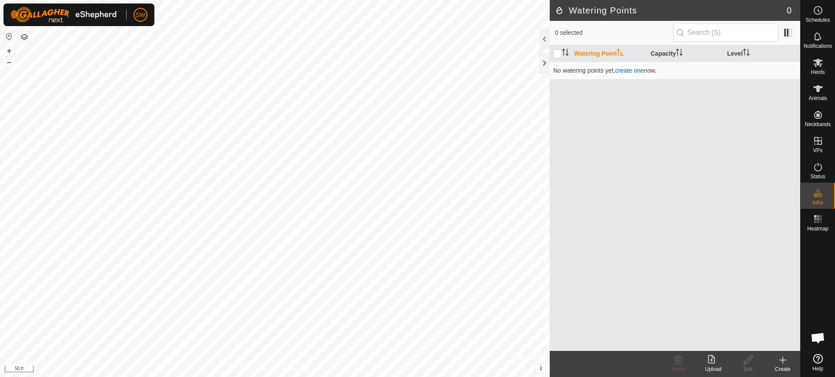
click at [785, 360] on icon at bounding box center [782, 360] width 6 height 0
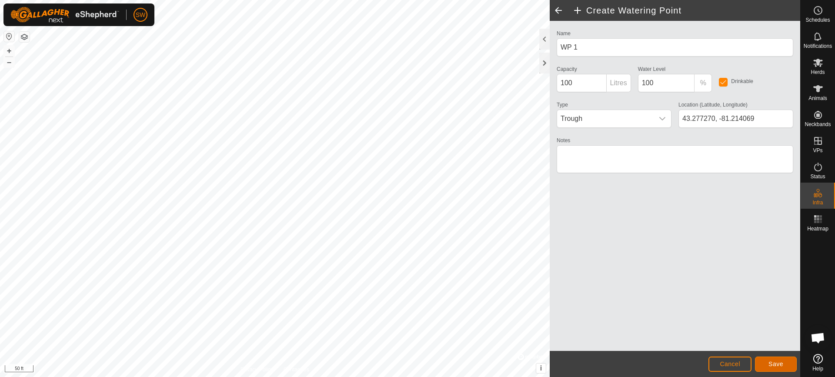
click at [781, 364] on span "Save" at bounding box center [775, 363] width 15 height 7
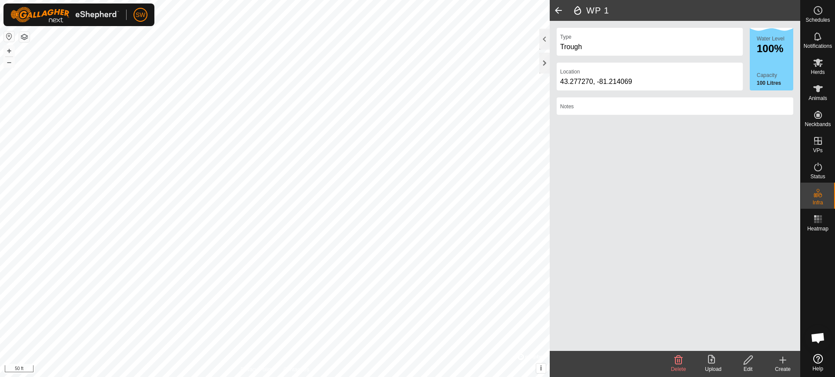
click at [784, 358] on icon at bounding box center [782, 360] width 10 height 10
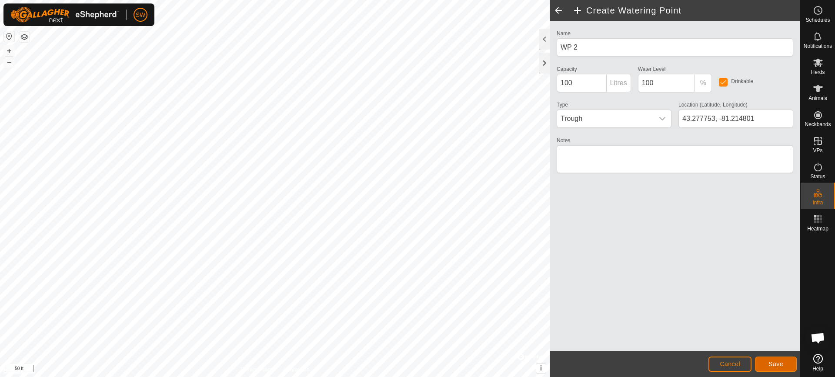
click at [783, 363] on button "Save" at bounding box center [776, 363] width 42 height 15
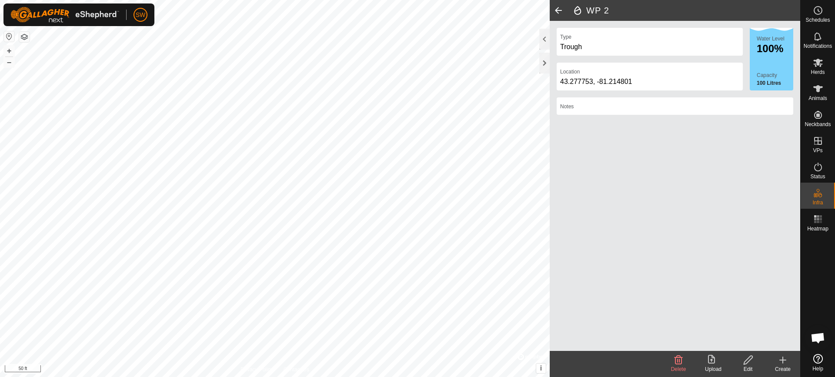
click at [367, 376] on html "SW Schedules Notifications Herds Animals Neckbands VPs Status Infra Heatmap Hel…" at bounding box center [417, 188] width 835 height 377
click at [493, 0] on html "SW Schedules Notifications Herds Animals Neckbands VPs Status Infra Heatmap Hel…" at bounding box center [417, 188] width 835 height 377
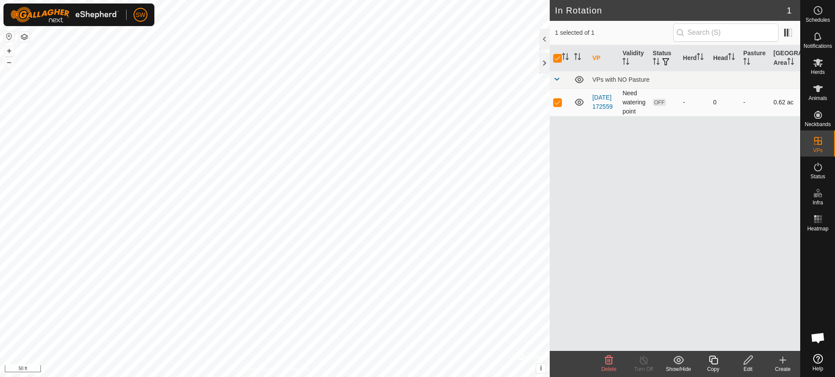
click at [557, 102] on p-checkbox at bounding box center [557, 102] width 9 height 7
click at [558, 79] on span at bounding box center [556, 79] width 7 height 7
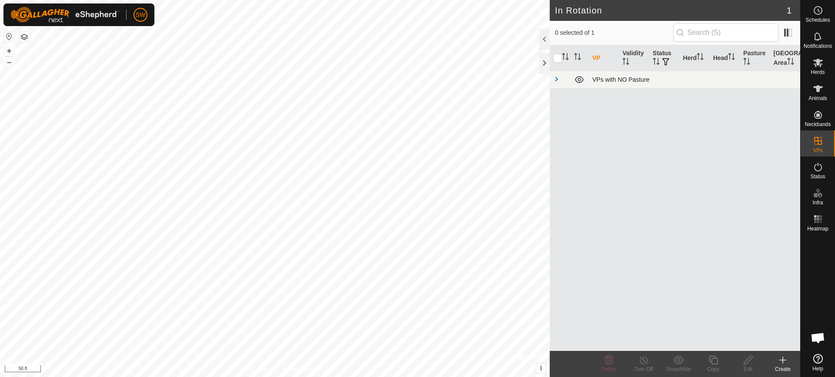
click at [558, 79] on span at bounding box center [556, 79] width 7 height 7
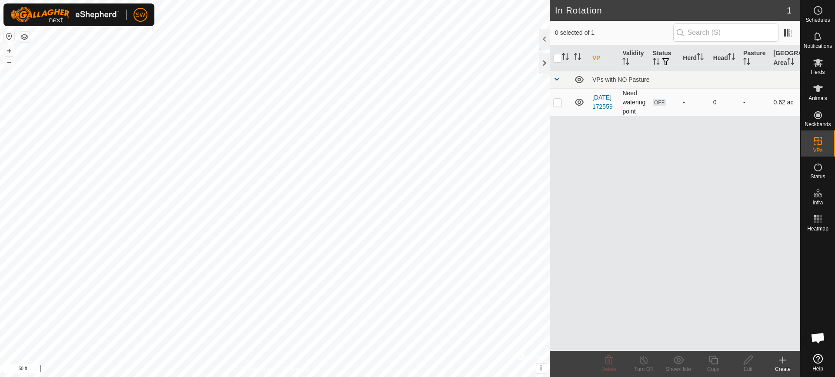
click at [661, 106] on span "OFF" at bounding box center [659, 102] width 13 height 7
click at [562, 105] on td at bounding box center [559, 102] width 21 height 28
click at [756, 364] on edit-svg-icon at bounding box center [747, 360] width 35 height 10
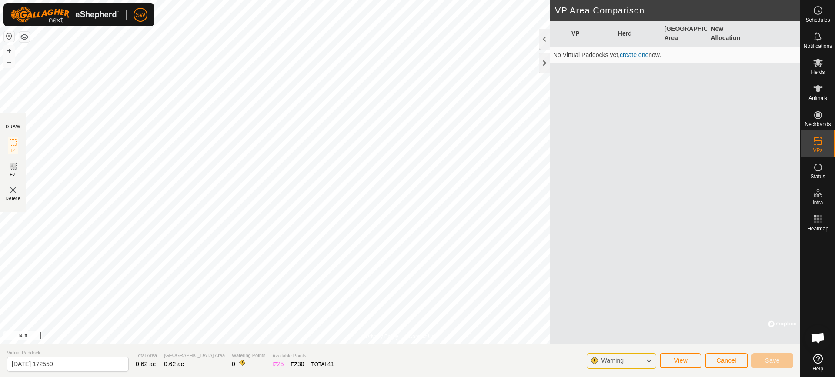
click at [635, 54] on link "create one" at bounding box center [633, 54] width 29 height 7
click at [774, 362] on span "Save" at bounding box center [772, 360] width 15 height 7
click at [689, 361] on button "View" at bounding box center [680, 360] width 42 height 15
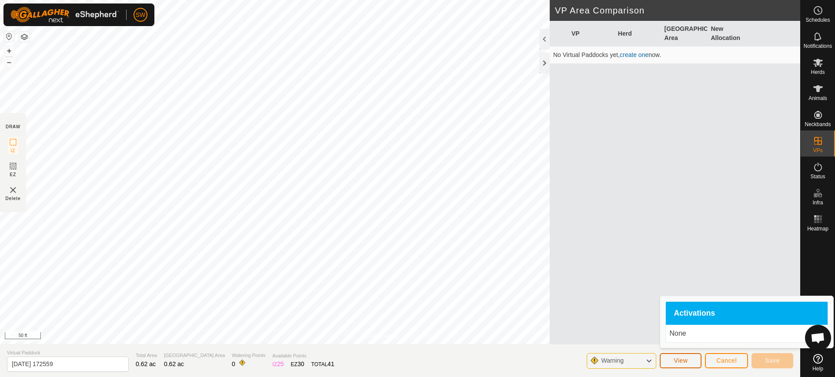
click at [679, 365] on button "View" at bounding box center [680, 360] width 42 height 15
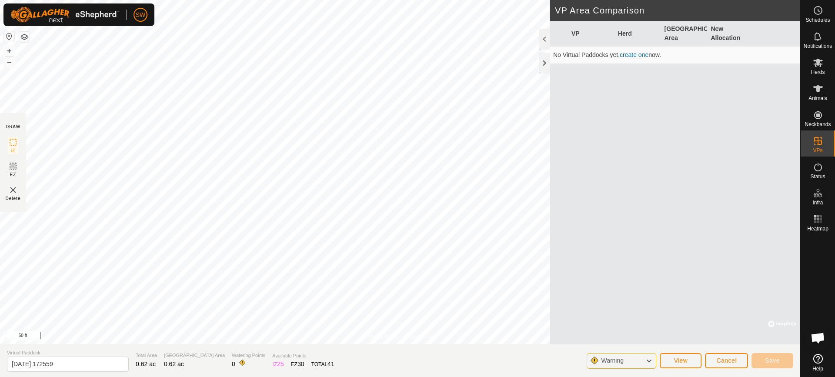
click at [689, 337] on div "VP Herd Grazing Area New Allocation No Virtual Paddocks yet, create one now." at bounding box center [674, 182] width 250 height 323
click at [693, 358] on button "View" at bounding box center [680, 360] width 42 height 15
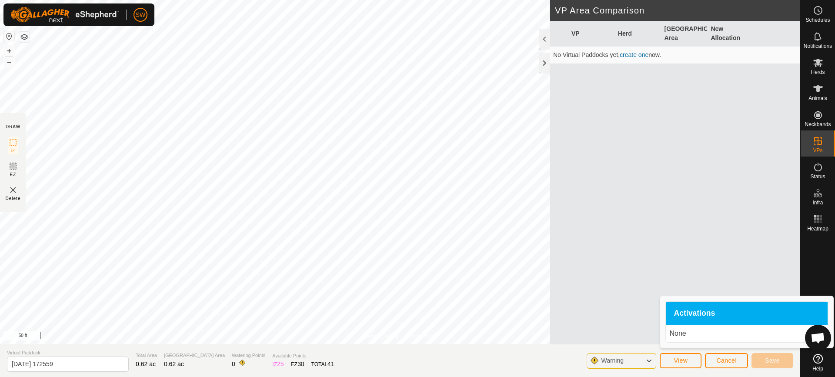
click at [683, 336] on p "None" at bounding box center [746, 333] width 155 height 10
click at [809, 264] on div at bounding box center [817, 293] width 34 height 116
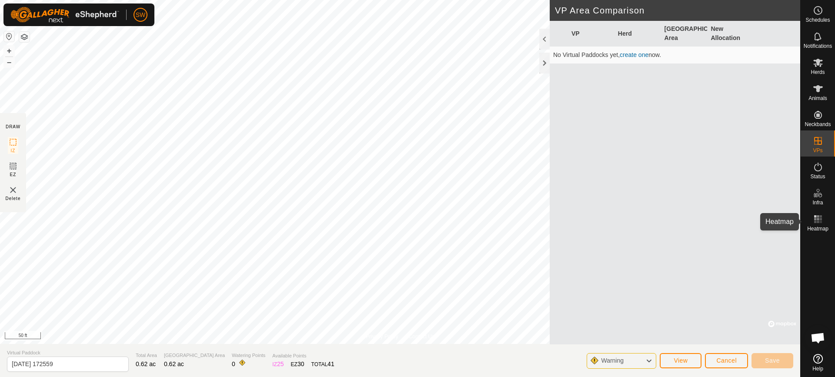
click at [817, 224] on icon at bounding box center [818, 219] width 10 height 10
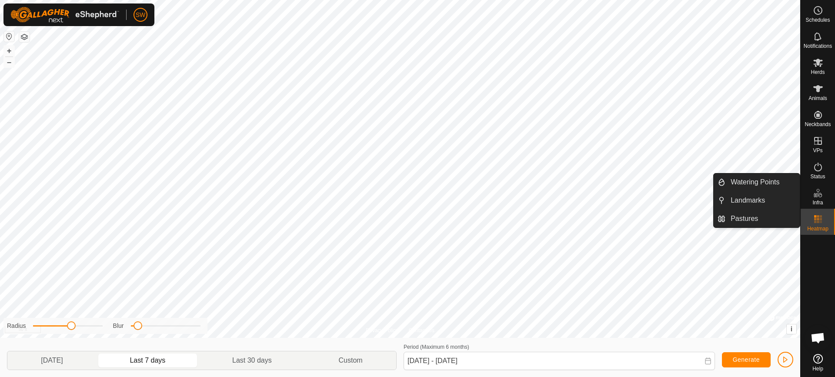
click at [815, 192] on icon at bounding box center [818, 193] width 10 height 10
click at [749, 218] on link "Pastures" at bounding box center [762, 218] width 74 height 17
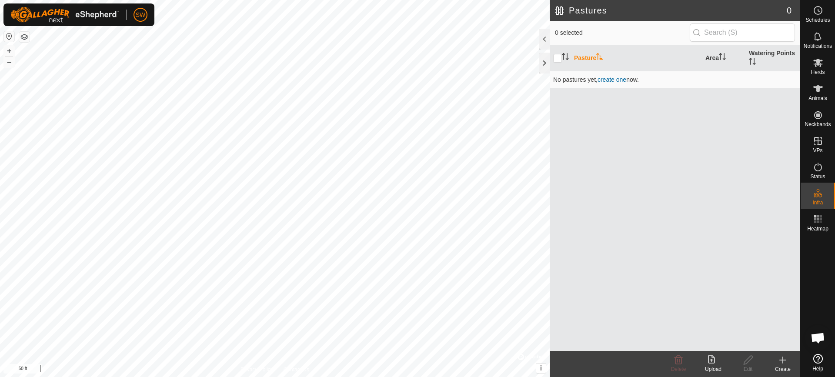
click at [789, 363] on create-svg-icon at bounding box center [782, 360] width 35 height 10
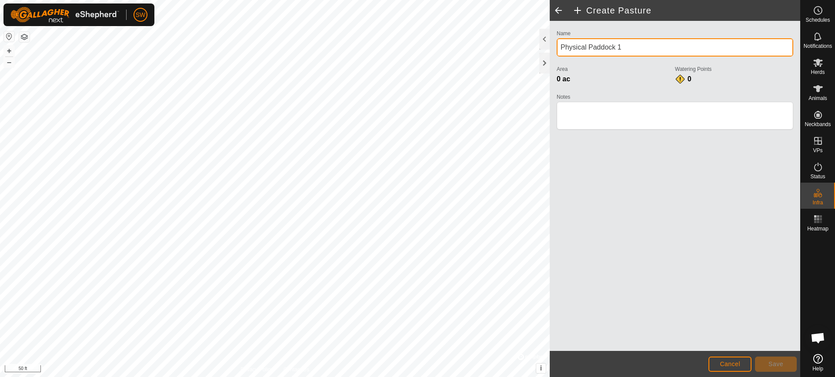
click at [629, 49] on input "Physical Paddock 1" at bounding box center [674, 47] width 236 height 18
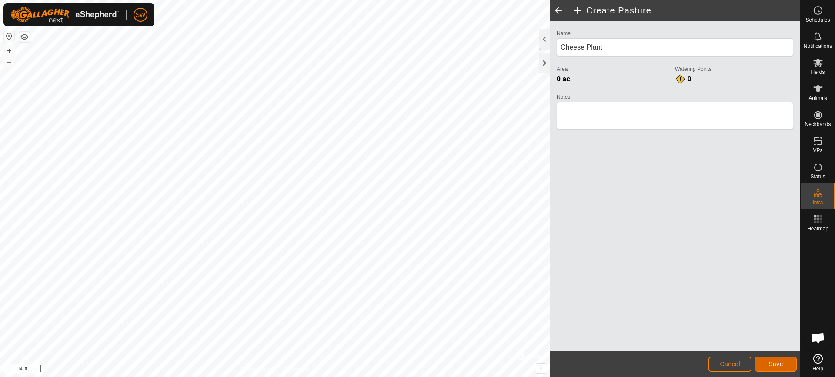
click at [783, 361] on button "Save" at bounding box center [776, 363] width 42 height 15
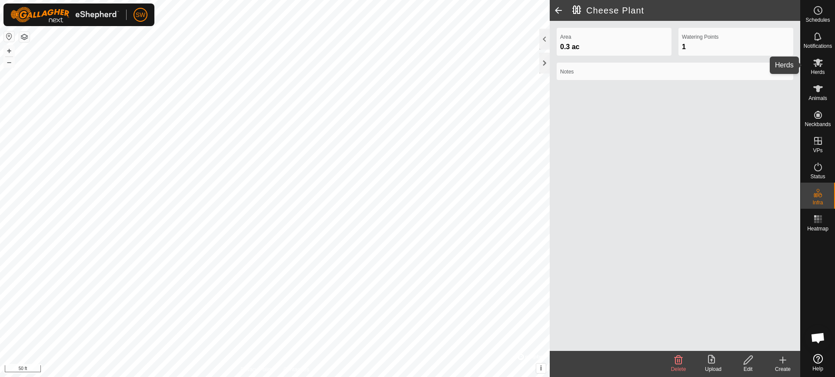
click at [817, 67] on icon at bounding box center [818, 62] width 10 height 10
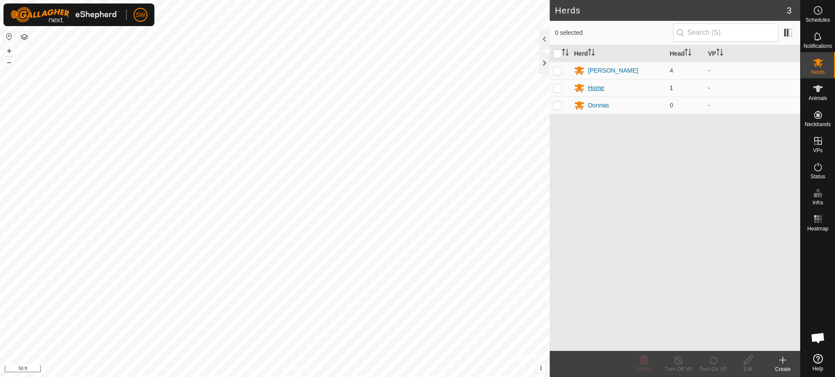
click at [602, 87] on div "Home" at bounding box center [596, 87] width 16 height 9
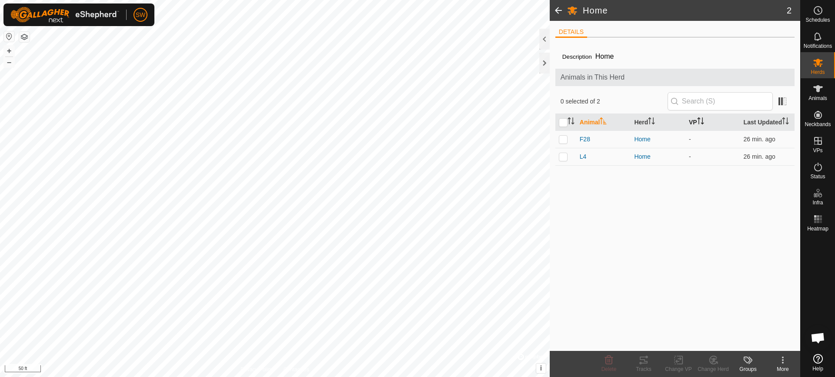
click at [693, 119] on th "VP" at bounding box center [712, 122] width 55 height 17
click at [690, 138] on app-display-virtual-paddock-transition "-" at bounding box center [690, 139] width 2 height 7
click at [783, 362] on icon at bounding box center [783, 363] width 2 height 2
click at [750, 336] on link "Edit Herd Detail" at bounding box center [756, 340] width 86 height 17
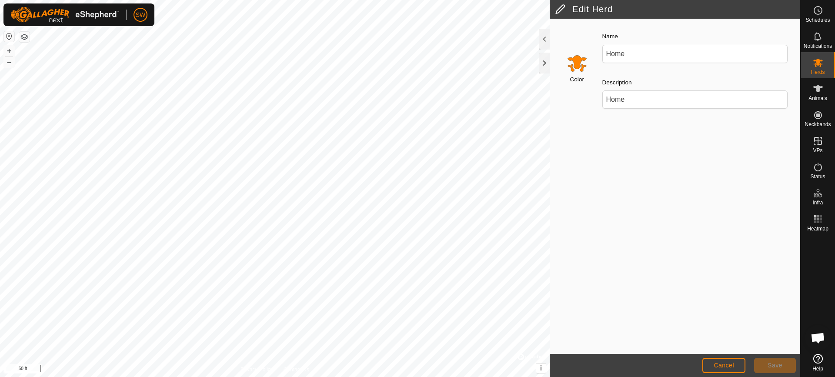
click at [768, 365] on span "Save" at bounding box center [774, 365] width 15 height 7
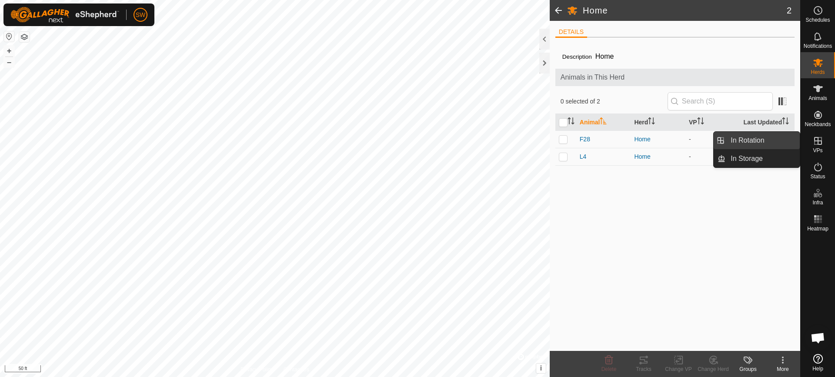
click at [745, 141] on link "In Rotation" at bounding box center [762, 140] width 74 height 17
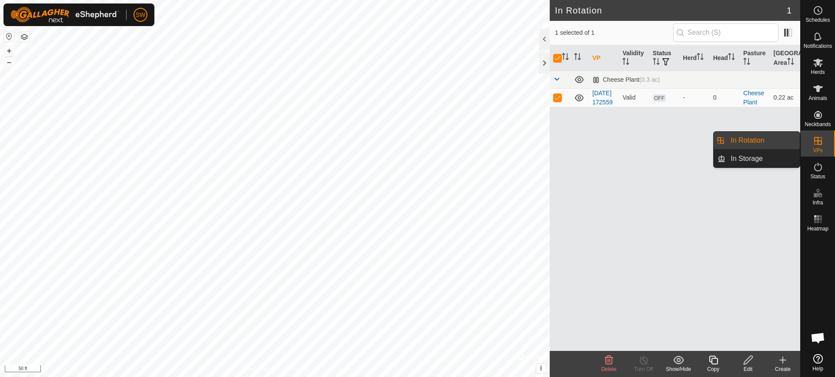
click at [823, 142] on es-virtualpaddocks-svg-icon at bounding box center [818, 141] width 16 height 14
click at [761, 163] on link "In Storage" at bounding box center [762, 158] width 74 height 17
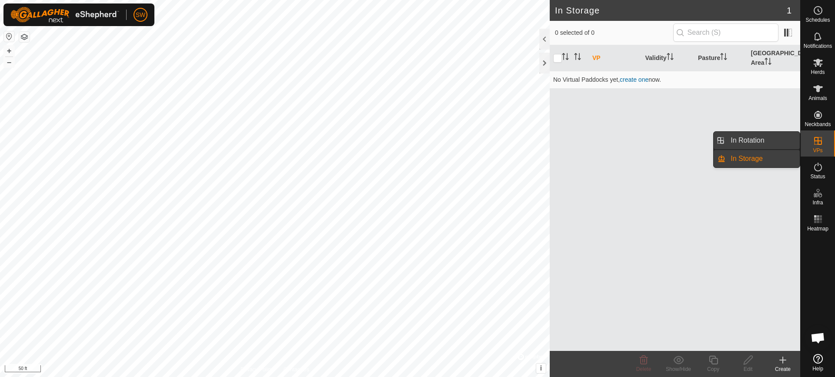
click at [776, 137] on link "In Rotation" at bounding box center [762, 140] width 74 height 17
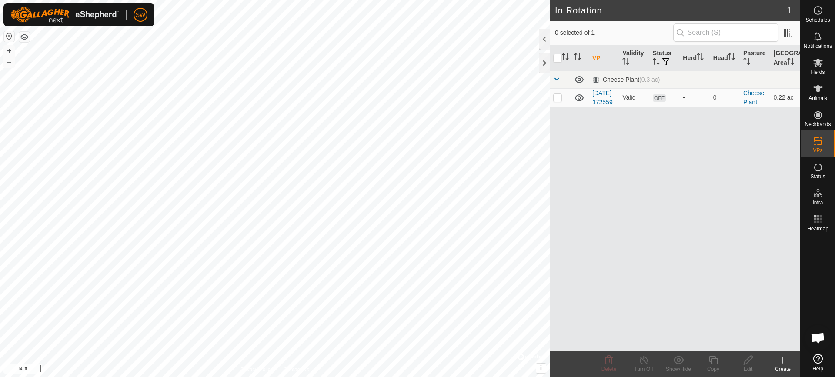
click at [784, 361] on icon at bounding box center [782, 360] width 10 height 10
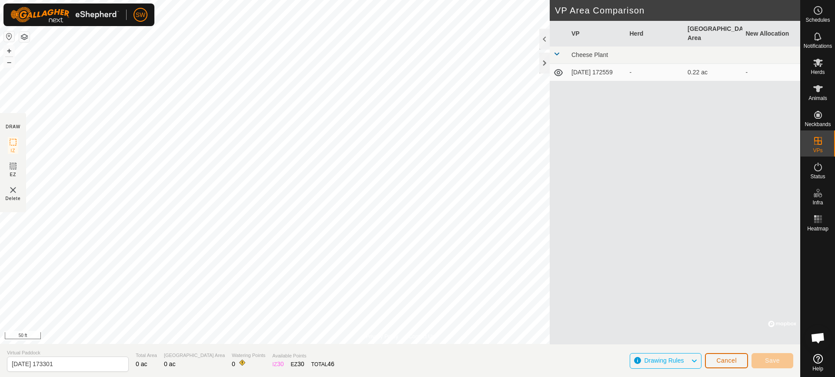
click at [724, 362] on span "Cancel" at bounding box center [726, 360] width 20 height 7
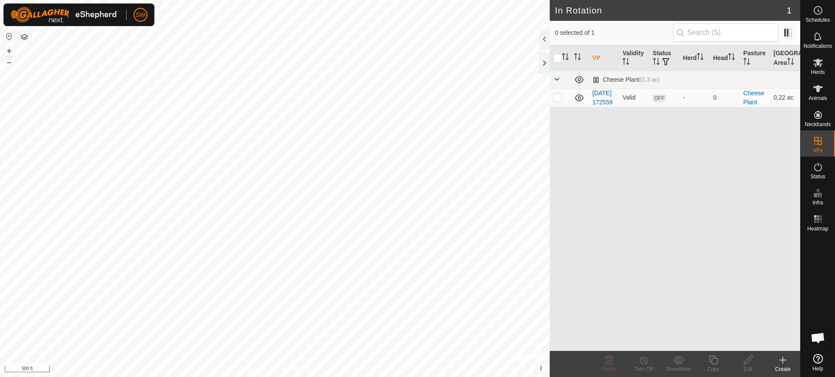
click at [777, 3] on div "In Rotation 1 0 selected of 1 VP Validity Status Herd Head Pasture Grazing Area…" at bounding box center [400, 188] width 800 height 377
click at [604, 0] on html "SW Schedules Notifications Herds Animals Neckbands VPs Status Infra Heatmap Hel…" at bounding box center [417, 188] width 835 height 377
click at [554, 0] on html "SW Schedules Notifications Herds Animals Neckbands VPs Status Infra Heatmap Hel…" at bounding box center [417, 188] width 835 height 377
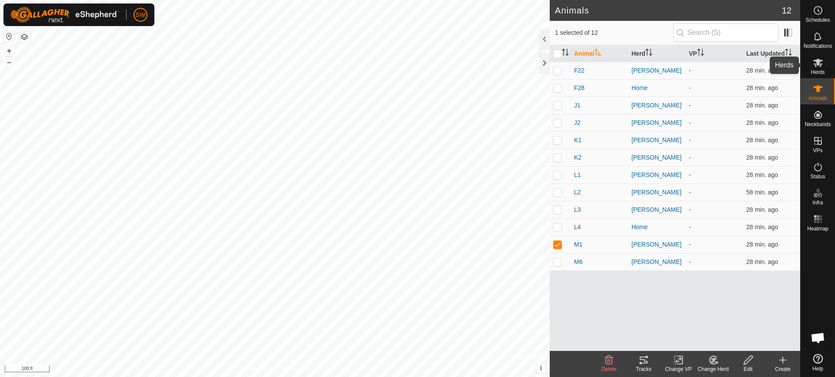
click at [822, 63] on icon at bounding box center [818, 62] width 10 height 10
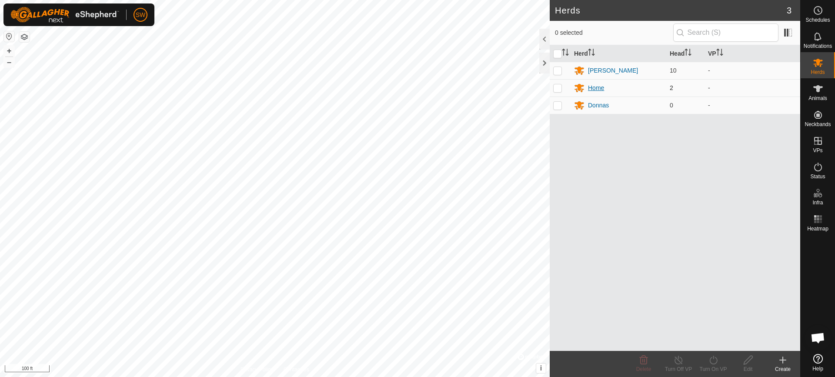
click at [583, 89] on icon at bounding box center [579, 88] width 10 height 10
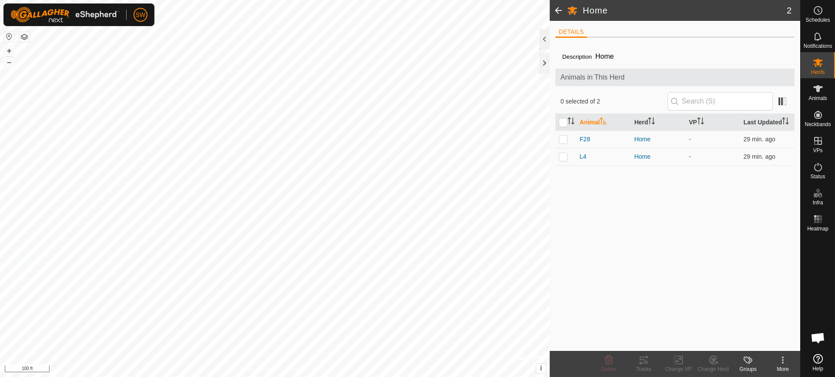
click at [573, 8] on icon at bounding box center [572, 11] width 10 height 8
click at [783, 363] on icon at bounding box center [782, 360] width 10 height 10
click at [766, 341] on link "Edit Herd Detail" at bounding box center [756, 340] width 86 height 17
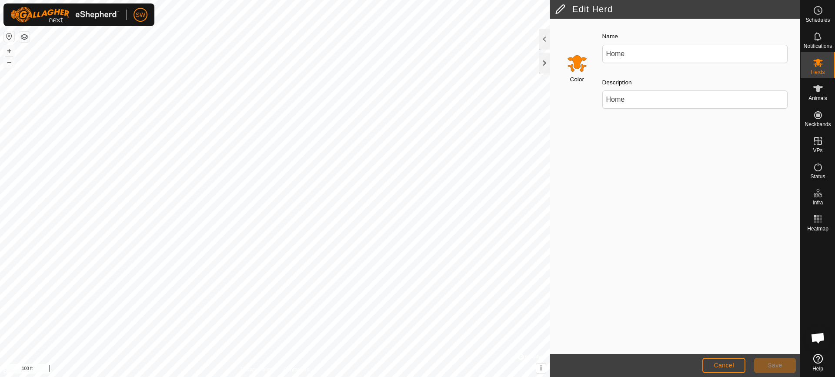
click at [579, 68] on input "Select a color" at bounding box center [576, 63] width 21 height 21
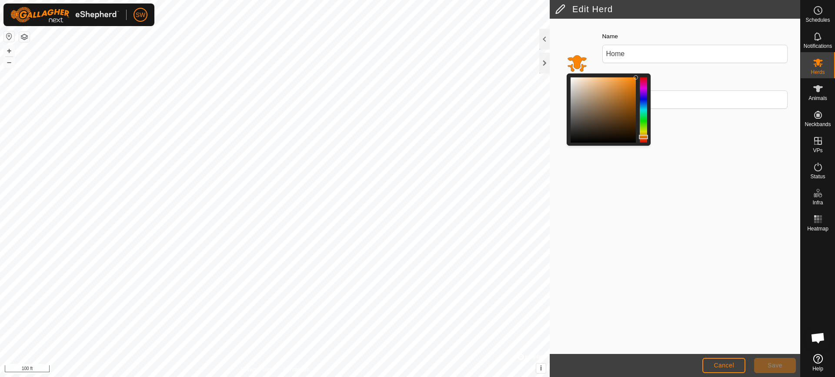
click at [644, 99] on div at bounding box center [642, 109] width 7 height 65
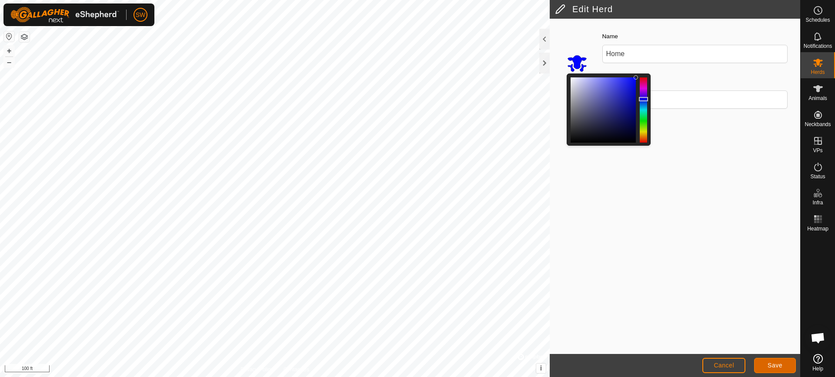
click at [778, 363] on span "Save" at bounding box center [774, 365] width 15 height 7
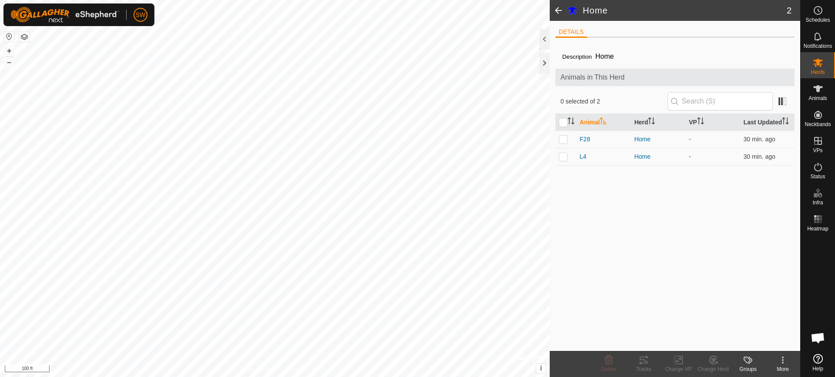
click at [559, 10] on span at bounding box center [557, 10] width 17 height 21
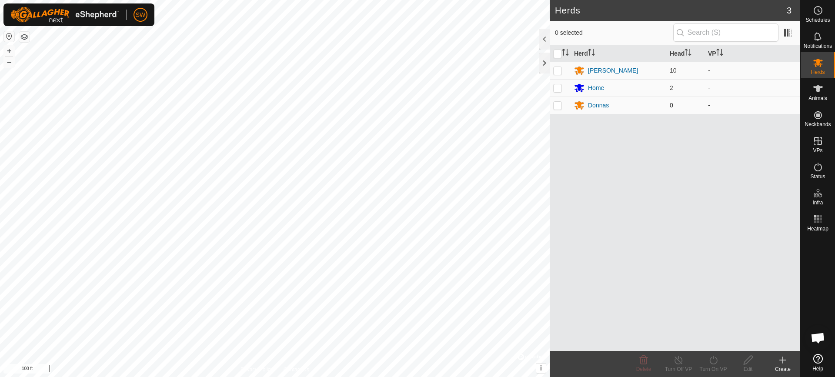
click at [597, 106] on div "Donnas" at bounding box center [598, 105] width 21 height 9
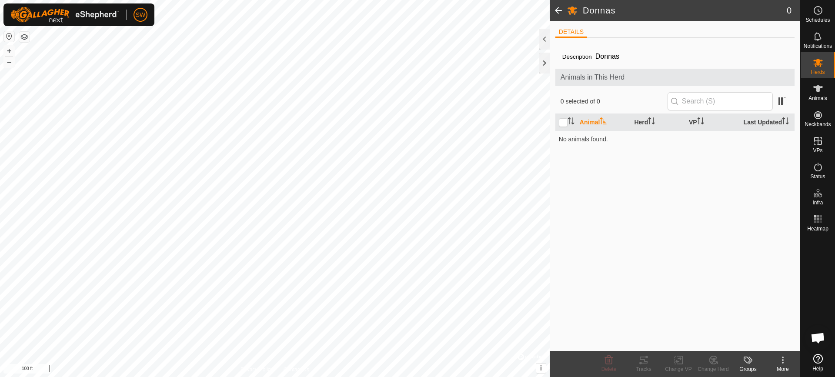
click at [785, 362] on icon at bounding box center [782, 360] width 10 height 10
click at [753, 336] on link "Edit Herd Detail" at bounding box center [756, 340] width 86 height 17
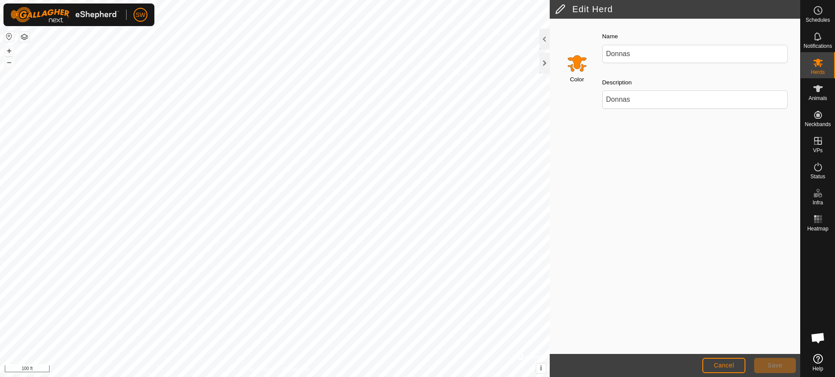
click at [578, 79] on label "Color" at bounding box center [576, 79] width 14 height 9
click at [602, 63] on input "Donnas" at bounding box center [695, 54] width 186 height 18
click at [580, 65] on input "Select a color" at bounding box center [576, 63] width 21 height 21
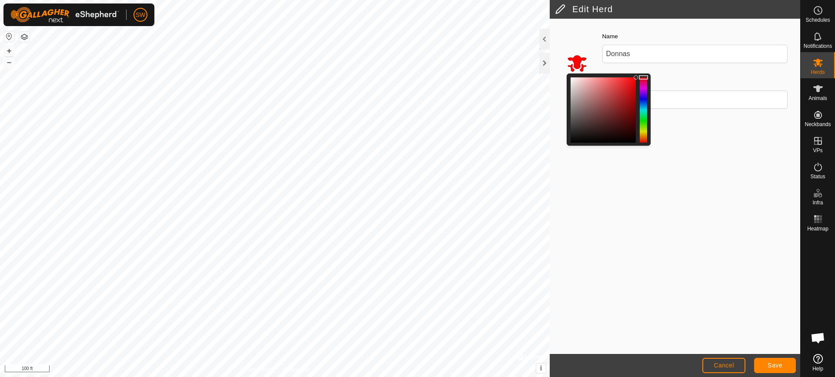
drag, startPoint x: 643, startPoint y: 130, endPoint x: 642, endPoint y: 77, distance: 52.6
click at [642, 77] on div at bounding box center [643, 77] width 9 height 4
click at [629, 81] on div at bounding box center [602, 109] width 65 height 65
click at [772, 361] on button "Save" at bounding box center [775, 365] width 42 height 15
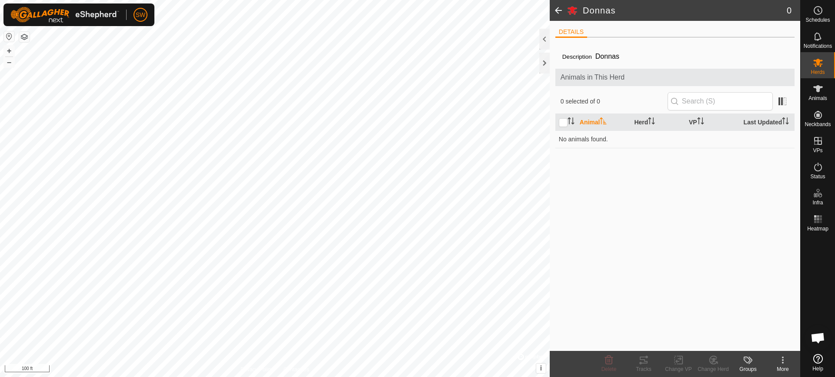
click at [749, 358] on icon at bounding box center [750, 359] width 4 height 7
click at [742, 341] on link "Manage Groups" at bounding box center [774, 340] width 86 height 17
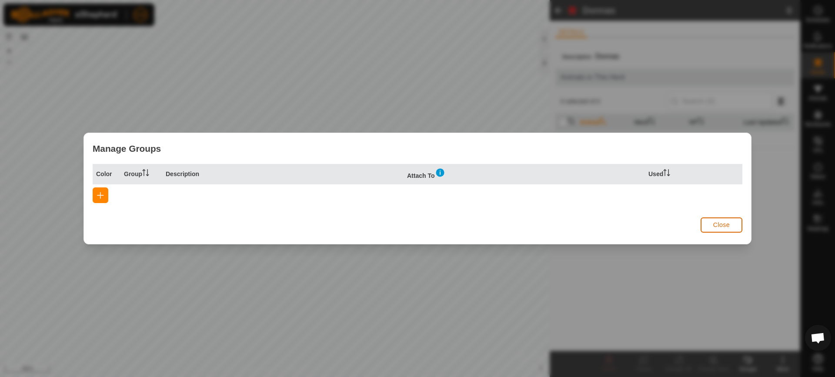
click at [721, 223] on span "Close" at bounding box center [721, 224] width 17 height 7
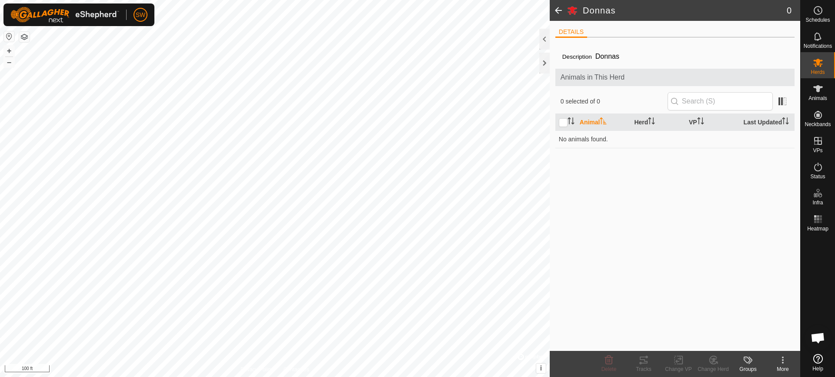
click at [557, 8] on span at bounding box center [557, 10] width 17 height 21
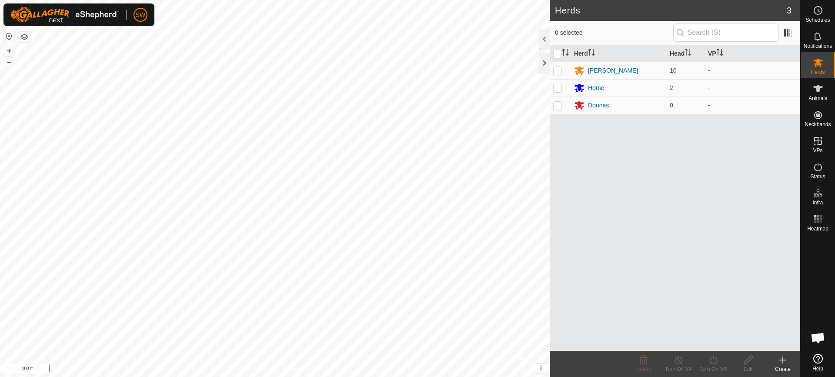
click at [790, 360] on create-svg-icon at bounding box center [782, 360] width 35 height 10
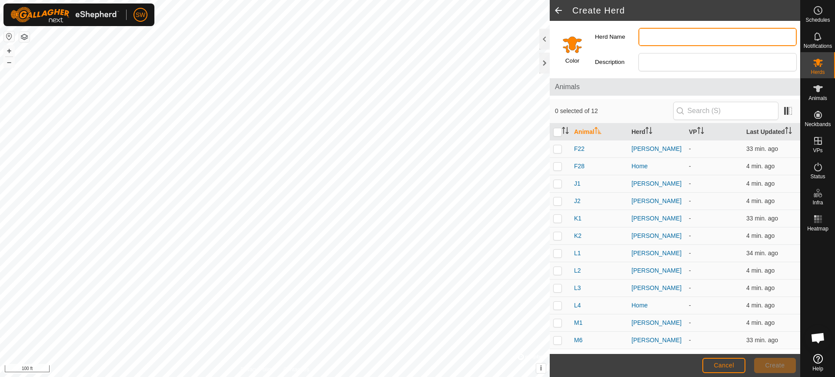
click at [650, 36] on input "Herd Name" at bounding box center [717, 37] width 158 height 18
click at [578, 63] on label "Color" at bounding box center [572, 61] width 14 height 9
click at [574, 50] on input "Select a color" at bounding box center [572, 44] width 21 height 21
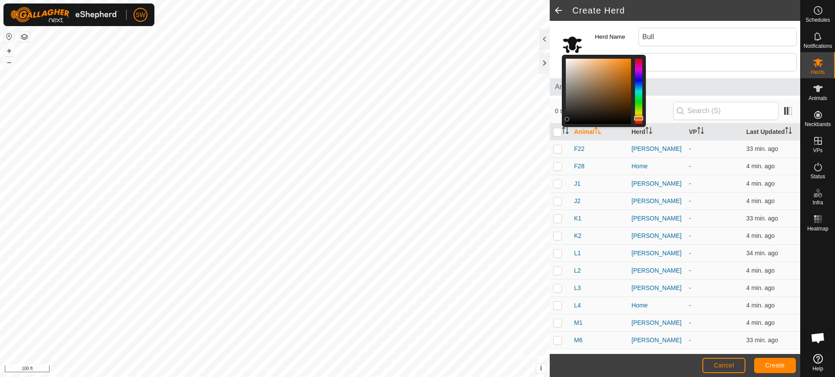
click at [567, 119] on div at bounding box center [598, 91] width 65 height 65
click at [771, 366] on span "Create" at bounding box center [775, 365] width 20 height 7
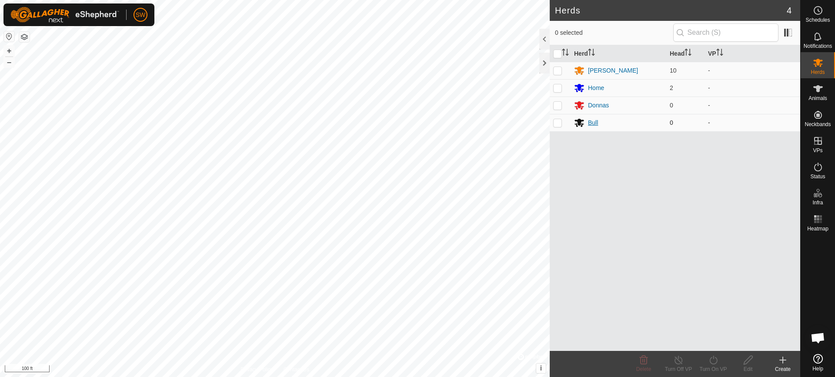
click at [598, 125] on div "Bull" at bounding box center [618, 122] width 89 height 10
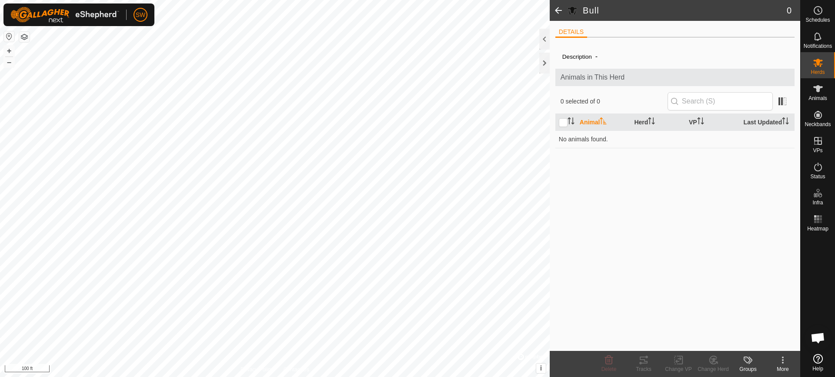
click at [781, 364] on icon at bounding box center [782, 360] width 10 height 10
click at [762, 338] on link "Edit Herd Detail" at bounding box center [756, 340] width 86 height 17
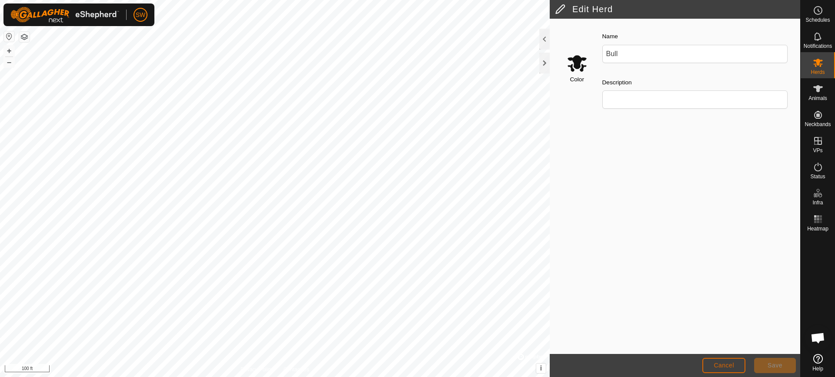
click at [725, 363] on span "Cancel" at bounding box center [723, 365] width 20 height 7
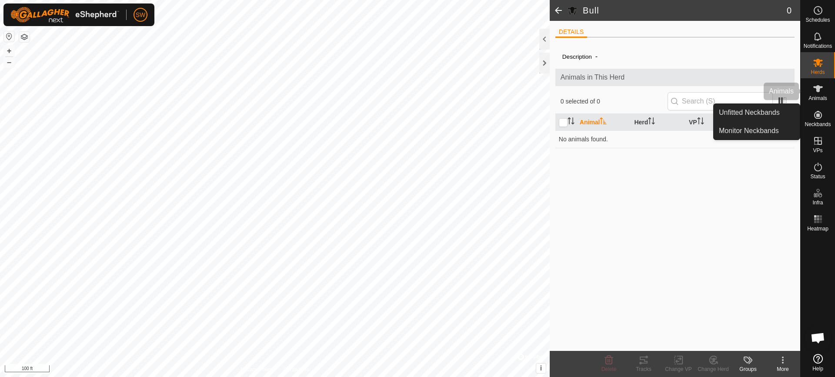
click at [820, 92] on icon at bounding box center [818, 88] width 10 height 10
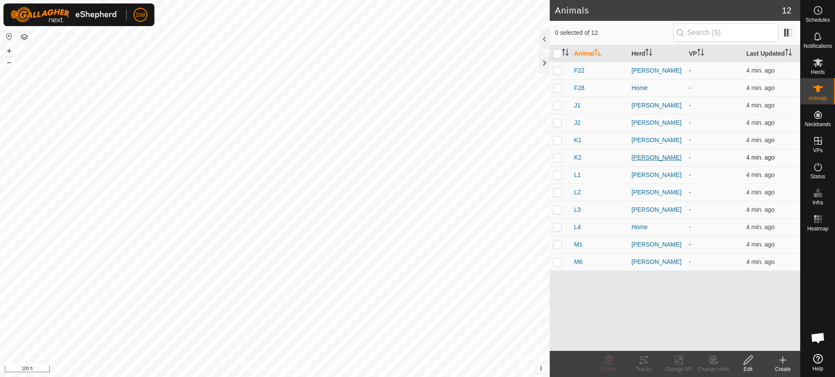
click at [643, 154] on div "[PERSON_NAME]" at bounding box center [656, 157] width 50 height 9
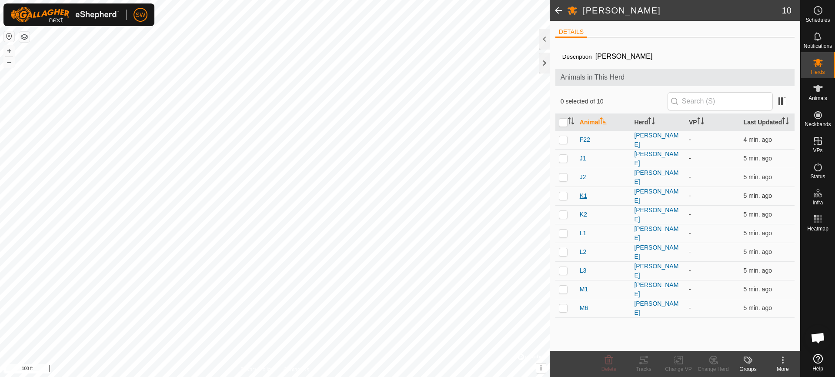
click at [580, 191] on span "K1" at bounding box center [582, 195] width 7 height 9
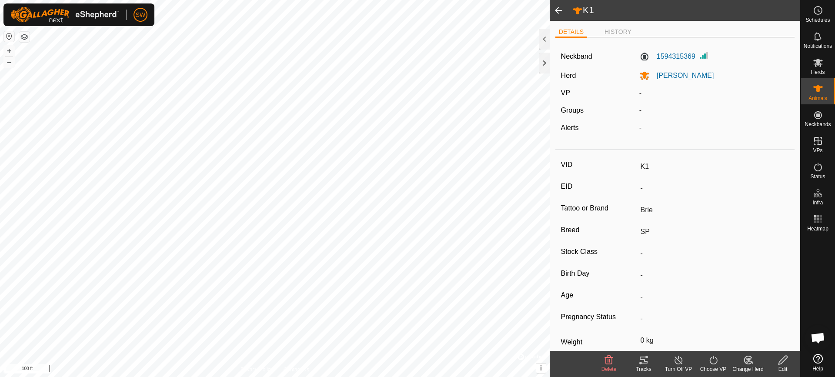
click at [748, 359] on icon at bounding box center [748, 360] width 6 height 4
click at [755, 321] on link "Choose Herd..." at bounding box center [774, 322] width 86 height 17
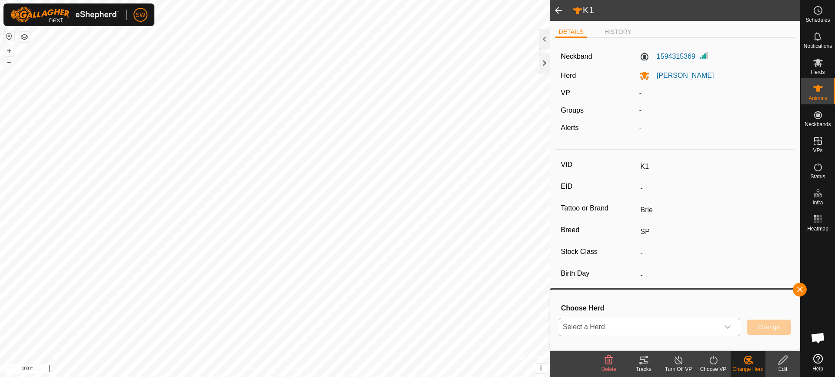
click at [727, 326] on icon "dropdown trigger" at bounding box center [727, 326] width 7 height 7
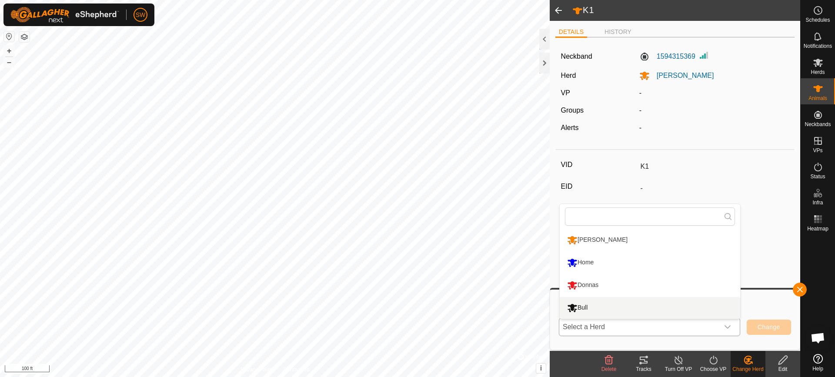
click at [577, 308] on li "Bull" at bounding box center [649, 308] width 180 height 22
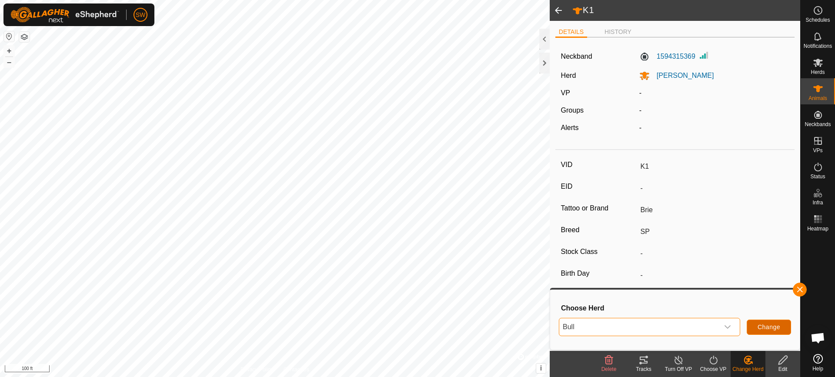
click at [761, 320] on button "Change" at bounding box center [768, 327] width 44 height 15
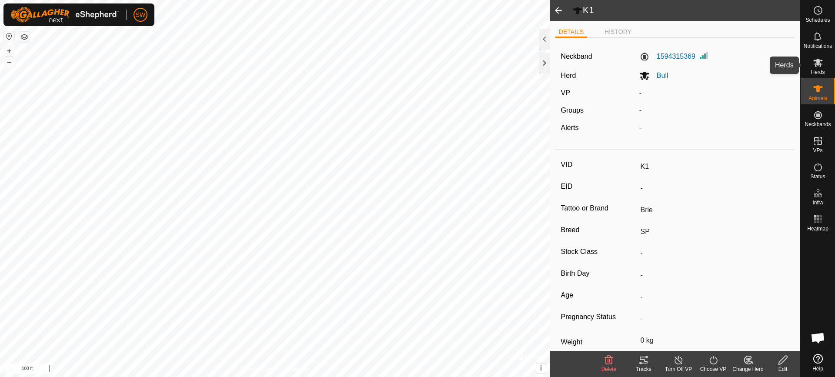
click at [821, 70] on span "Herds" at bounding box center [817, 72] width 14 height 5
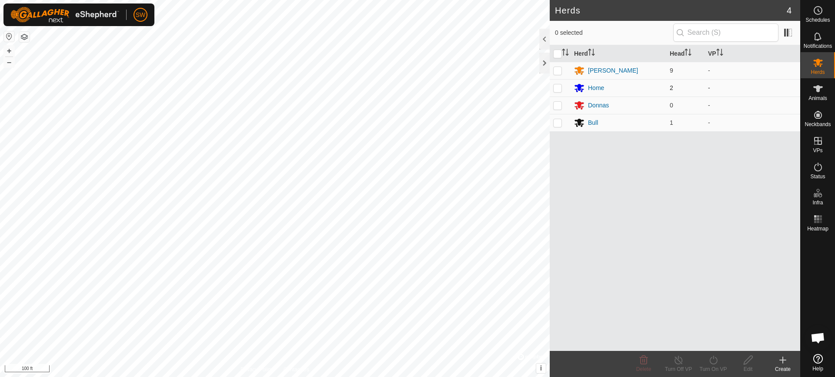
click at [556, 88] on p-checkbox at bounding box center [557, 87] width 9 height 7
click at [711, 362] on icon at bounding box center [713, 360] width 11 height 10
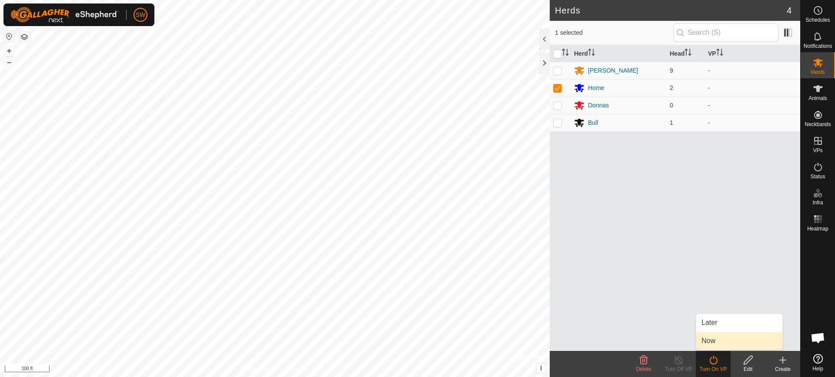
click at [715, 338] on link "Now" at bounding box center [739, 340] width 86 height 17
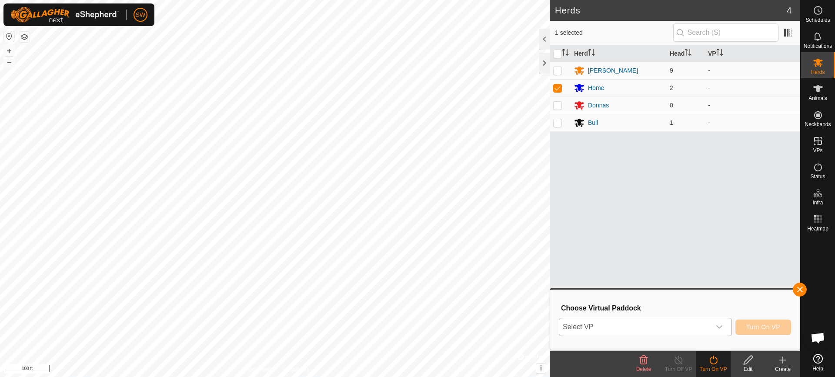
click at [721, 328] on icon "dropdown trigger" at bounding box center [719, 326] width 7 height 7
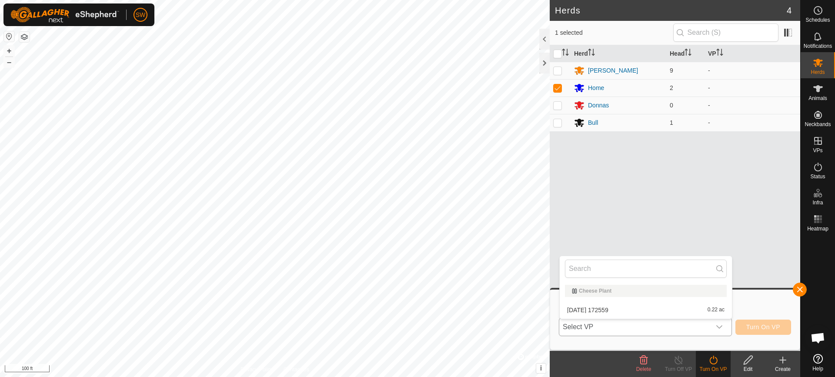
click at [593, 290] on div "Cheese Plant" at bounding box center [646, 290] width 148 height 5
click at [620, 308] on li "[DATE] 172559 0.22 ac" at bounding box center [645, 309] width 172 height 17
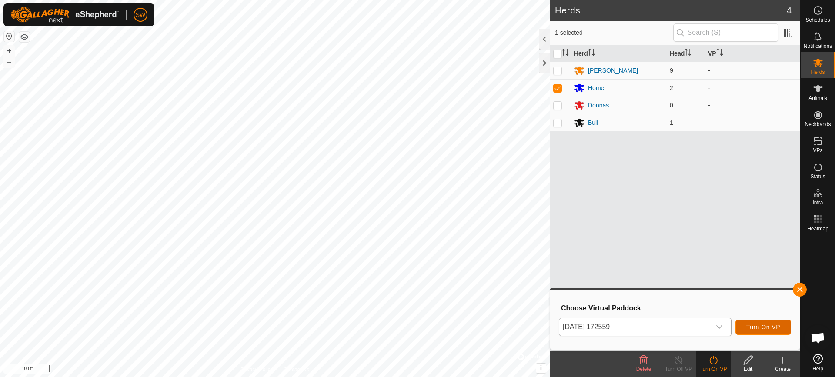
click at [766, 324] on span "Turn On VP" at bounding box center [763, 326] width 34 height 7
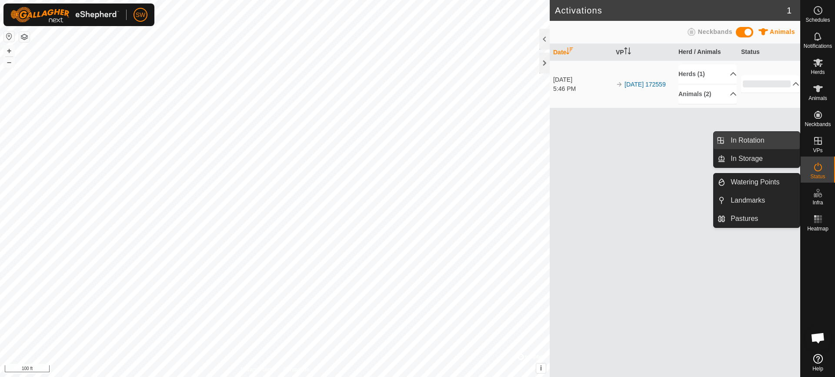
click at [757, 141] on link "In Rotation" at bounding box center [762, 140] width 74 height 17
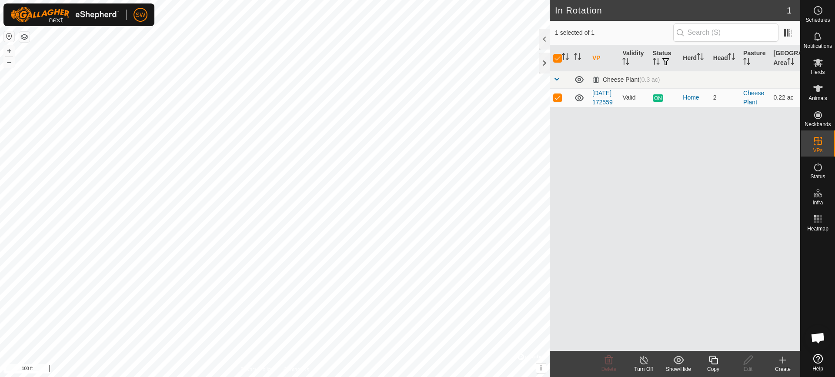
click at [780, 357] on icon at bounding box center [782, 360] width 10 height 10
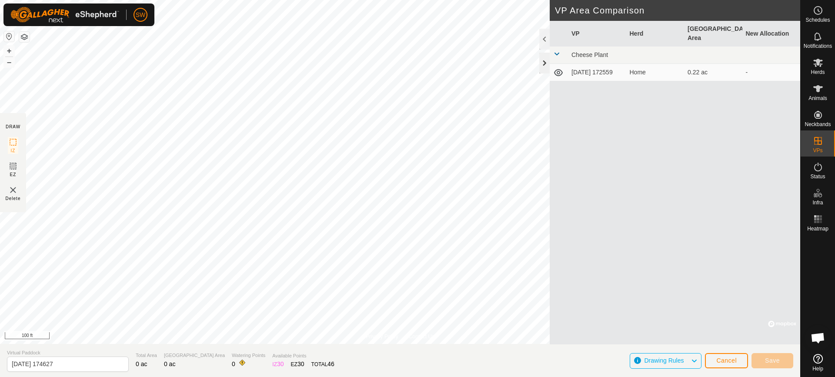
click at [546, 65] on div at bounding box center [544, 63] width 10 height 21
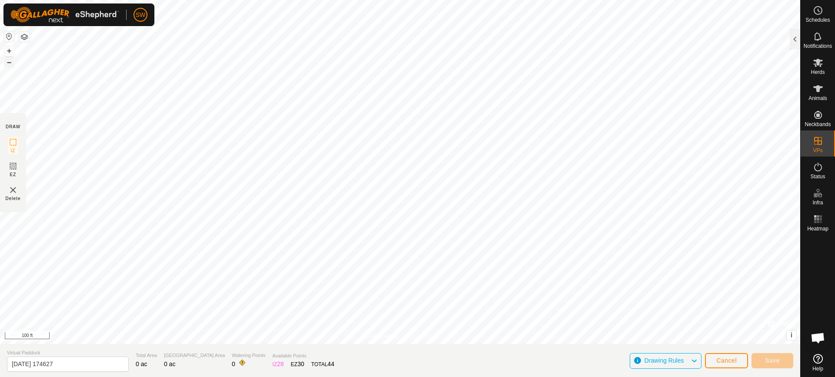
click at [11, 62] on button "–" at bounding box center [9, 62] width 10 height 10
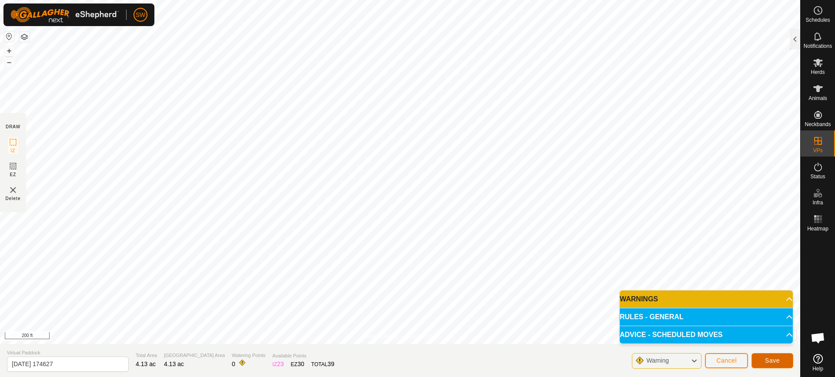
click at [776, 358] on span "Save" at bounding box center [772, 360] width 15 height 7
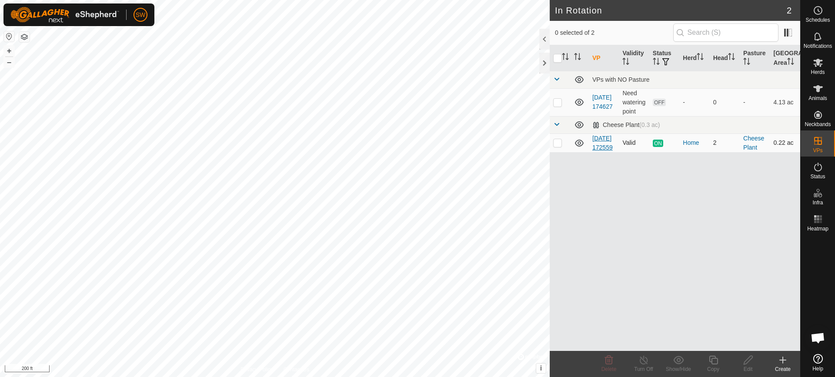
click at [605, 146] on link "[DATE] 172559" at bounding box center [602, 143] width 20 height 16
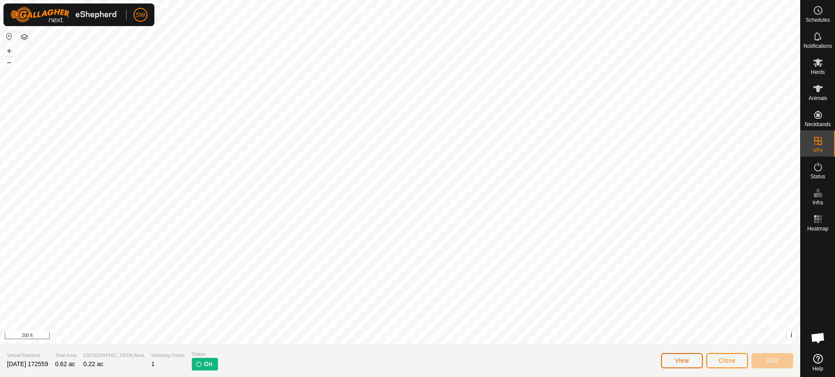
click at [685, 360] on span "View" at bounding box center [682, 360] width 14 height 7
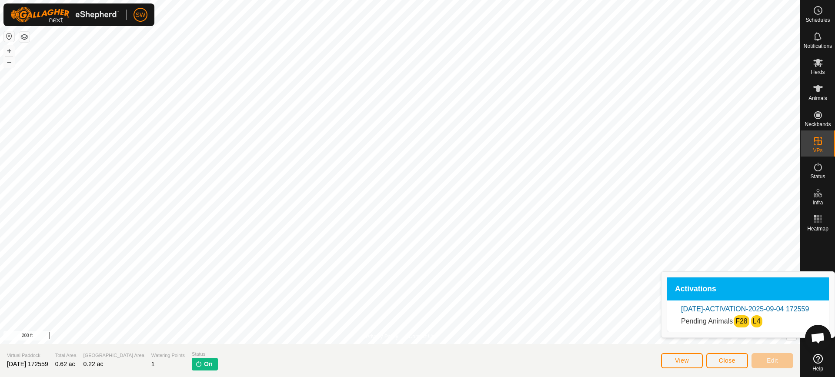
click at [736, 306] on link "[DATE]-ACTIVATION-2025-09-04 172559" at bounding box center [745, 308] width 128 height 7
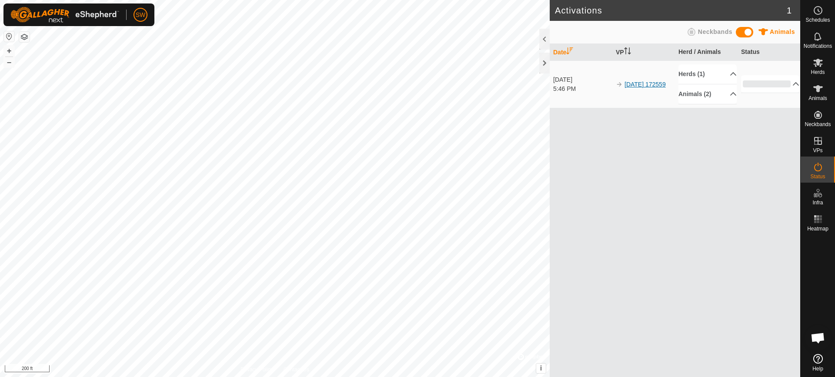
click at [636, 81] on link "[DATE] 172559" at bounding box center [644, 84] width 41 height 7
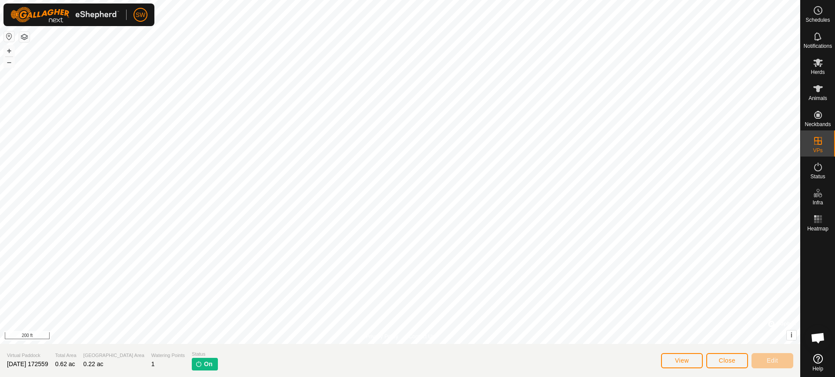
click at [195, 362] on img at bounding box center [198, 363] width 7 height 7
click at [818, 62] on icon at bounding box center [818, 63] width 10 height 8
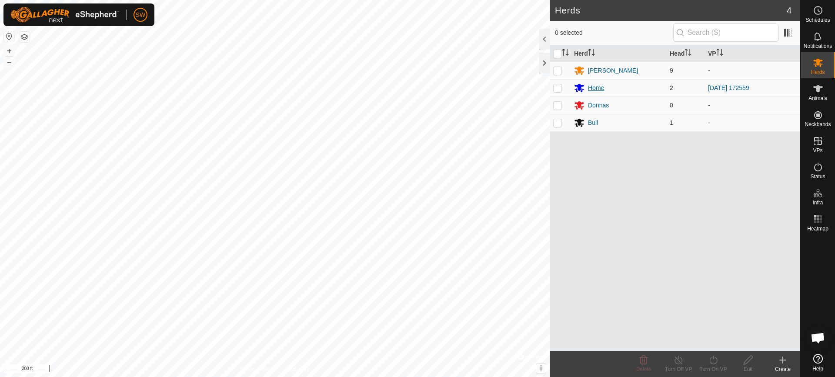
click at [596, 88] on div "Home" at bounding box center [596, 87] width 16 height 9
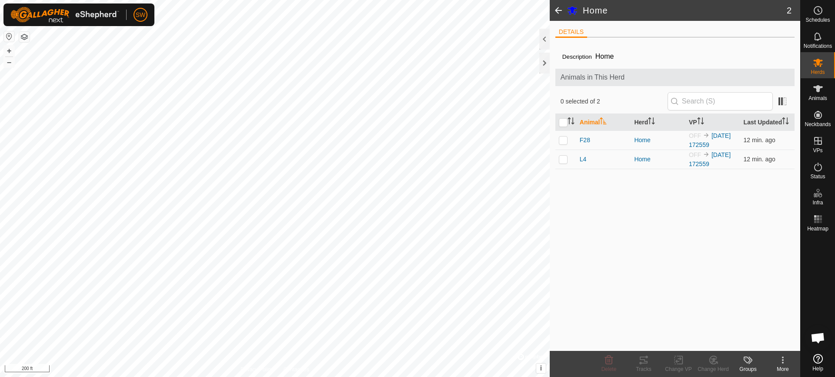
click at [784, 360] on icon at bounding box center [782, 360] width 10 height 10
click at [555, 8] on span at bounding box center [557, 10] width 17 height 21
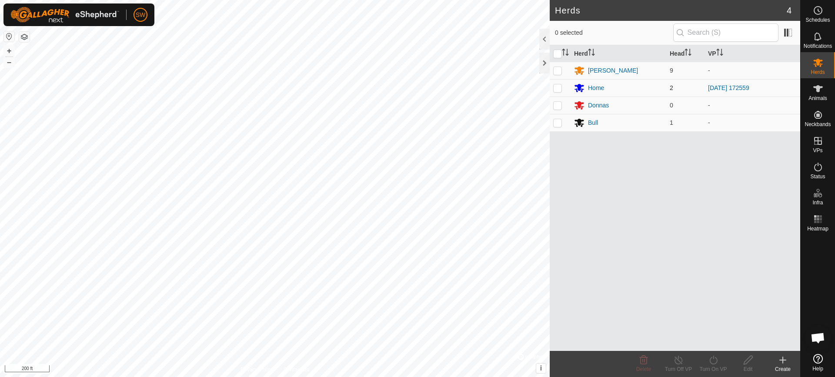
click at [556, 87] on p-checkbox at bounding box center [557, 87] width 9 height 7
click at [675, 363] on icon at bounding box center [678, 360] width 8 height 9
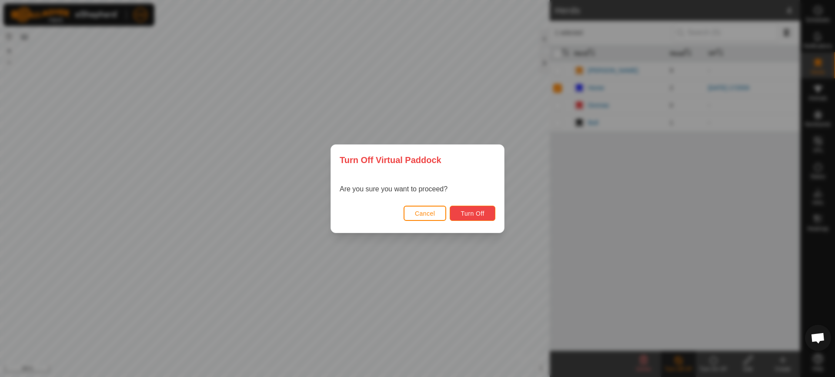
click at [481, 213] on span "Turn Off" at bounding box center [472, 213] width 24 height 7
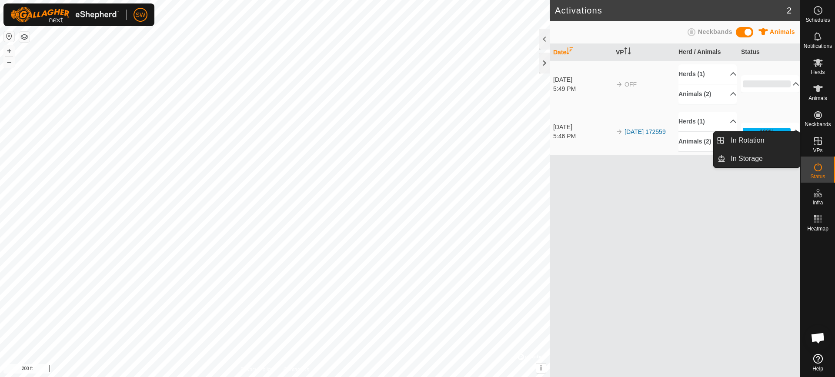
click at [819, 137] on icon at bounding box center [818, 141] width 10 height 10
click at [823, 146] on es-virtualpaddocks-svg-icon at bounding box center [818, 141] width 16 height 14
click at [817, 140] on icon at bounding box center [818, 141] width 8 height 8
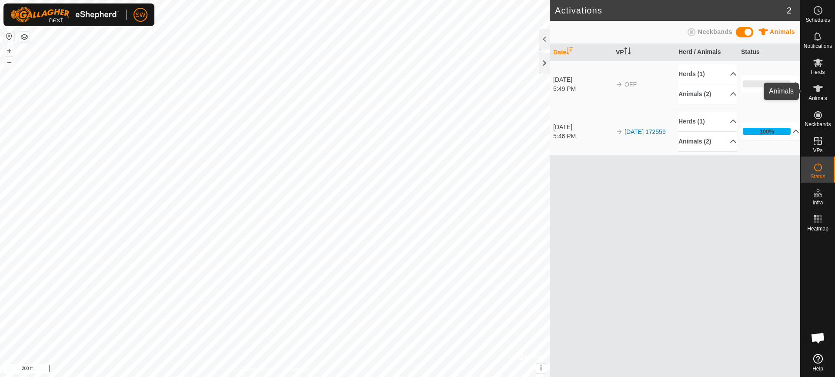
click at [820, 91] on icon at bounding box center [818, 88] width 10 height 10
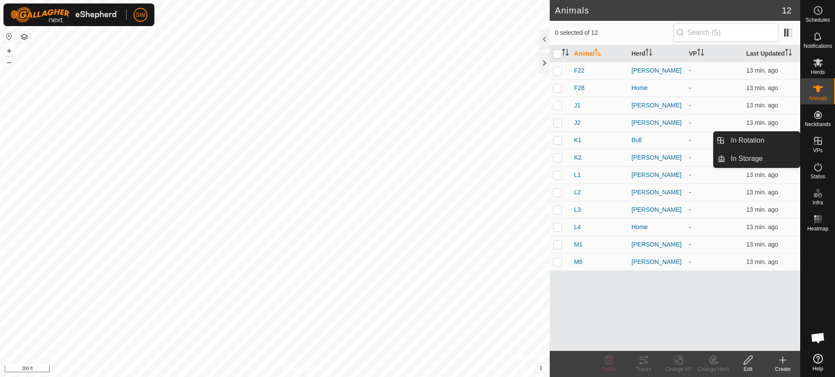
click at [824, 143] on es-virtualpaddocks-svg-icon at bounding box center [818, 141] width 16 height 14
click at [819, 144] on icon at bounding box center [818, 141] width 8 height 8
click at [751, 140] on link "In Rotation" at bounding box center [762, 140] width 74 height 17
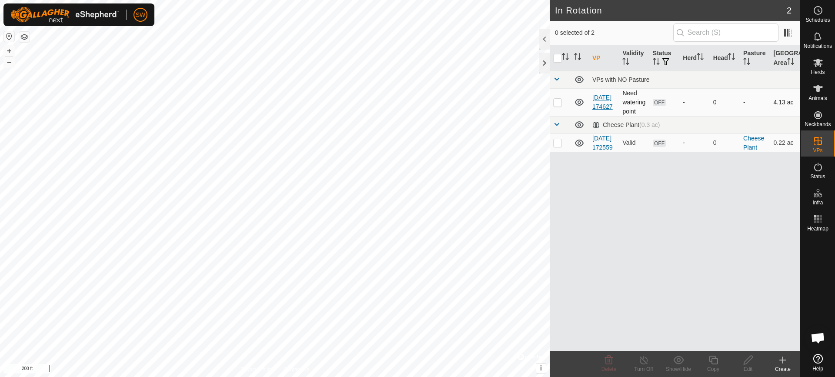
click at [599, 103] on link "[DATE] 174627" at bounding box center [602, 102] width 20 height 16
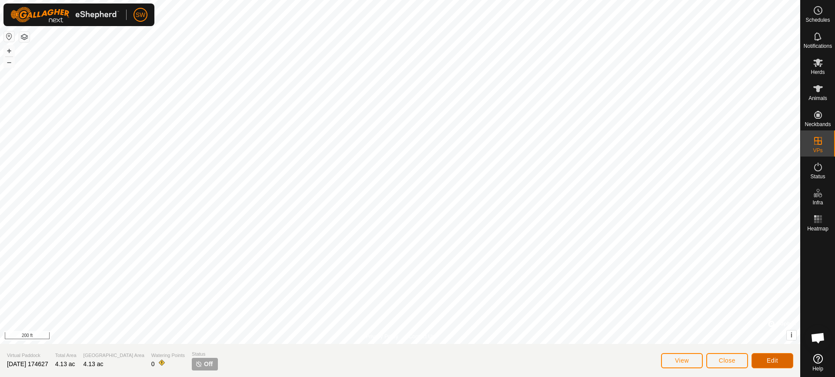
click at [782, 360] on button "Edit" at bounding box center [772, 360] width 42 height 15
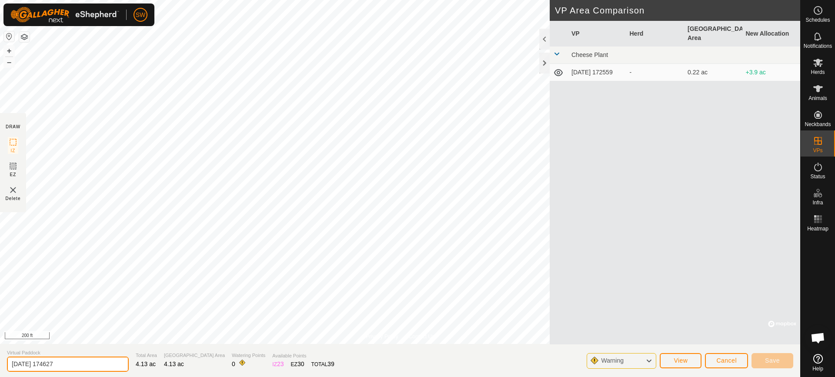
click at [85, 362] on input "[DATE] 174627" at bounding box center [68, 363] width 122 height 15
click at [776, 363] on span "Save" at bounding box center [772, 360] width 15 height 7
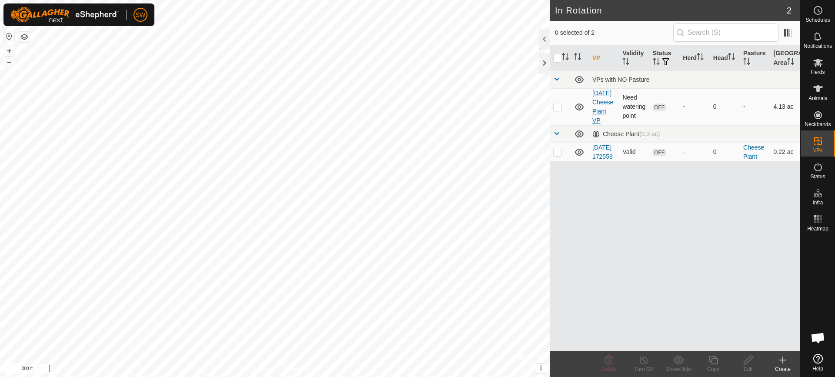
click at [598, 119] on link "[DATE] Cheese Plant VP" at bounding box center [602, 107] width 21 height 34
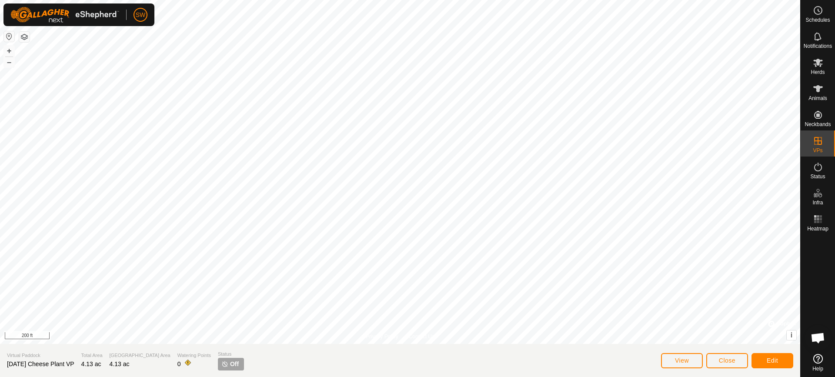
click at [74, 363] on span "[DATE] Cheese Plant VP" at bounding box center [40, 363] width 67 height 7
click at [777, 358] on span "Edit" at bounding box center [771, 360] width 11 height 7
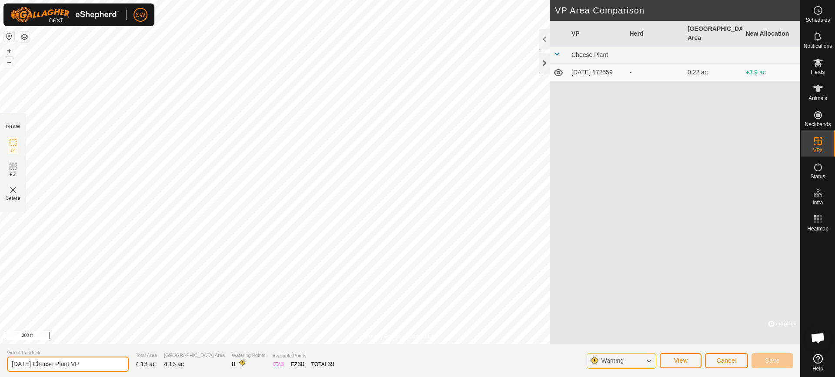
click at [81, 364] on input "[DATE] Cheese Plant VP" at bounding box center [68, 363] width 122 height 15
click at [781, 362] on button "Save" at bounding box center [772, 360] width 42 height 15
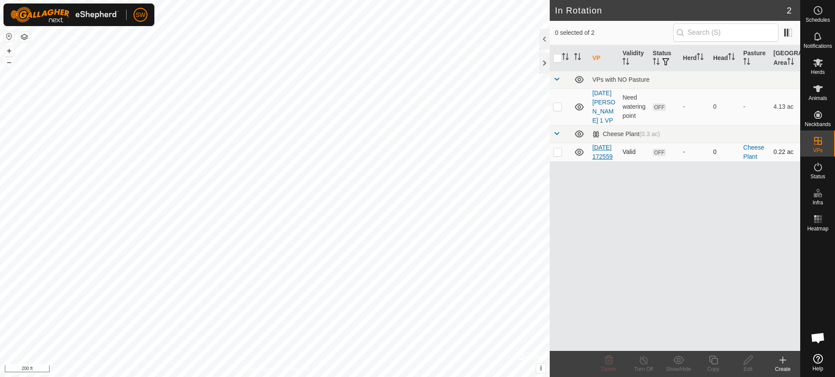
click at [601, 159] on link "[DATE] 172559" at bounding box center [602, 152] width 20 height 16
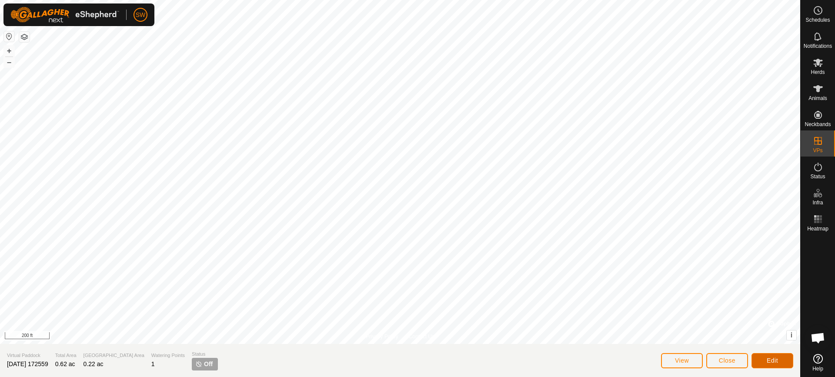
click at [769, 357] on span "Edit" at bounding box center [771, 360] width 11 height 7
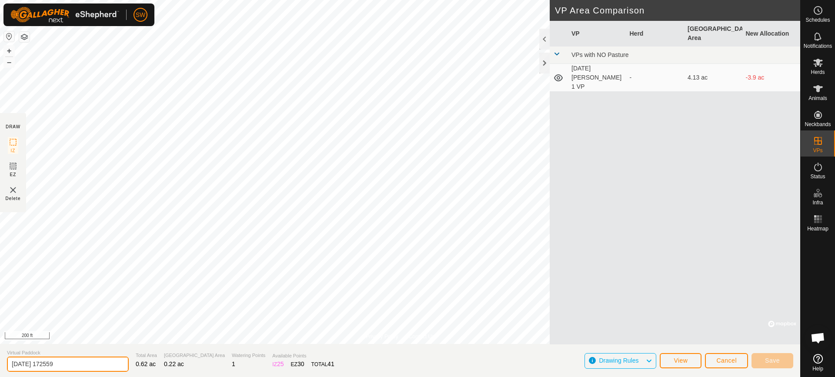
click at [83, 364] on input "[DATE] 172559" at bounding box center [68, 363] width 122 height 15
click at [766, 360] on span "Save" at bounding box center [772, 360] width 15 height 7
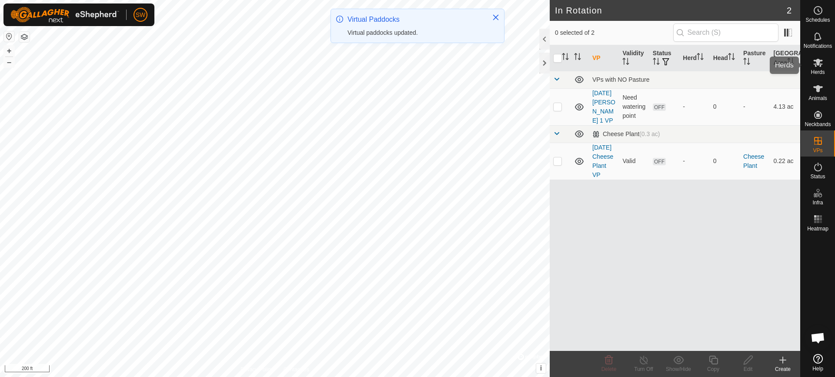
click at [816, 66] on icon at bounding box center [818, 63] width 10 height 8
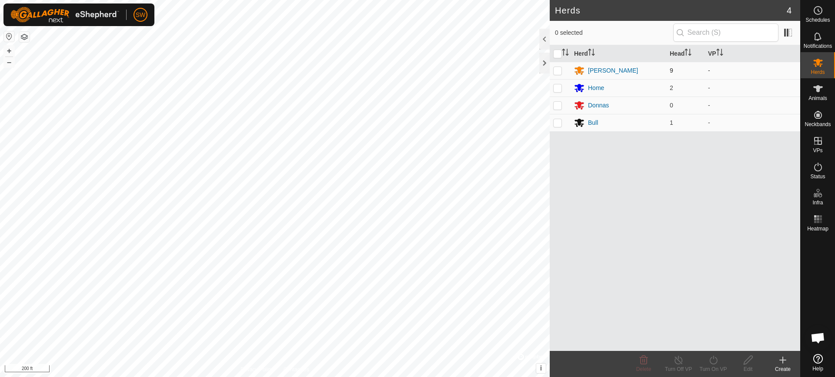
click at [553, 71] on p-checkbox at bounding box center [557, 70] width 9 height 7
click at [715, 363] on icon at bounding box center [713, 360] width 11 height 10
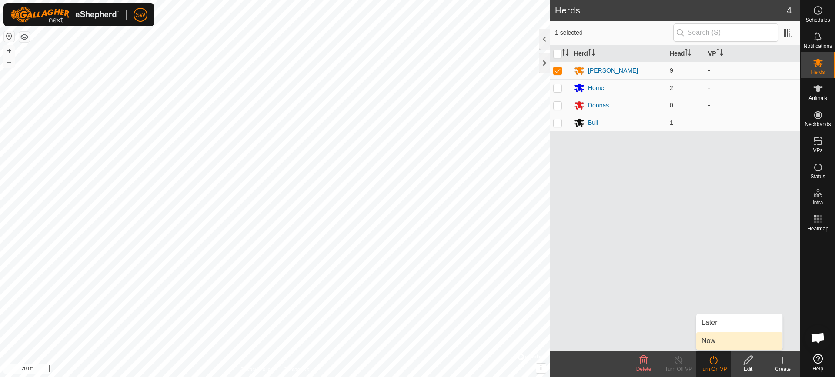
click at [716, 340] on link "Now" at bounding box center [739, 340] width 86 height 17
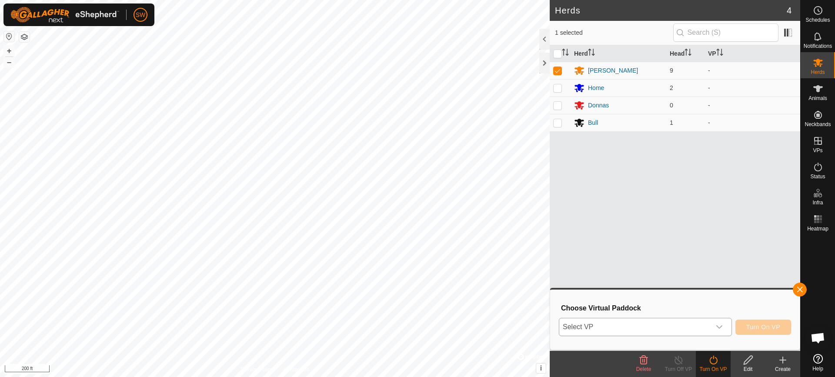
click at [722, 327] on icon "dropdown trigger" at bounding box center [719, 326] width 7 height 7
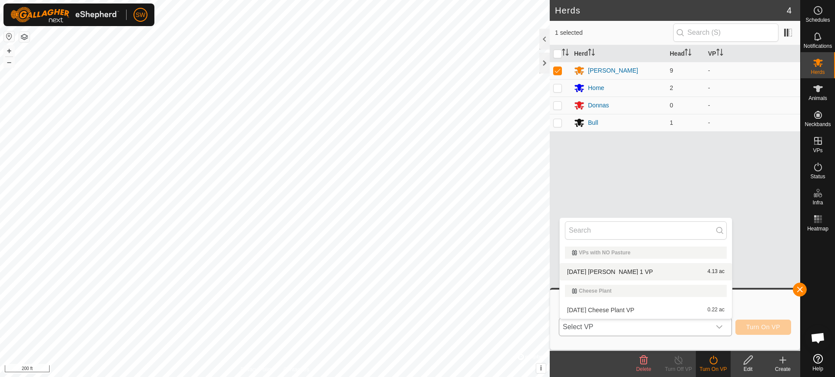
click at [623, 272] on li "[DATE] [PERSON_NAME] 1 VP 4.13 ac" at bounding box center [645, 271] width 172 height 17
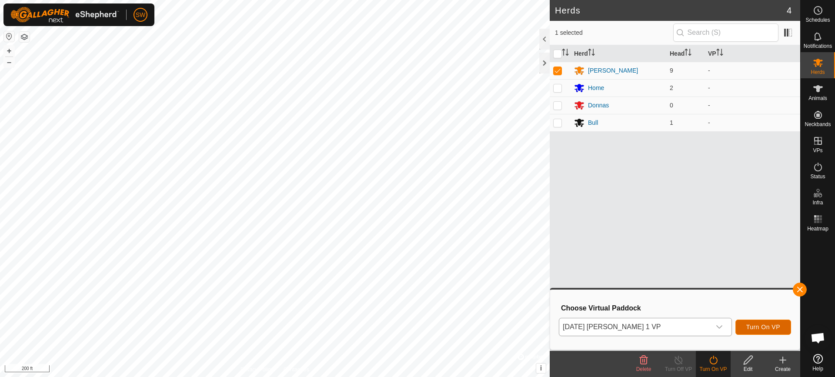
click at [763, 324] on span "Turn On VP" at bounding box center [763, 326] width 34 height 7
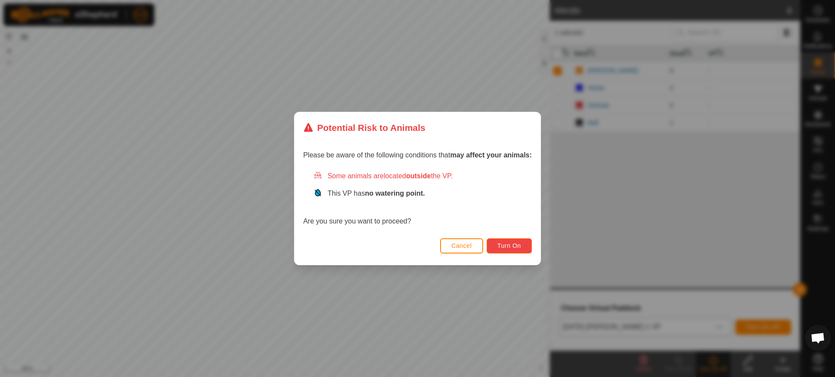
click at [508, 245] on span "Turn On" at bounding box center [508, 245] width 23 height 7
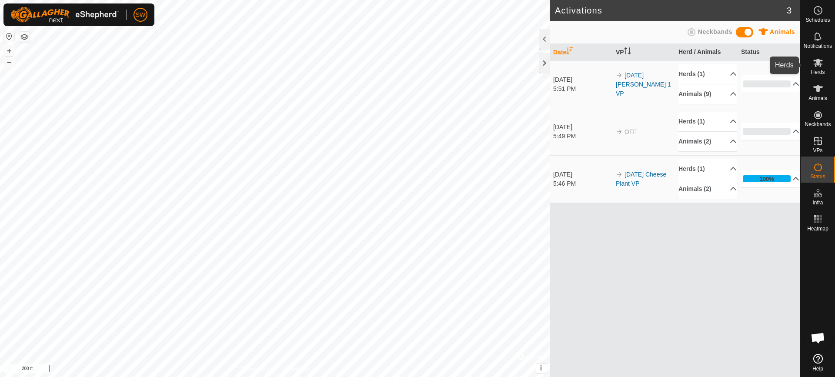
click at [815, 67] on icon at bounding box center [818, 62] width 10 height 10
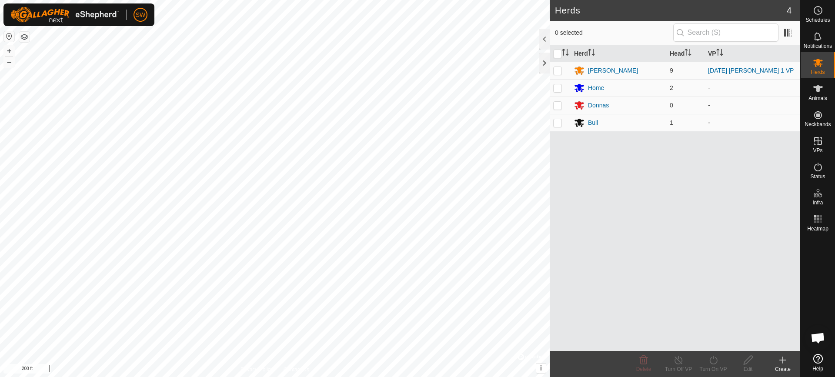
click at [555, 88] on p-checkbox at bounding box center [557, 87] width 9 height 7
click at [709, 358] on icon at bounding box center [713, 360] width 11 height 10
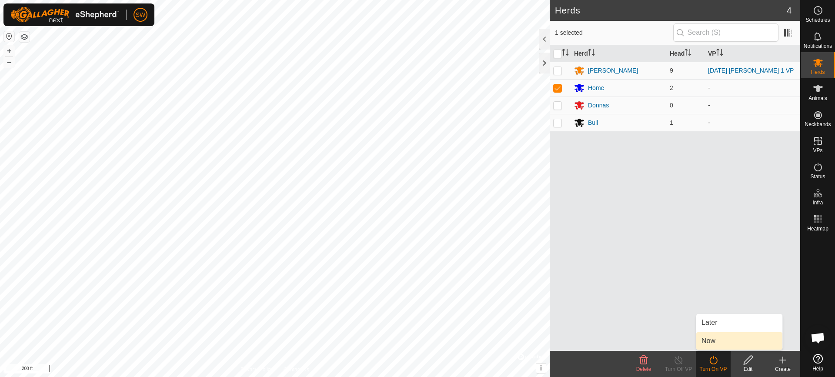
click at [713, 341] on link "Now" at bounding box center [739, 340] width 86 height 17
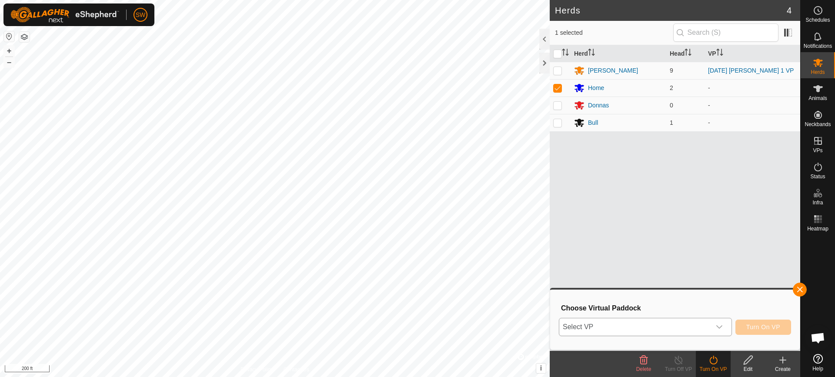
click at [720, 325] on icon "dropdown trigger" at bounding box center [719, 326] width 7 height 7
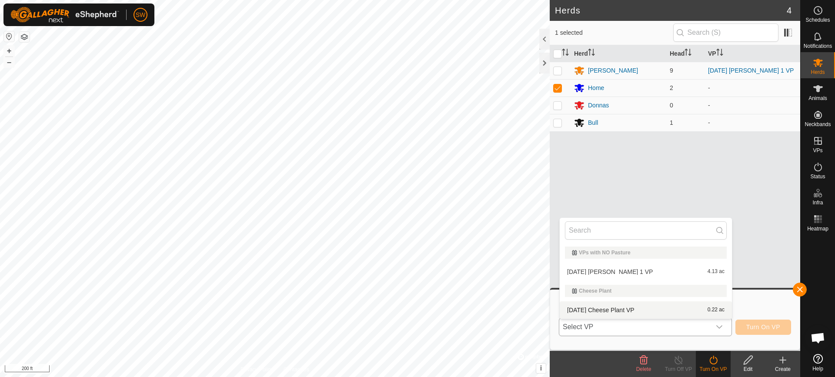
click at [625, 306] on li "[DATE] Cheese Plant VP 0.22 ac" at bounding box center [645, 309] width 172 height 17
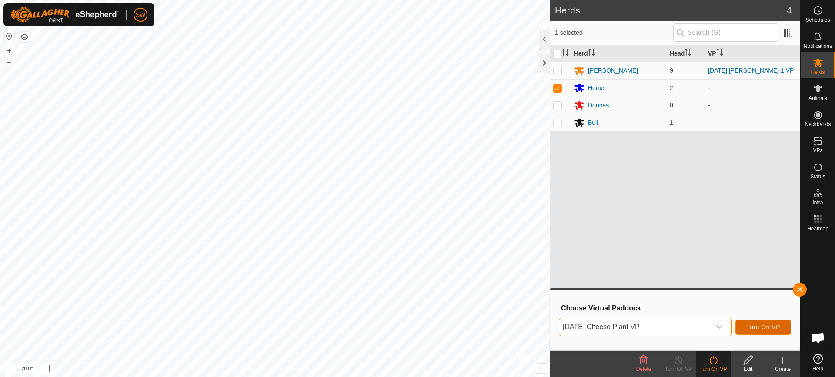
click at [769, 328] on span "Turn On VP" at bounding box center [763, 326] width 34 height 7
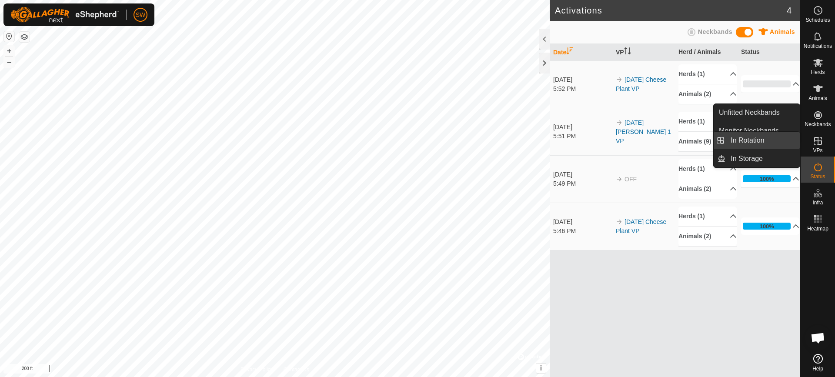
click at [749, 143] on link "In Rotation" at bounding box center [762, 140] width 74 height 17
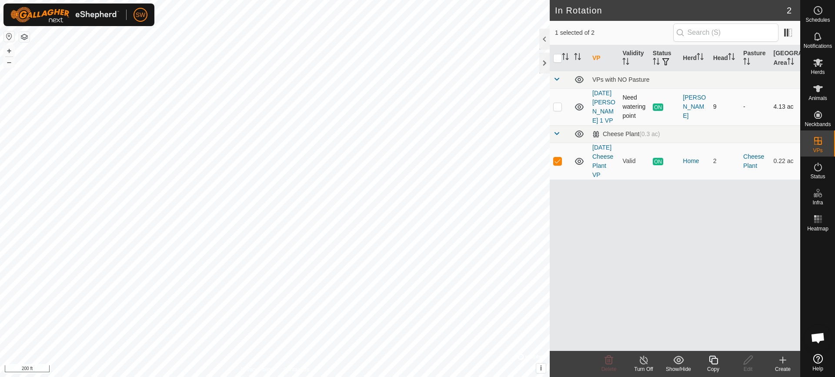
click at [560, 104] on p-checkbox at bounding box center [557, 106] width 9 height 7
click at [562, 166] on td at bounding box center [559, 161] width 21 height 37
click at [713, 362] on icon at bounding box center [713, 360] width 11 height 10
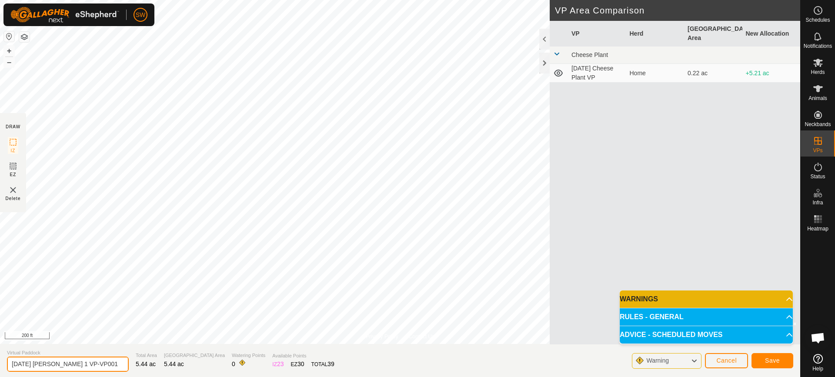
click at [102, 363] on input "[DATE] [PERSON_NAME] 1 VP-VP001" at bounding box center [68, 363] width 122 height 15
click at [773, 356] on button "Save" at bounding box center [772, 360] width 42 height 15
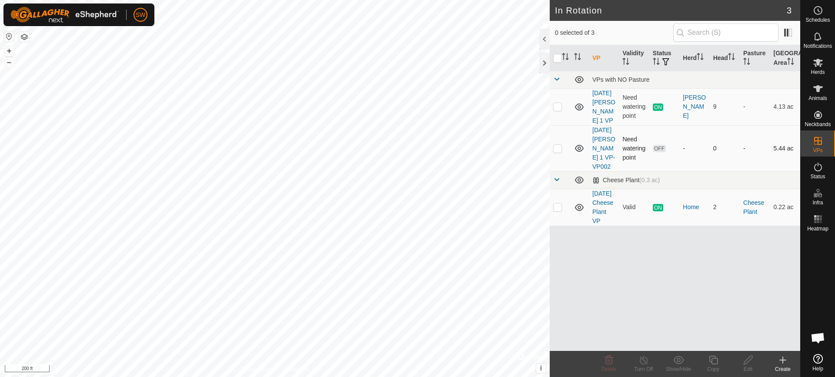
click at [559, 146] on p-checkbox at bounding box center [557, 148] width 9 height 7
click at [713, 360] on icon at bounding box center [713, 360] width 11 height 10
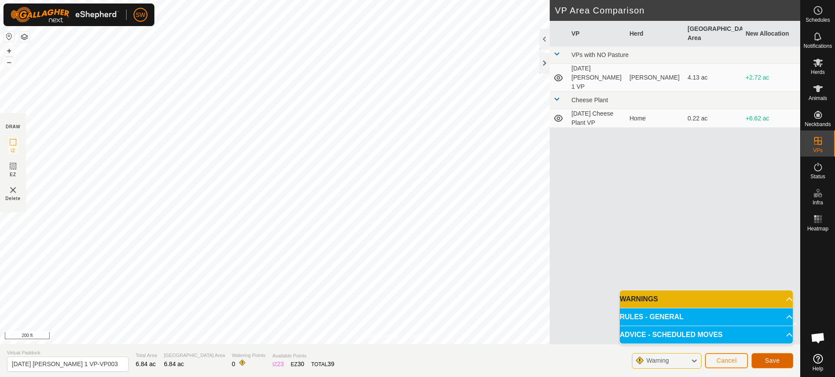
click at [770, 360] on span "Save" at bounding box center [772, 360] width 15 height 7
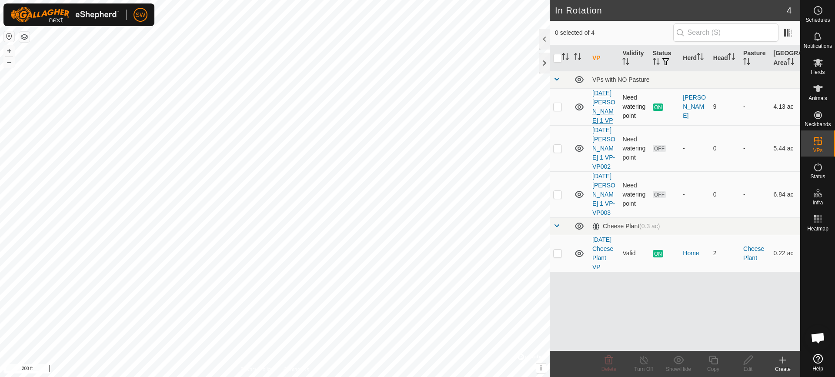
click at [597, 114] on link "[DATE] [PERSON_NAME] 1 VP" at bounding box center [603, 107] width 23 height 34
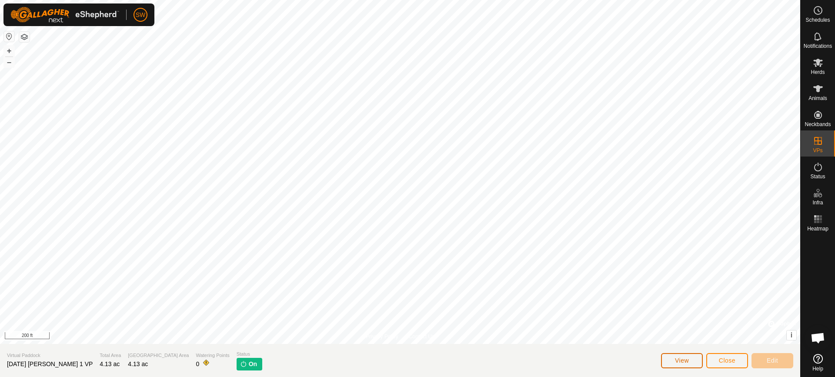
click at [676, 363] on span "View" at bounding box center [682, 360] width 14 height 7
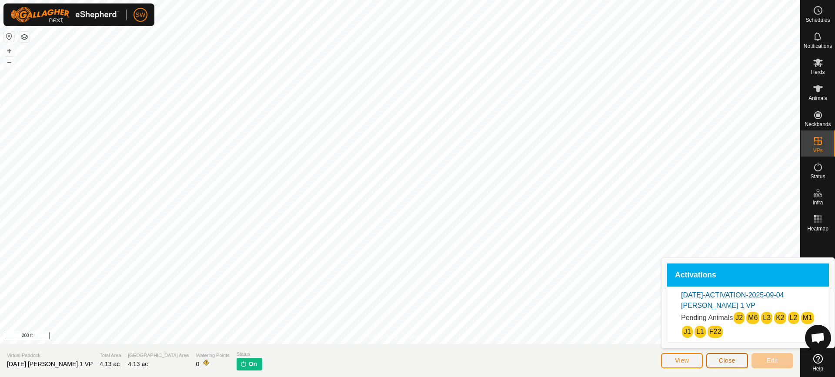
click at [726, 358] on span "Close" at bounding box center [727, 360] width 17 height 7
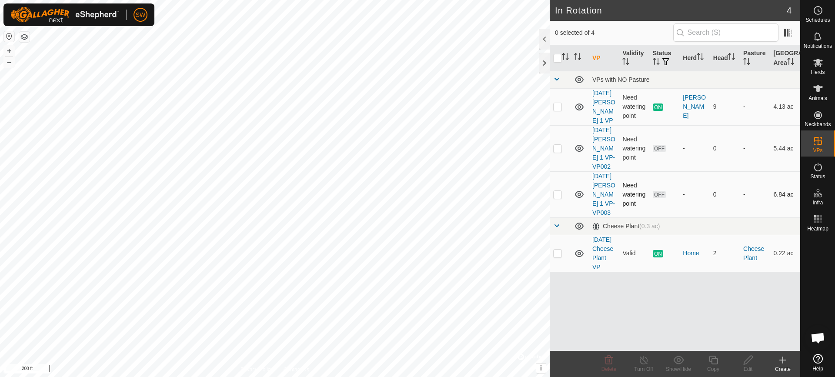
click at [557, 198] on td at bounding box center [559, 194] width 21 height 46
click at [716, 361] on icon at bounding box center [713, 360] width 11 height 10
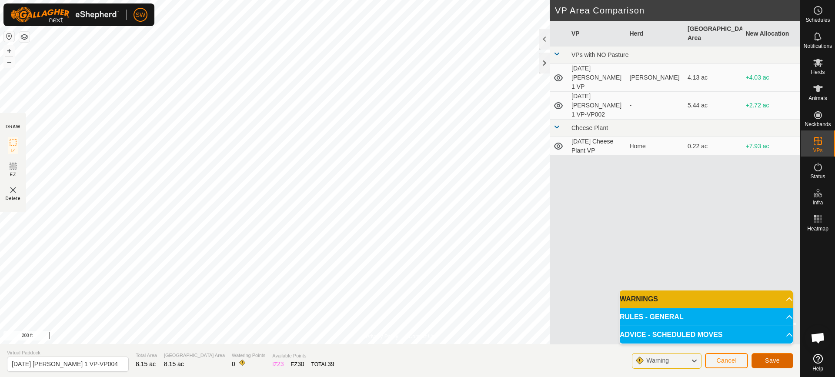
click at [773, 357] on span "Save" at bounding box center [772, 360] width 15 height 7
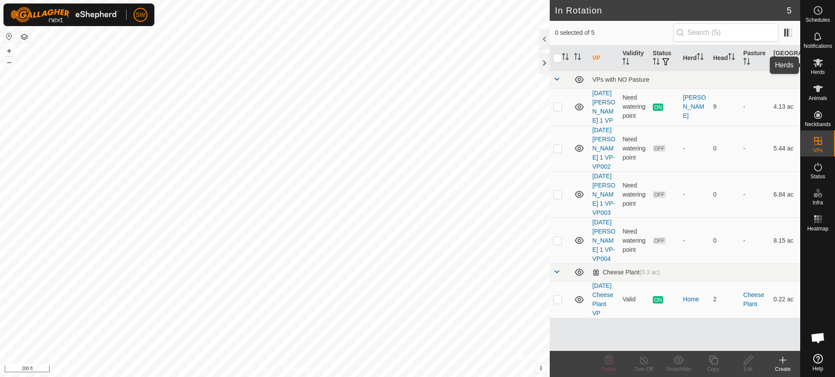
click at [817, 65] on icon at bounding box center [818, 63] width 10 height 8
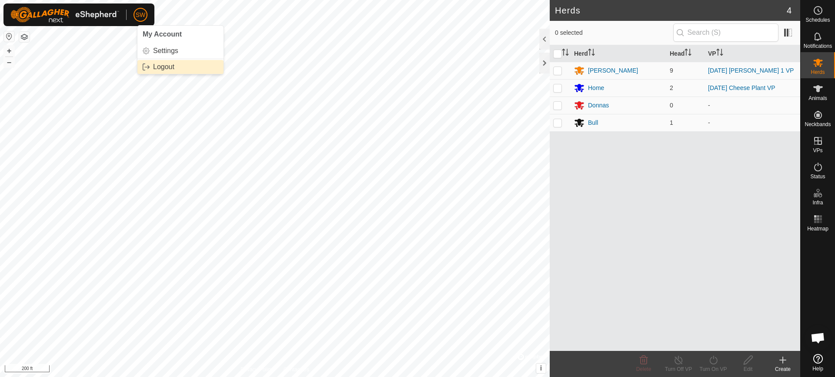
click at [166, 68] on link "Logout" at bounding box center [180, 67] width 86 height 14
